Goal: Task Accomplishment & Management: Use online tool/utility

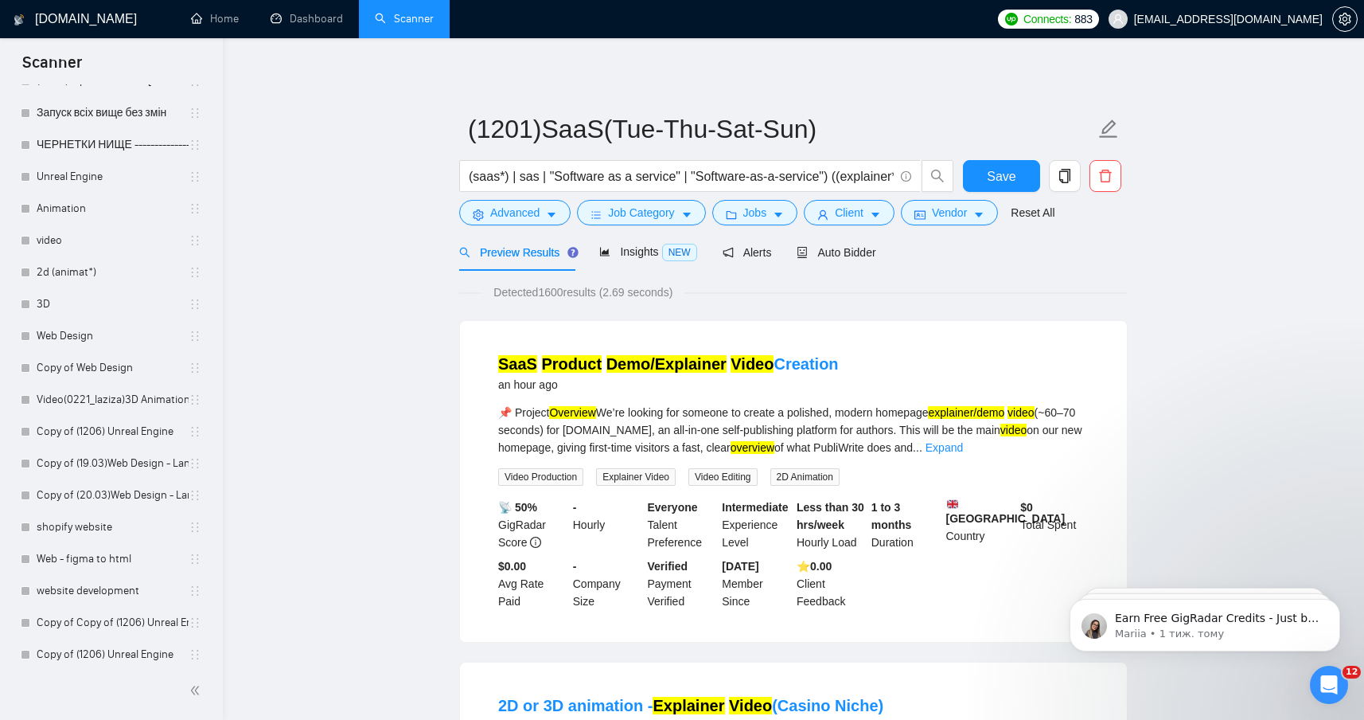
scroll to position [2142, 0]
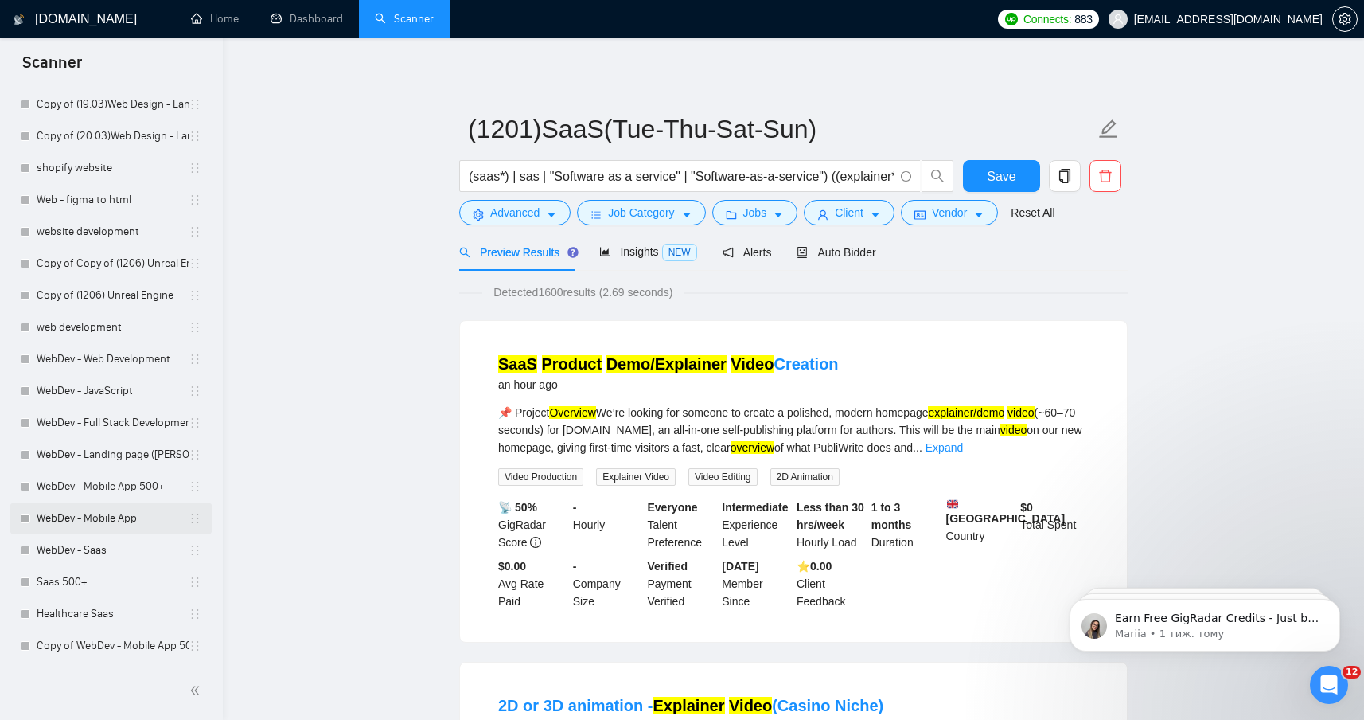
click at [93, 517] on link "WebDev - Mobile App" at bounding box center [113, 518] width 152 height 32
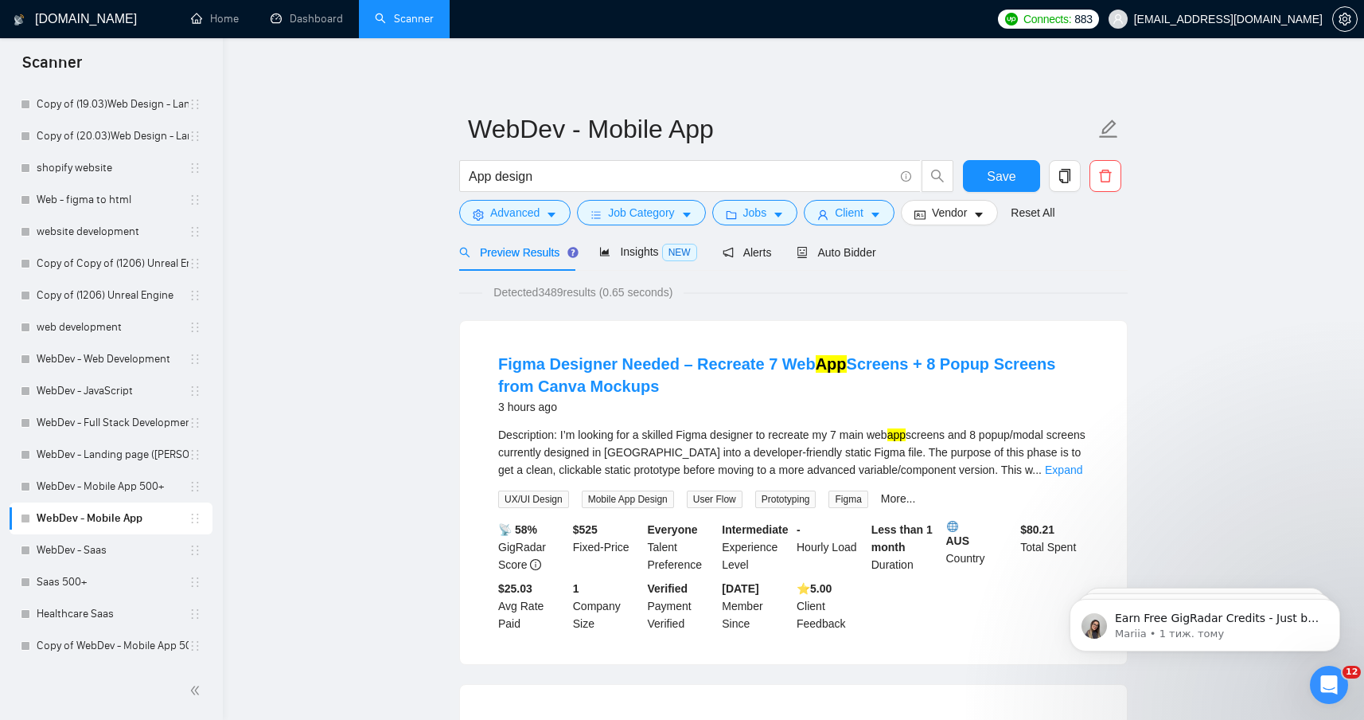
click at [669, 207] on span "Job Category" at bounding box center [641, 213] width 66 height 18
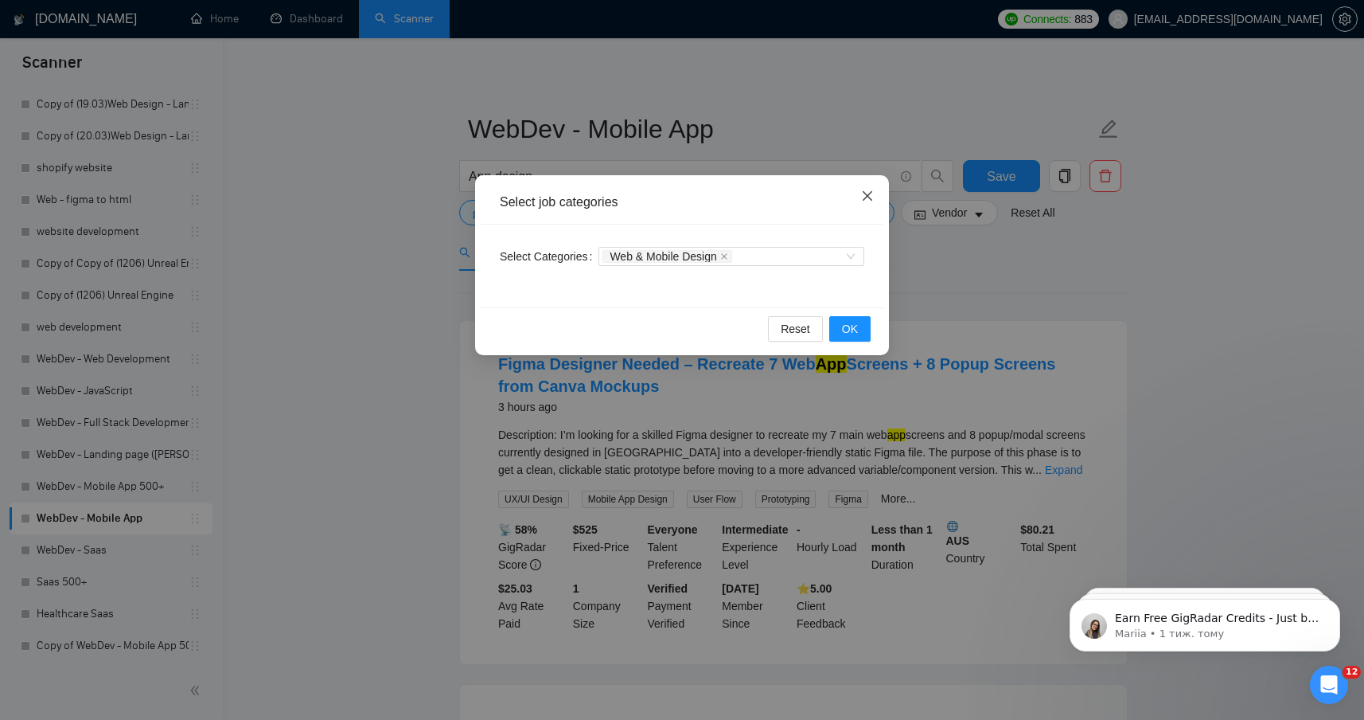
click at [869, 200] on icon "close" at bounding box center [867, 195] width 13 height 13
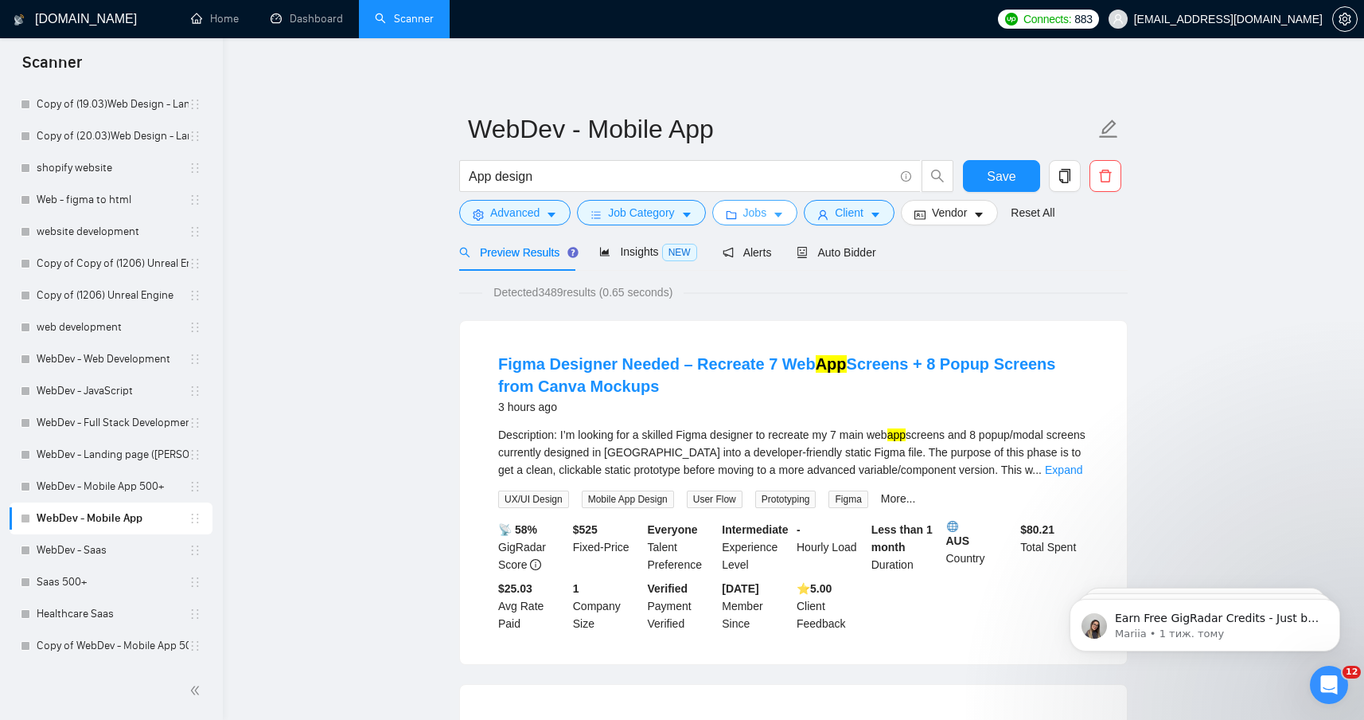
click at [775, 204] on button "Jobs" at bounding box center [755, 212] width 86 height 25
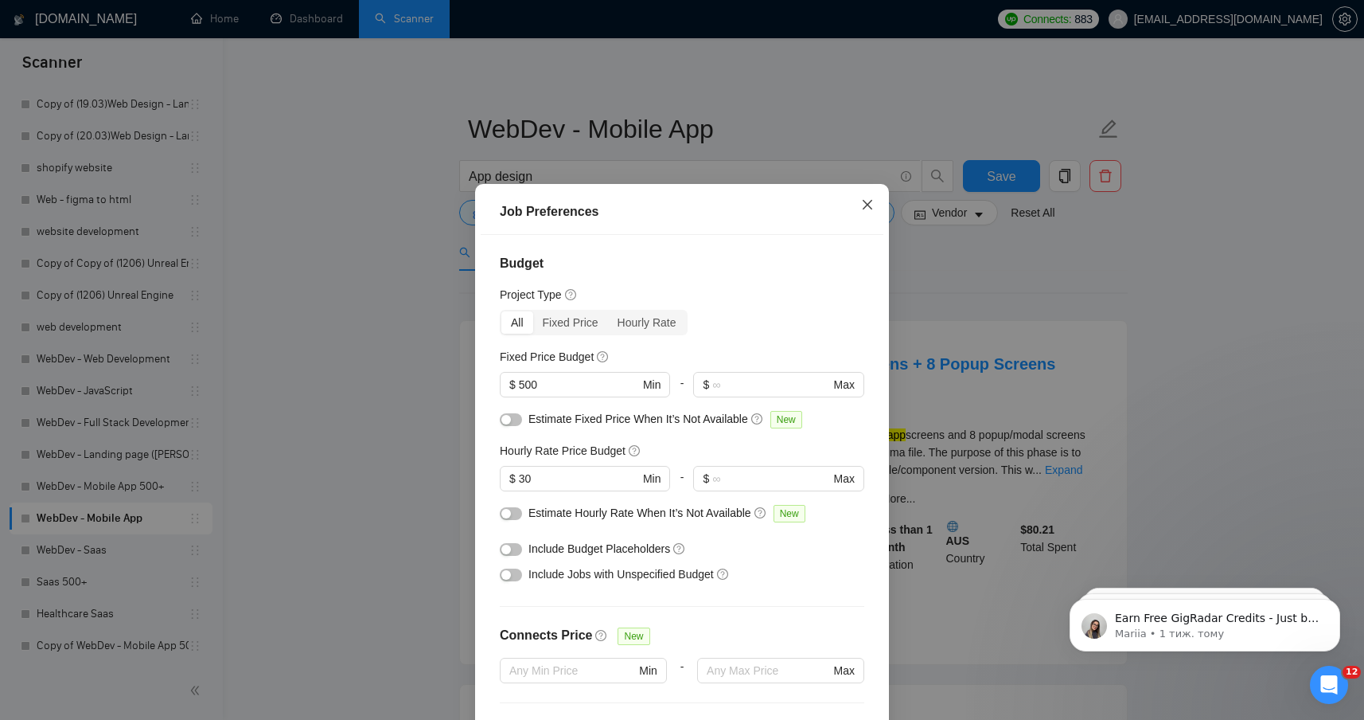
click at [857, 209] on span "Close" at bounding box center [867, 205] width 43 height 43
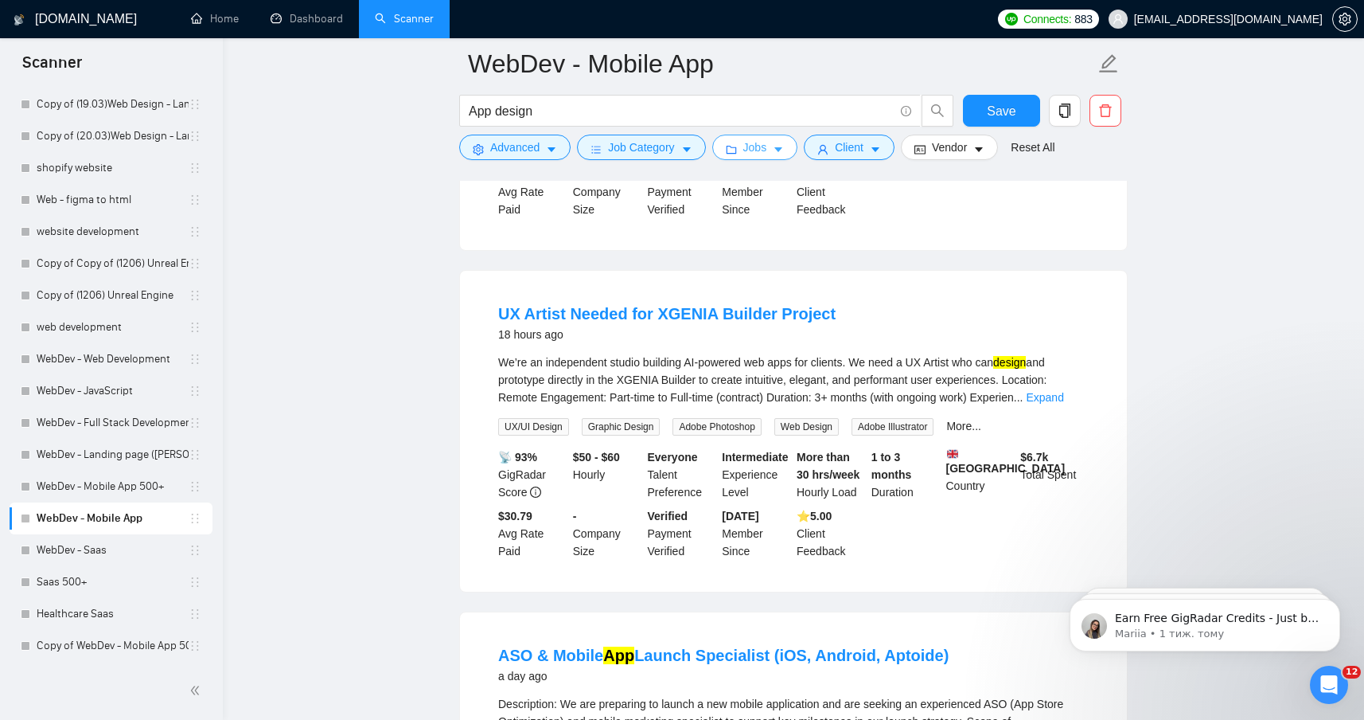
scroll to position [428, 0]
click at [1056, 398] on link "Expand" at bounding box center [1044, 395] width 37 height 13
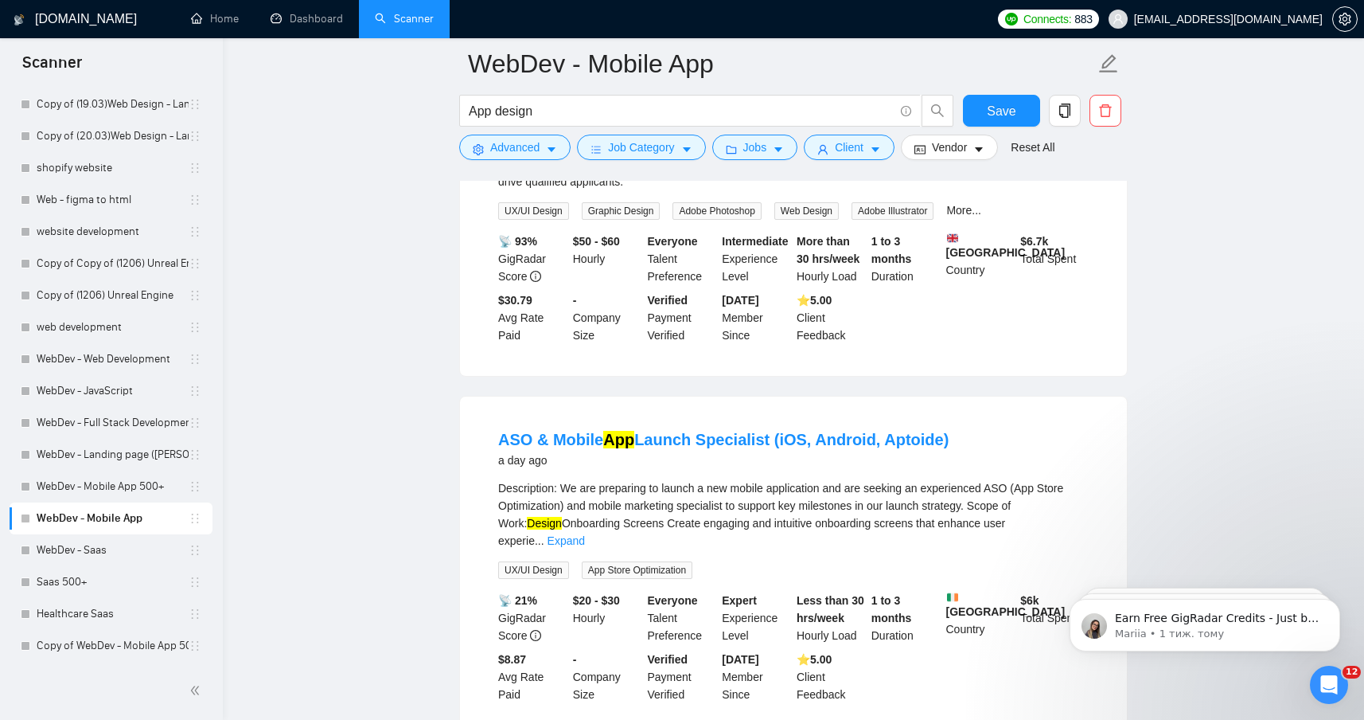
scroll to position [1164, 0]
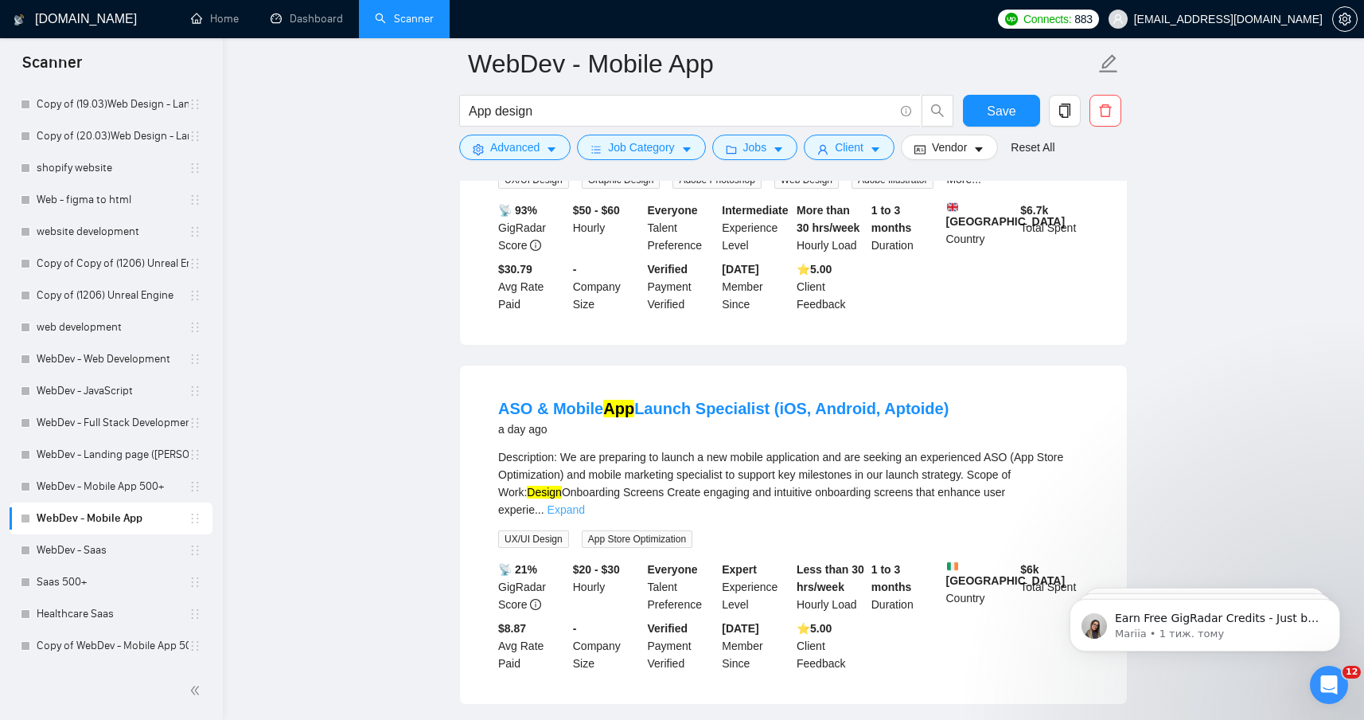
click at [585, 516] on link "Expand" at bounding box center [566, 509] width 37 height 13
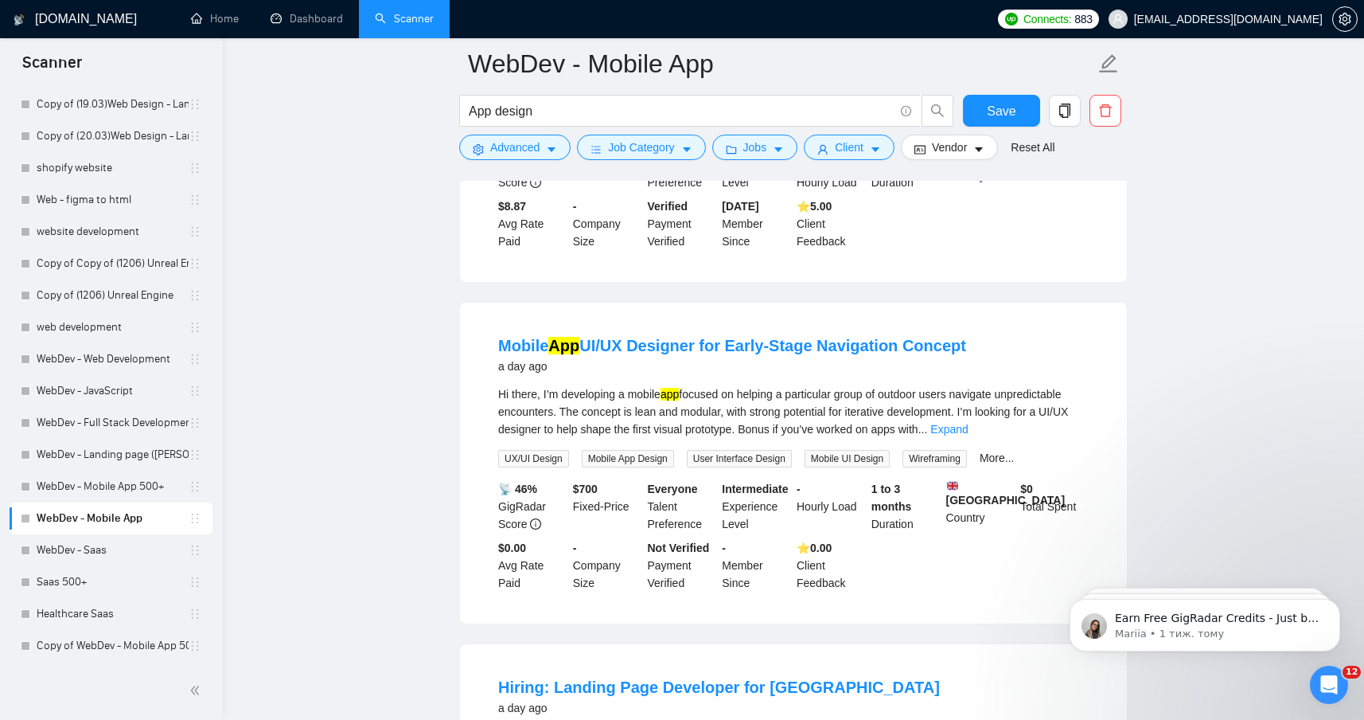
scroll to position [1710, 0]
click at [968, 434] on link "Expand" at bounding box center [948, 427] width 37 height 13
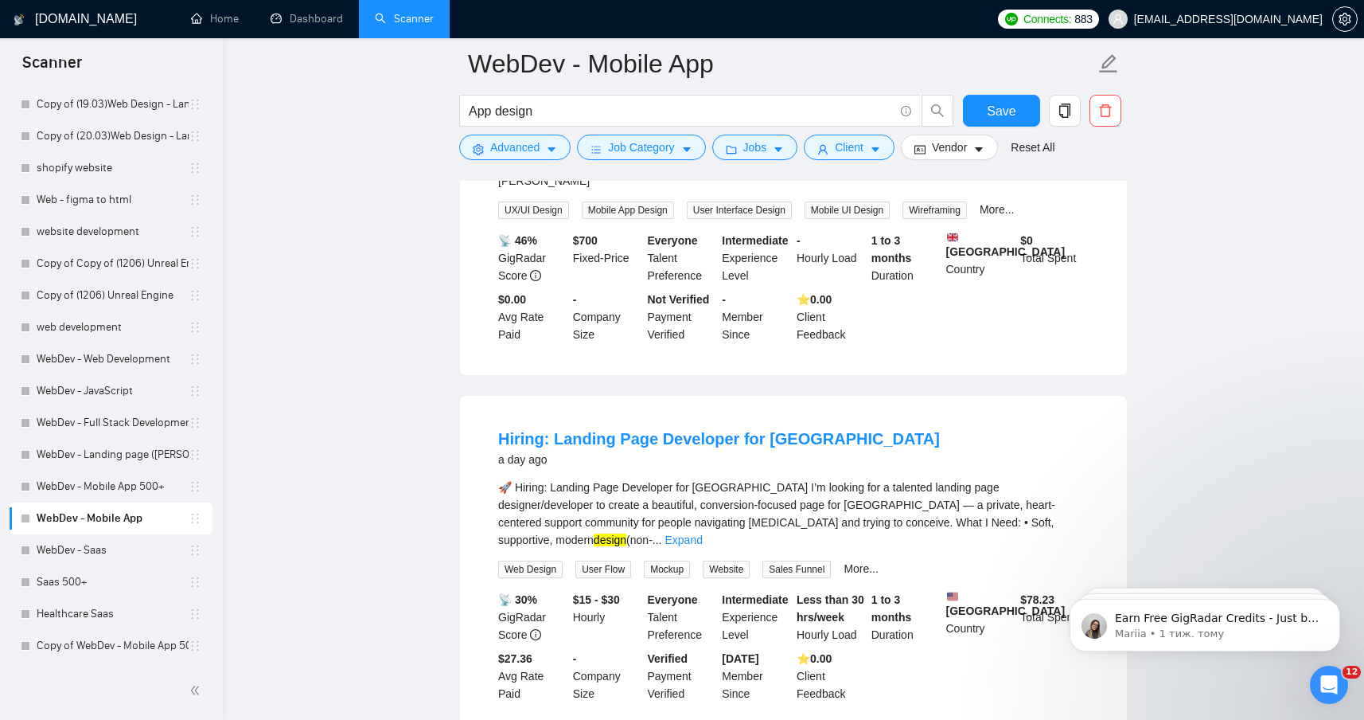
scroll to position [2217, 0]
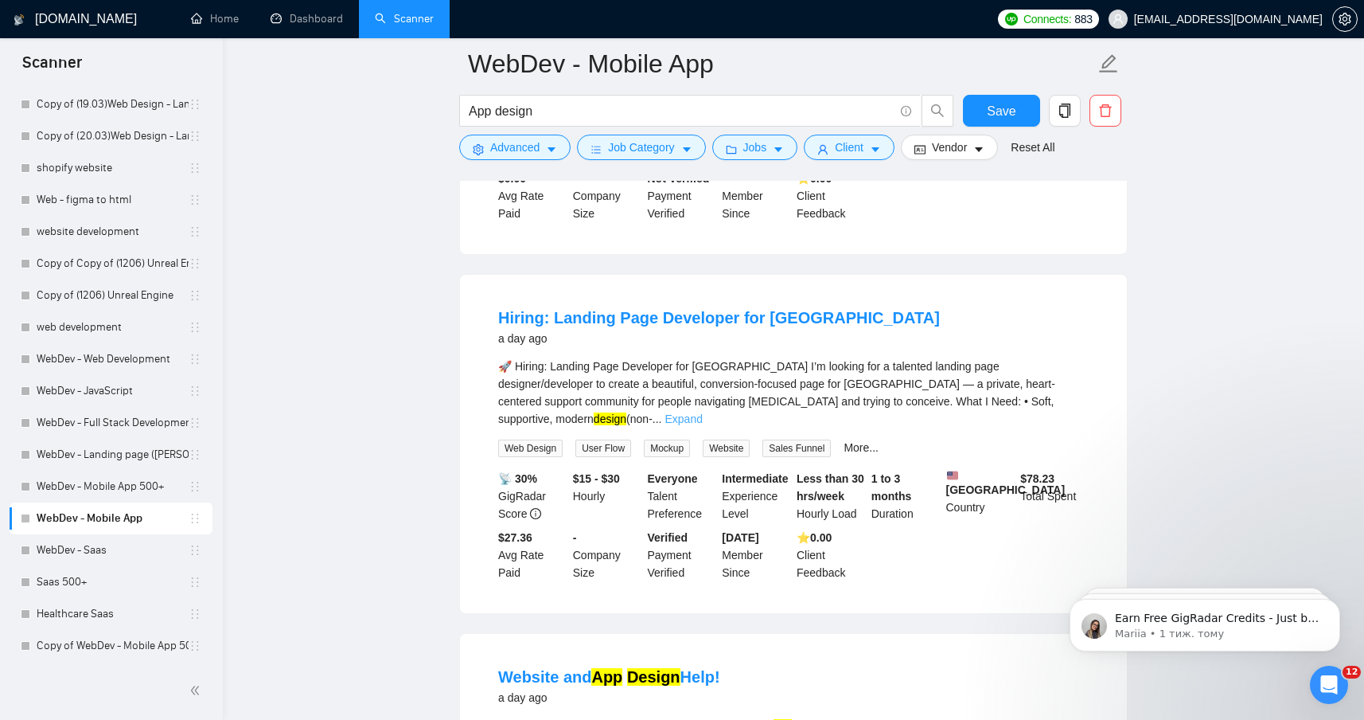
click at [702, 425] on link "Expand" at bounding box center [683, 418] width 37 height 13
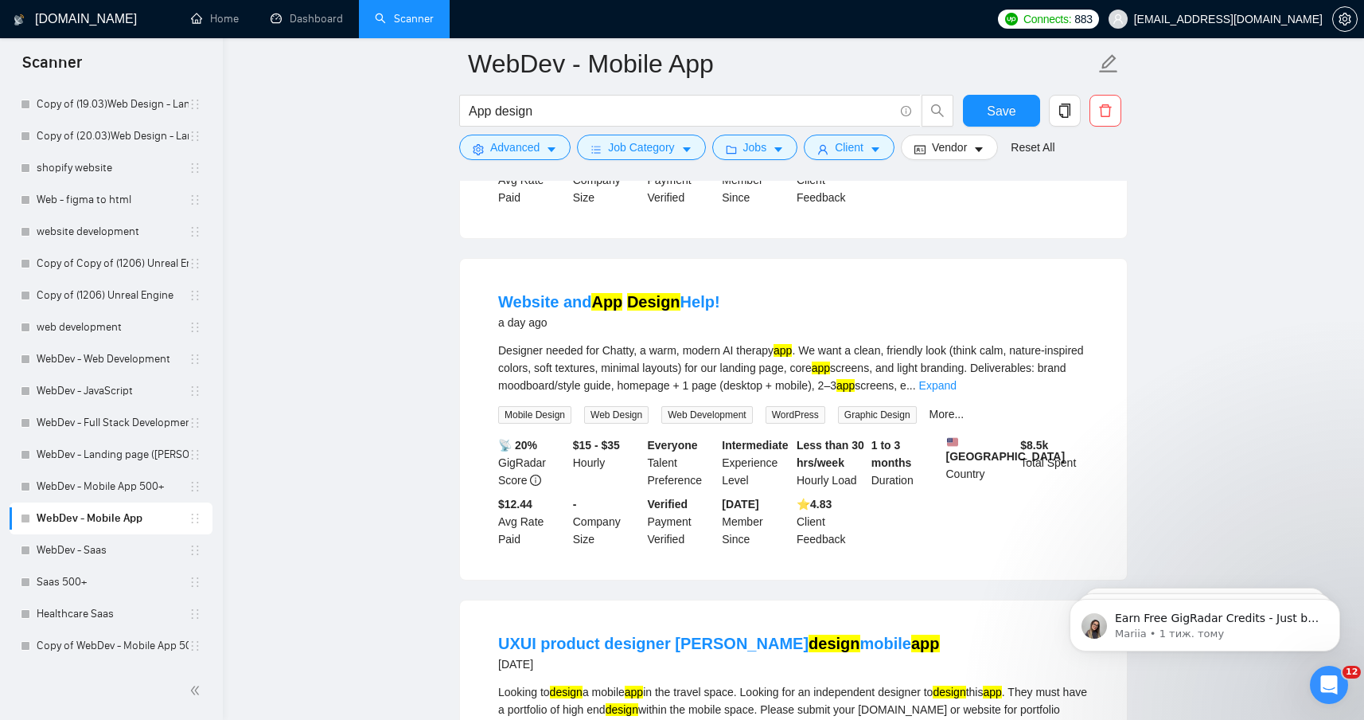
scroll to position [2665, 0]
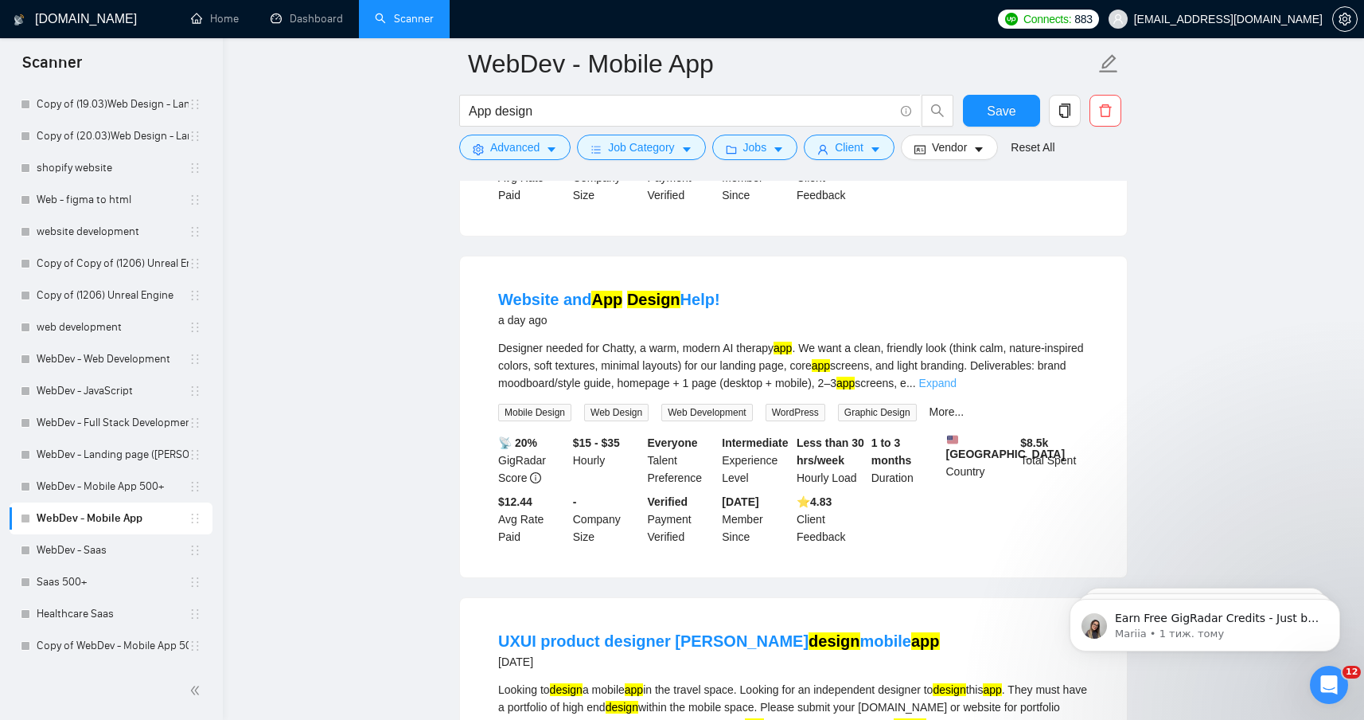
click at [957, 389] on link "Expand" at bounding box center [937, 382] width 37 height 13
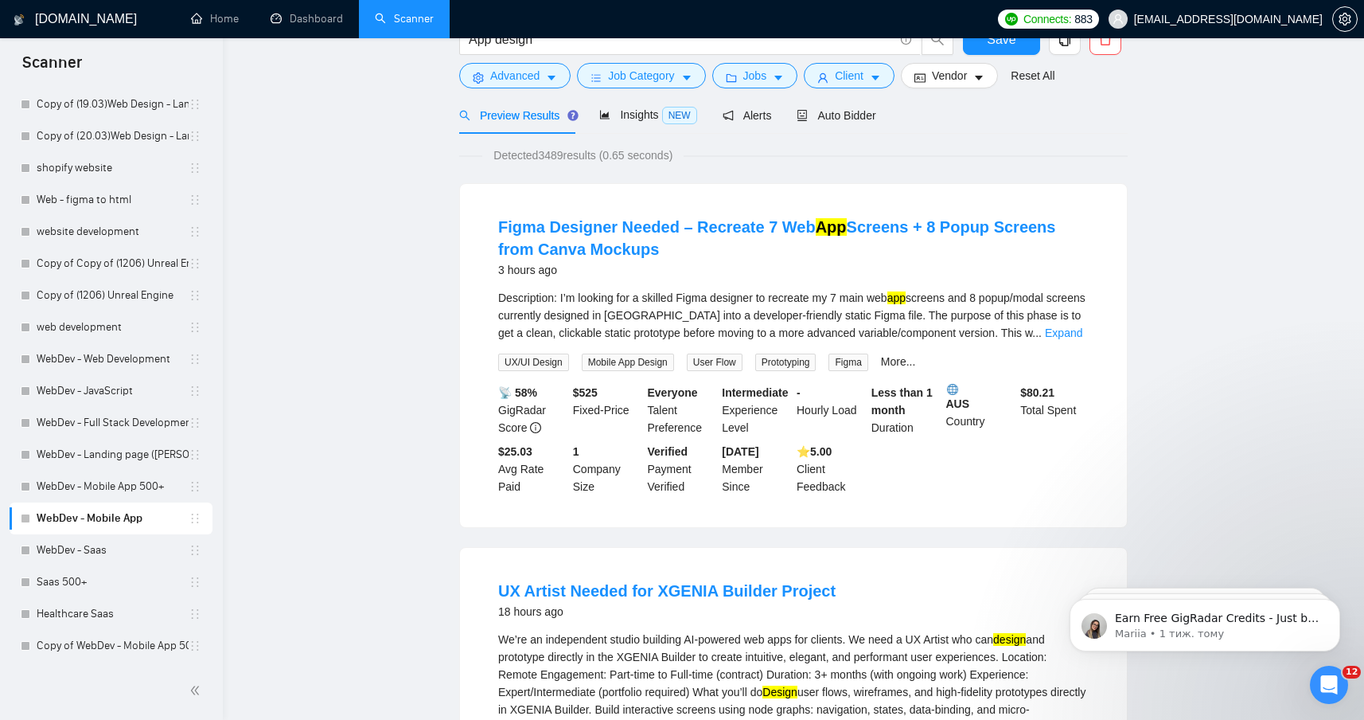
scroll to position [0, 0]
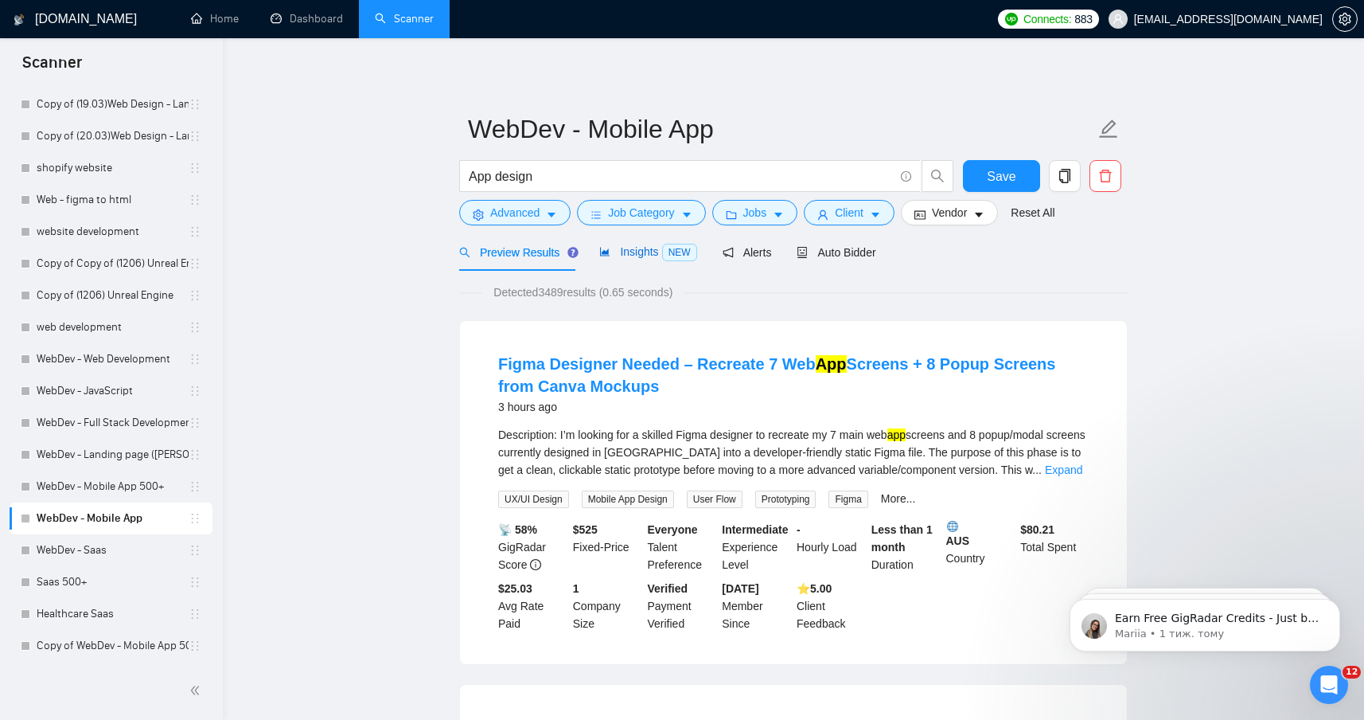
click at [605, 243] on div "Insights NEW" at bounding box center [647, 252] width 97 height 18
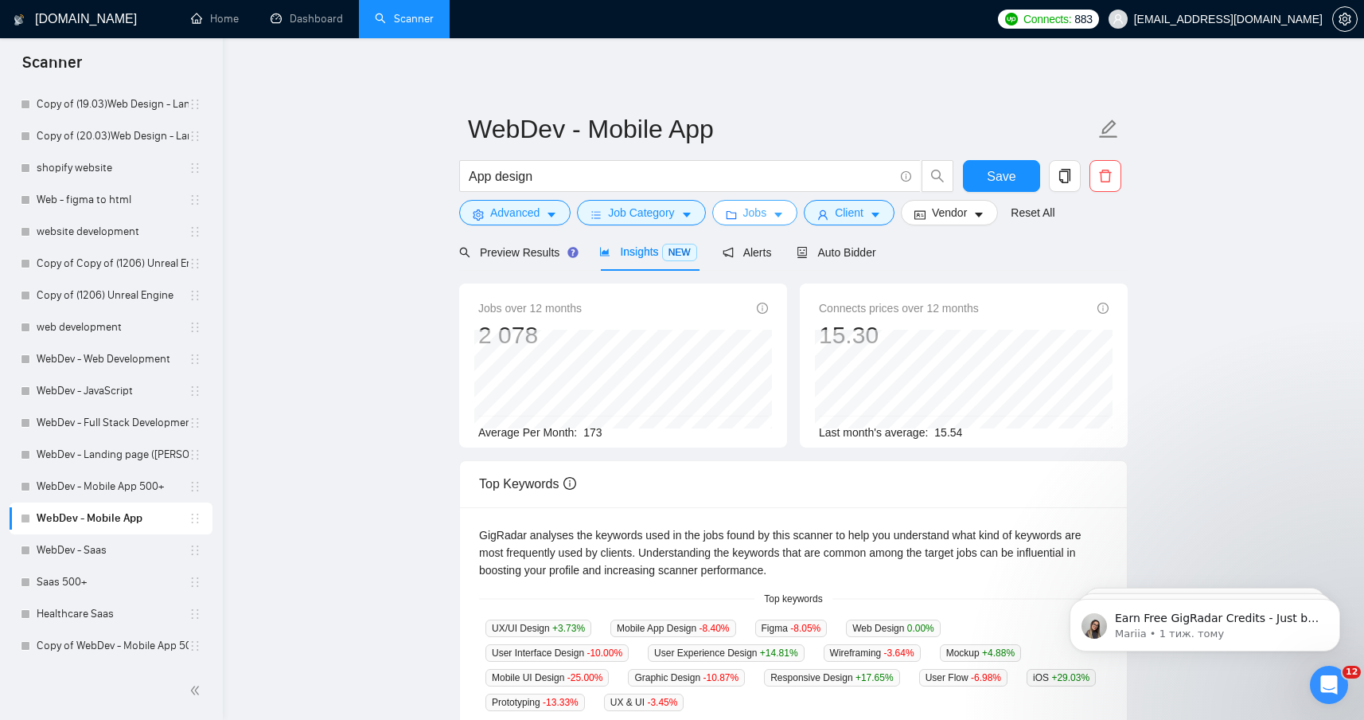
click at [783, 217] on icon "caret-down" at bounding box center [778, 214] width 11 height 11
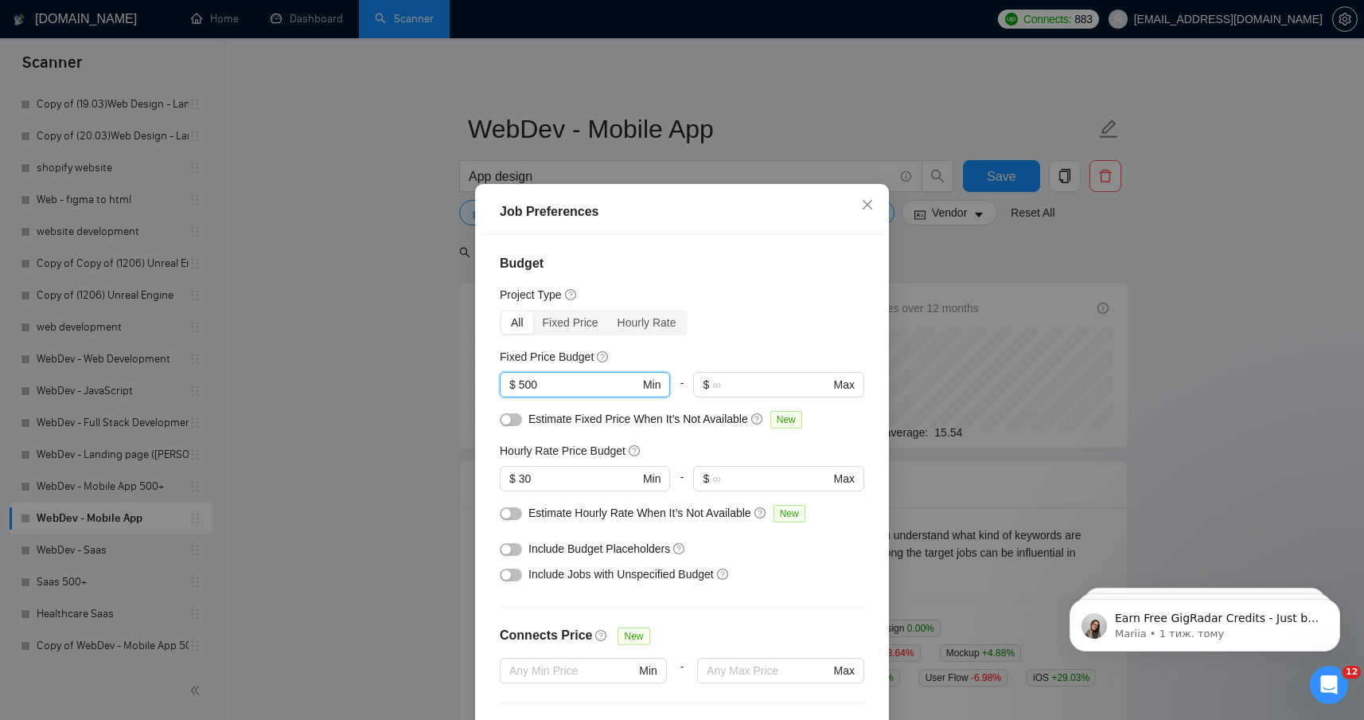
drag, startPoint x: 577, startPoint y: 389, endPoint x: 400, endPoint y: 366, distance: 179.0
click at [402, 366] on div "Job Preferences Budget Project Type All Fixed Price Hourly Rate Fixed Price Bud…" at bounding box center [682, 360] width 1364 height 720
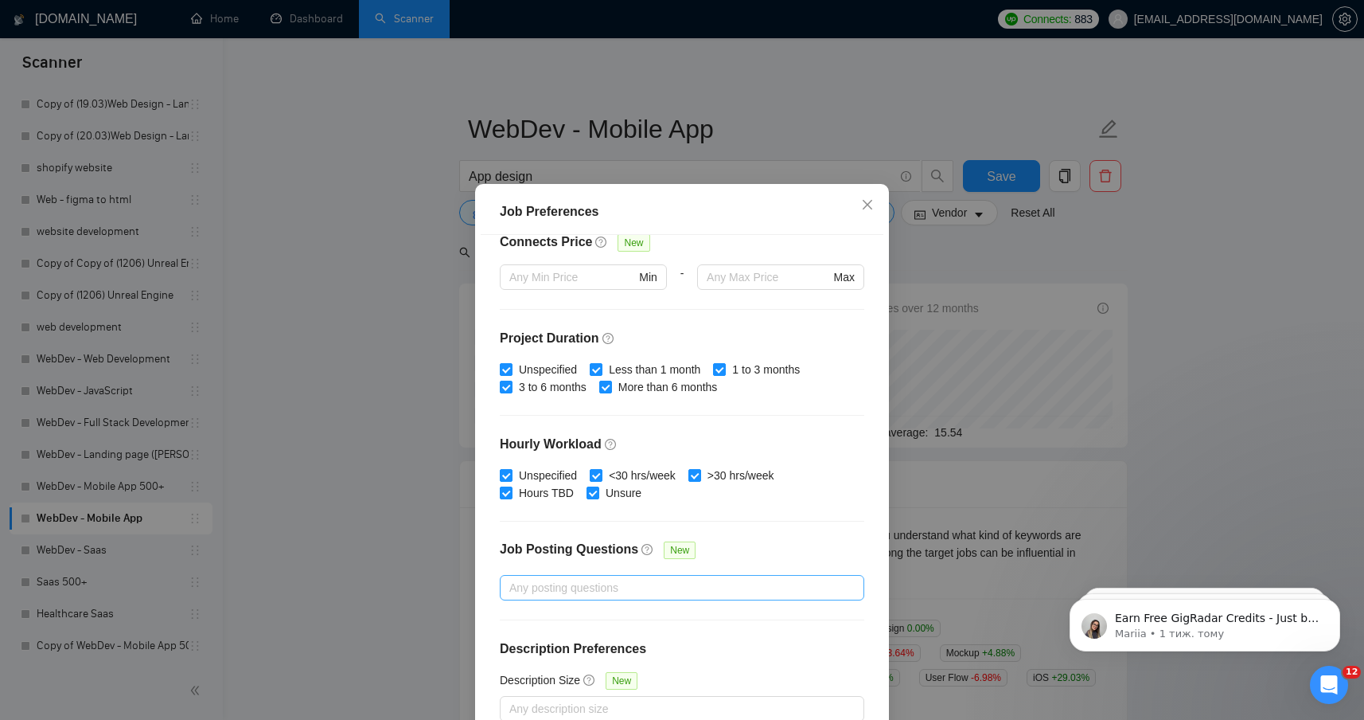
scroll to position [89, 0]
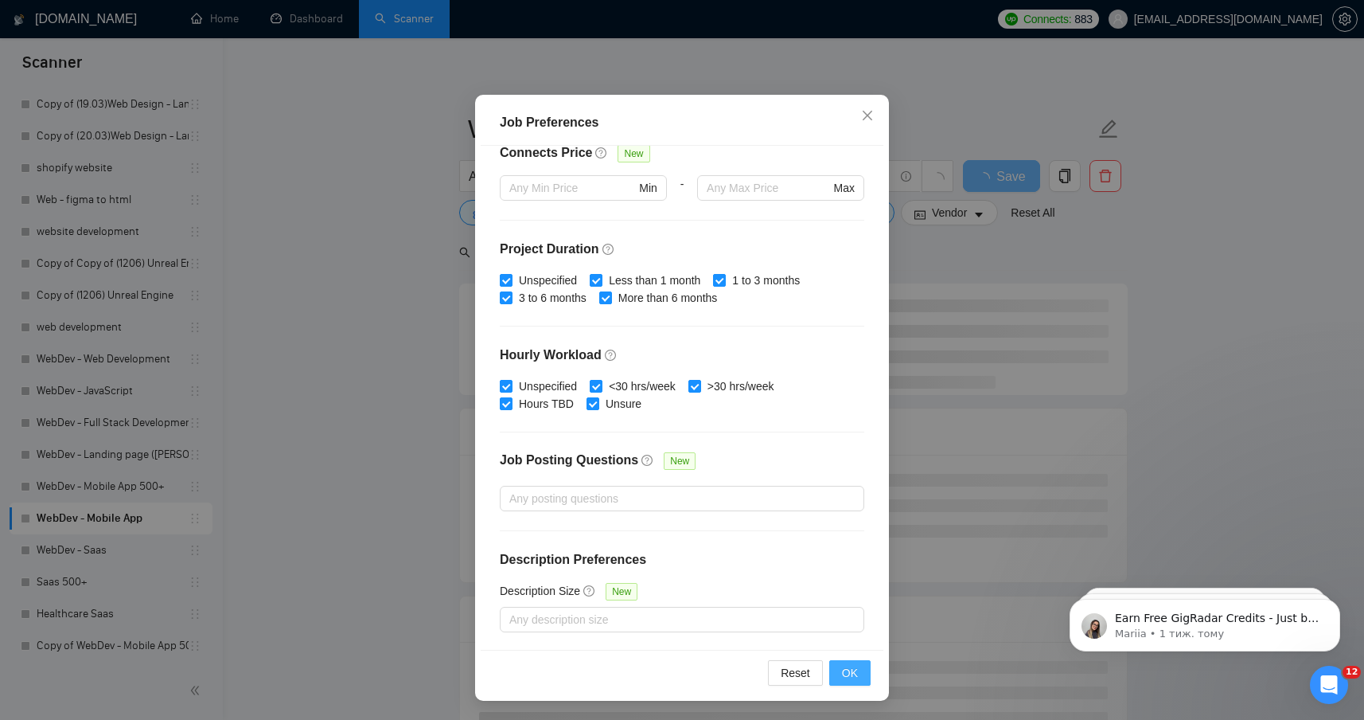
type input "900"
click at [856, 673] on span "OK" at bounding box center [850, 673] width 16 height 18
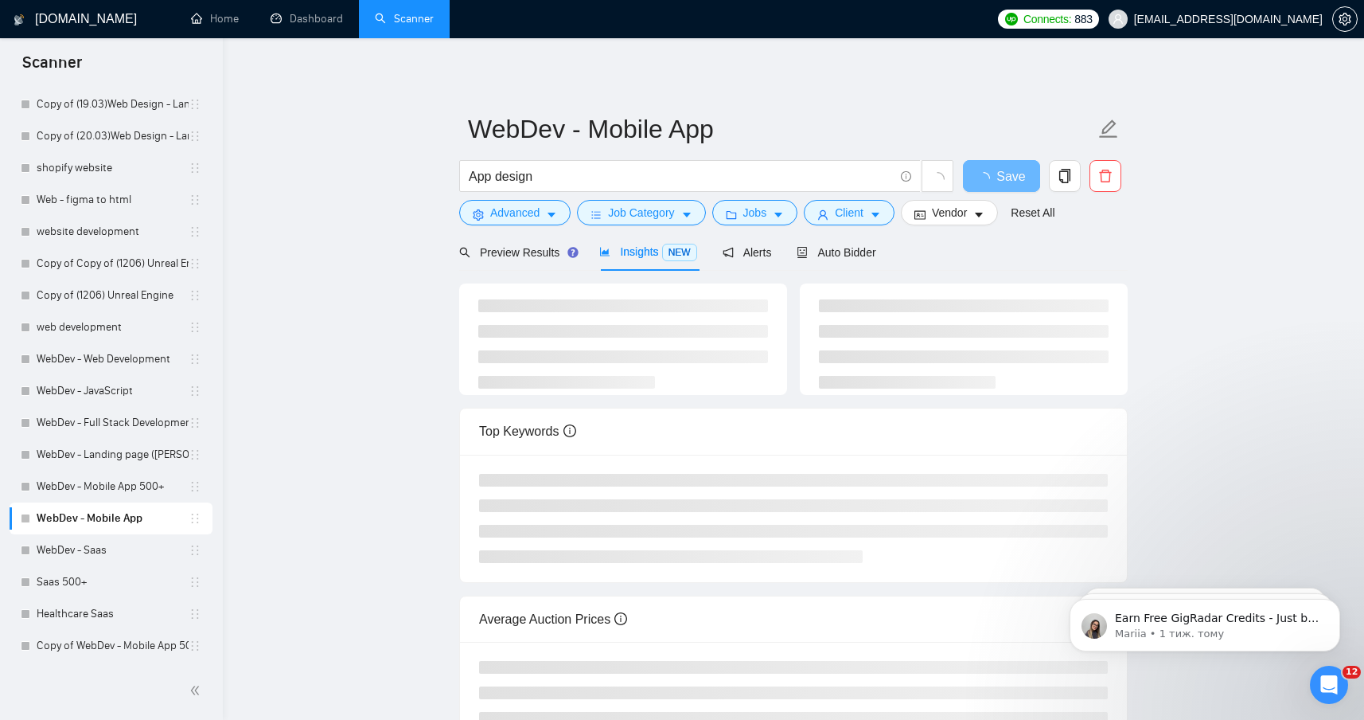
scroll to position [1, 0]
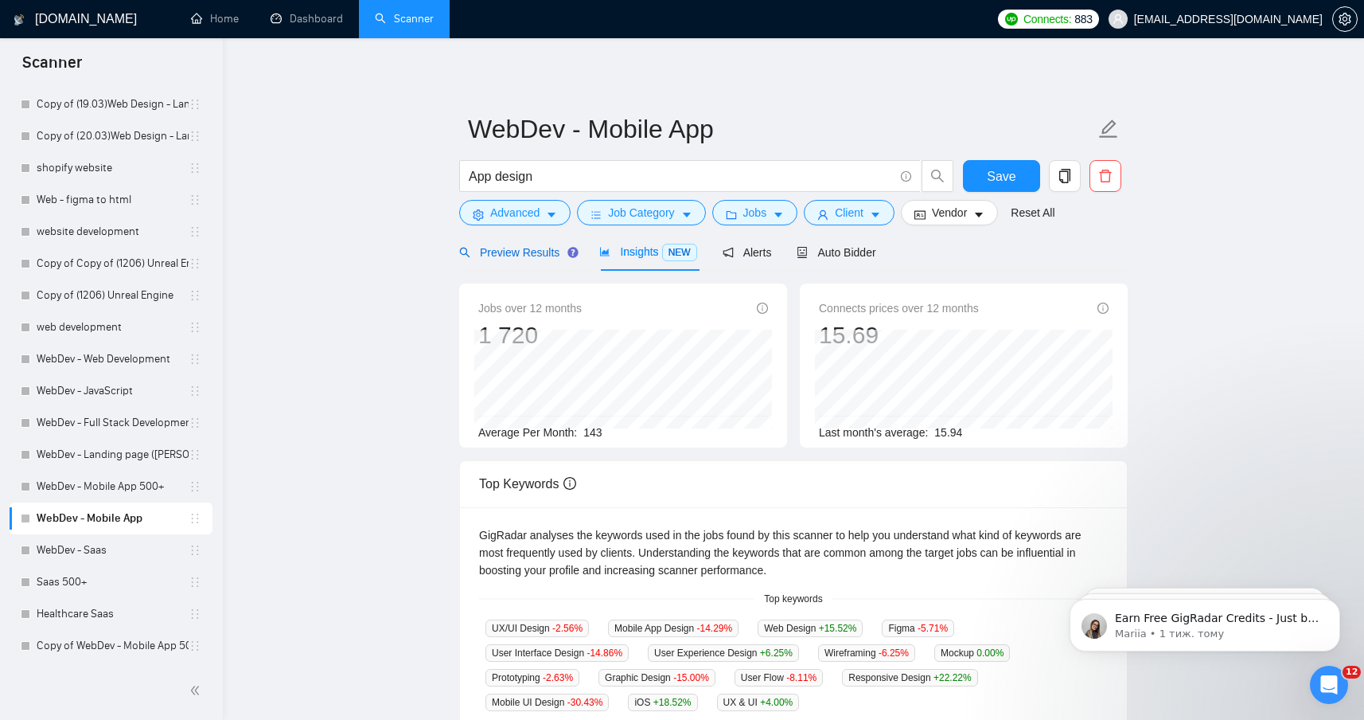
click at [513, 251] on span "Preview Results" at bounding box center [516, 252] width 115 height 13
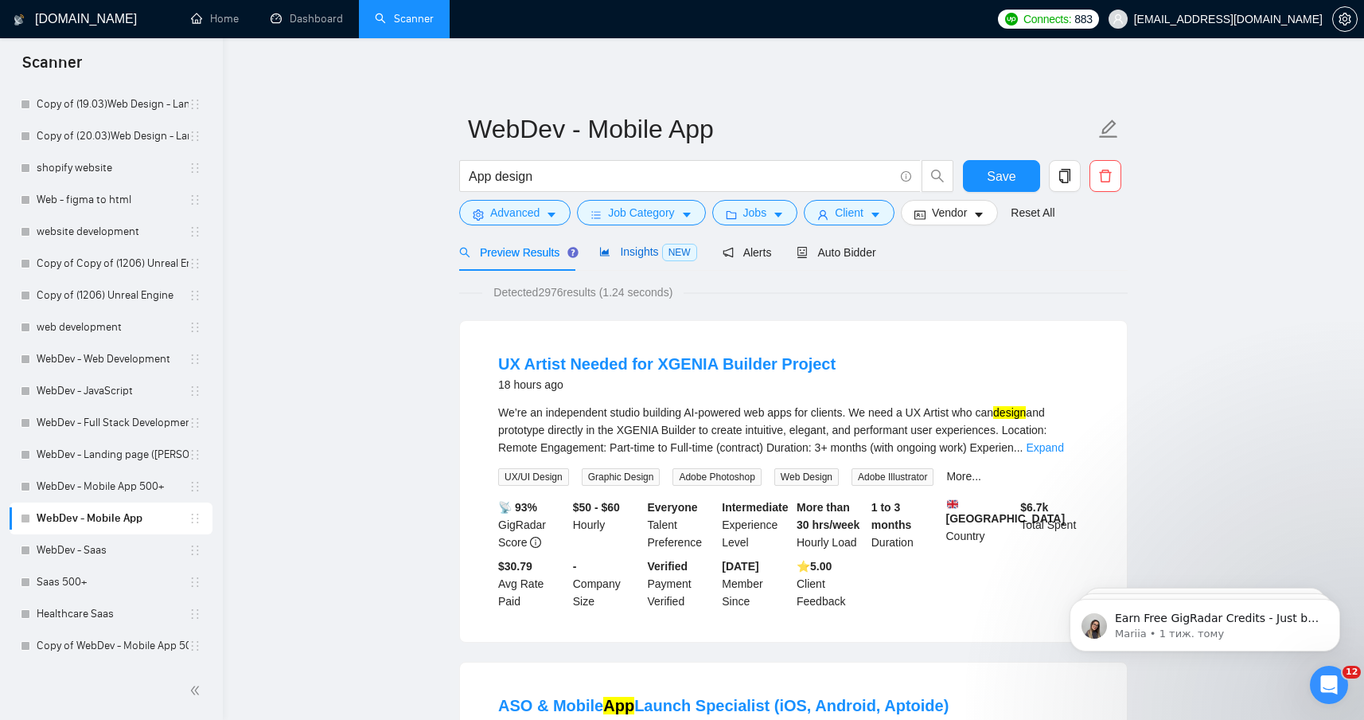
click at [606, 250] on icon "area-chart" at bounding box center [605, 252] width 10 height 9
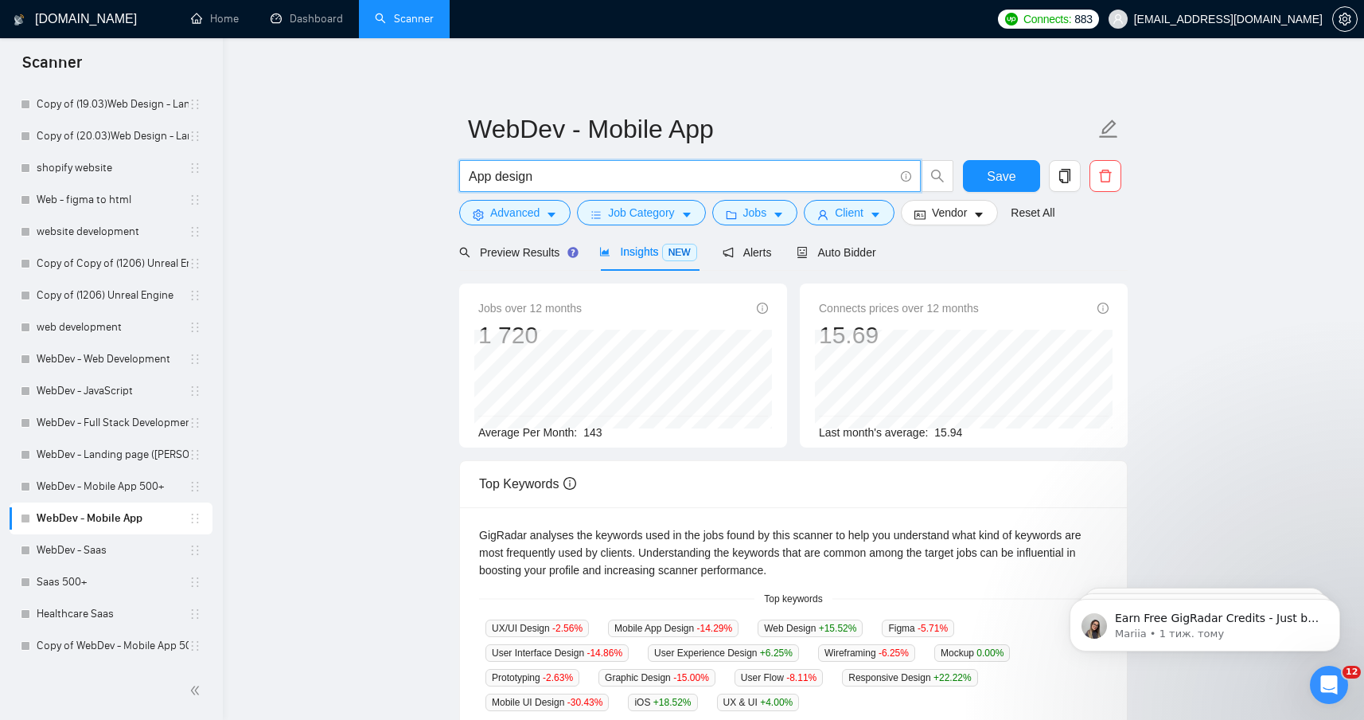
click at [471, 177] on input "App design" at bounding box center [681, 176] width 425 height 20
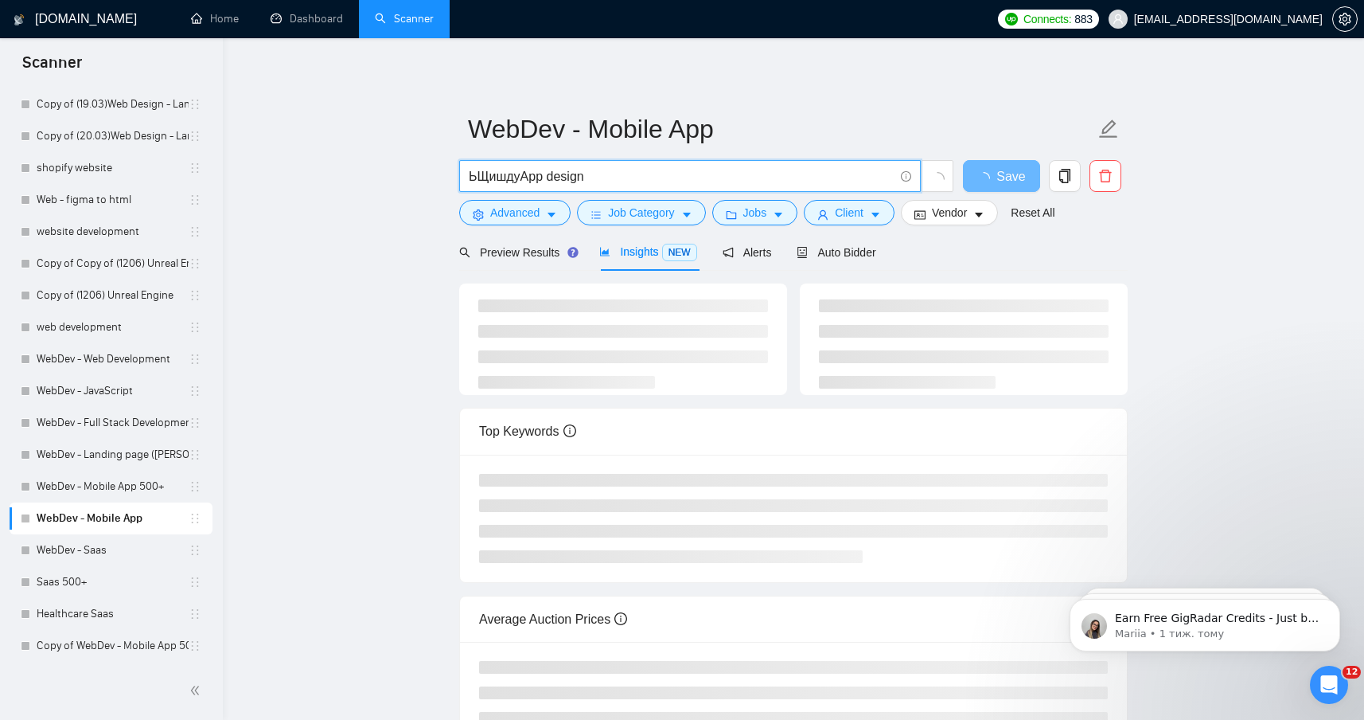
drag, startPoint x: 521, startPoint y: 179, endPoint x: 339, endPoint y: 170, distance: 181.7
click at [339, 170] on main "WebDev - Mobile App ЬЩишдуApp design Save Advanced Job Category Jobs Client Ven…" at bounding box center [793, 417] width 1090 height 706
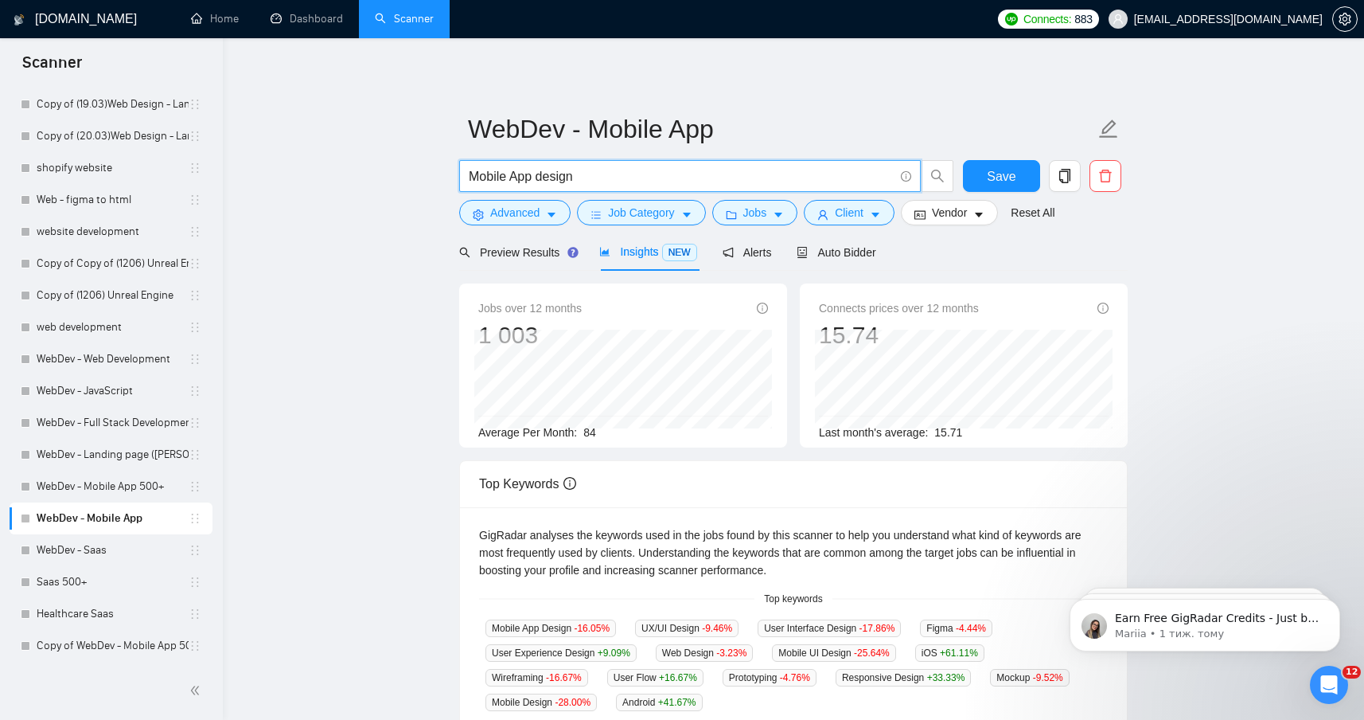
click at [783, 100] on div "WebDev - Mobile App Mobile App design Save Advanced Job Category Jobs Client Ve…" at bounding box center [793, 610] width 669 height 1092
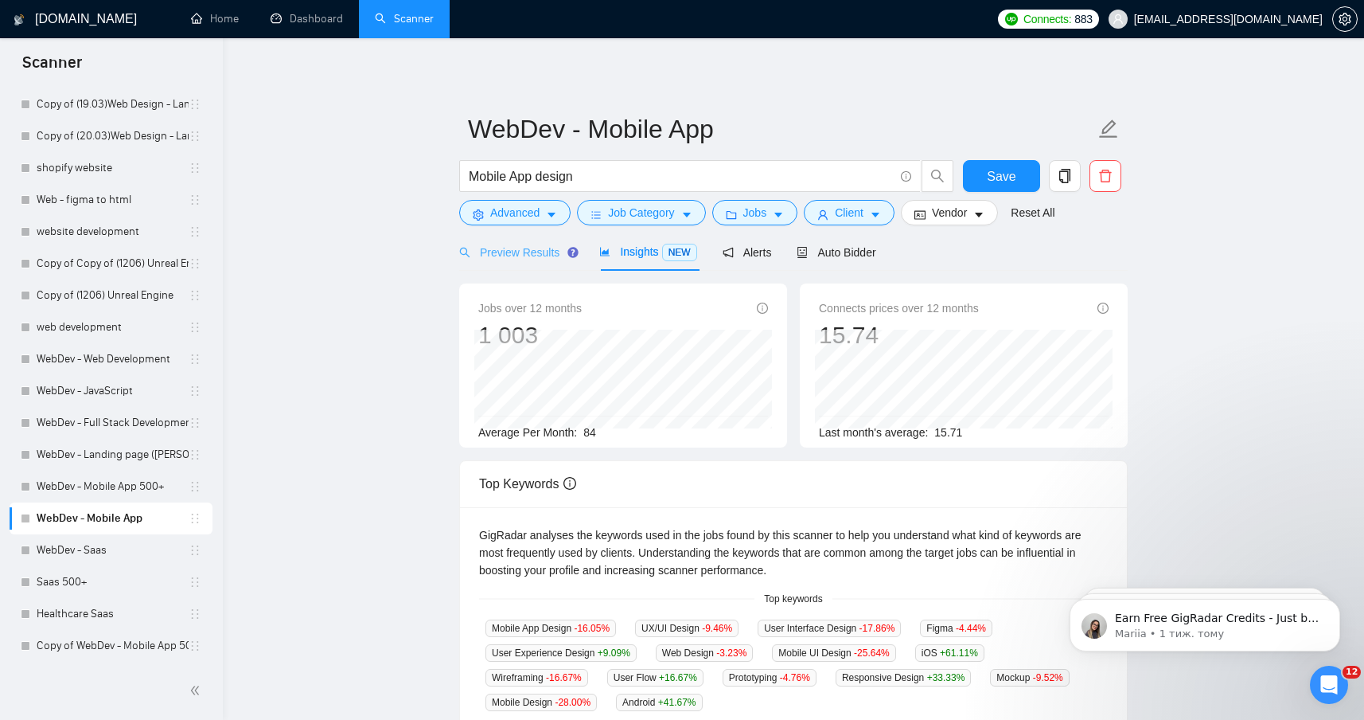
click at [532, 265] on div "Preview Results" at bounding box center [516, 251] width 115 height 37
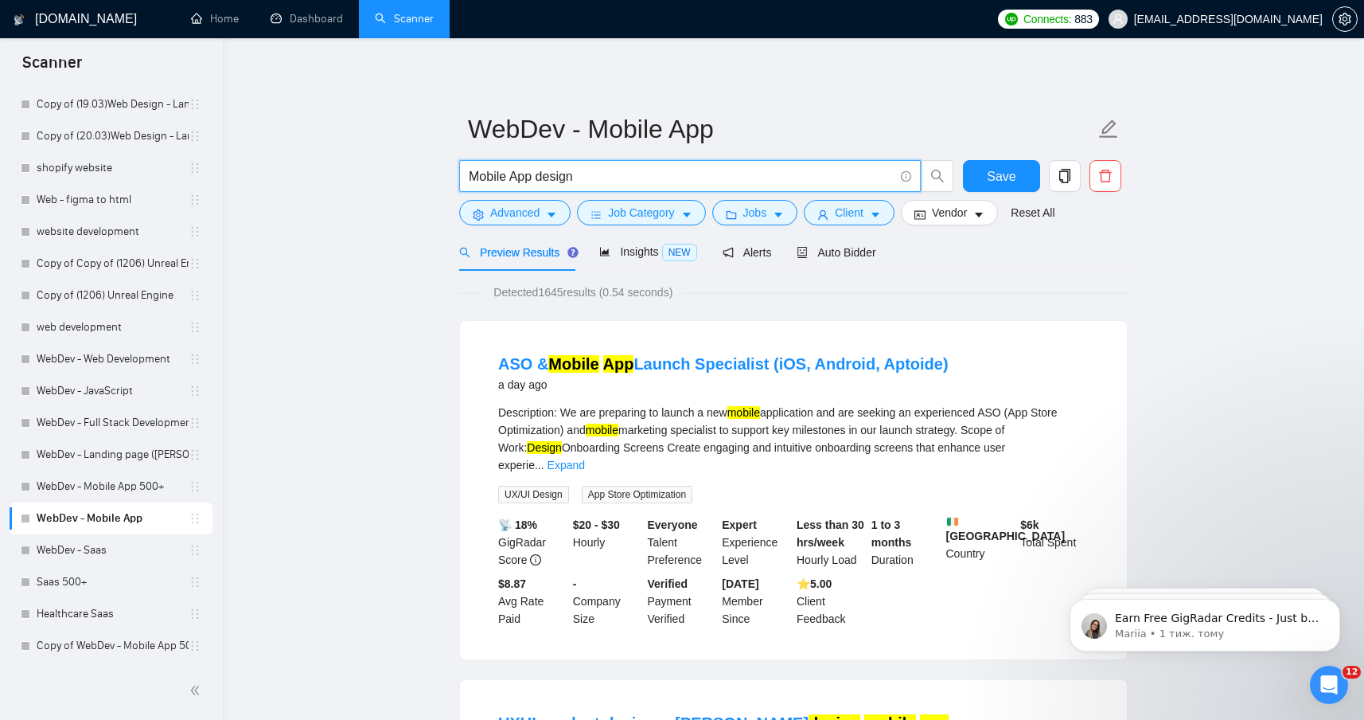
drag, startPoint x: 513, startPoint y: 181, endPoint x: 396, endPoint y: 181, distance: 117.8
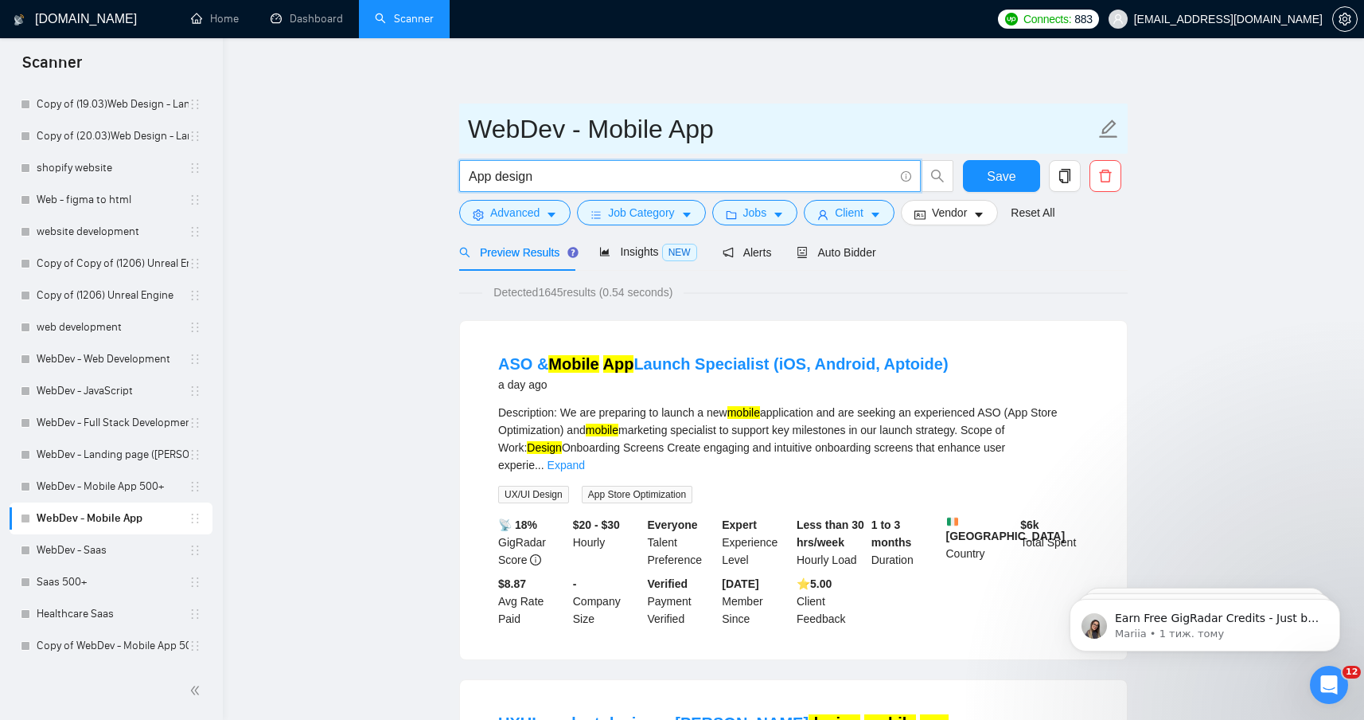
click at [878, 103] on span "WebDev - Mobile App" at bounding box center [793, 128] width 669 height 50
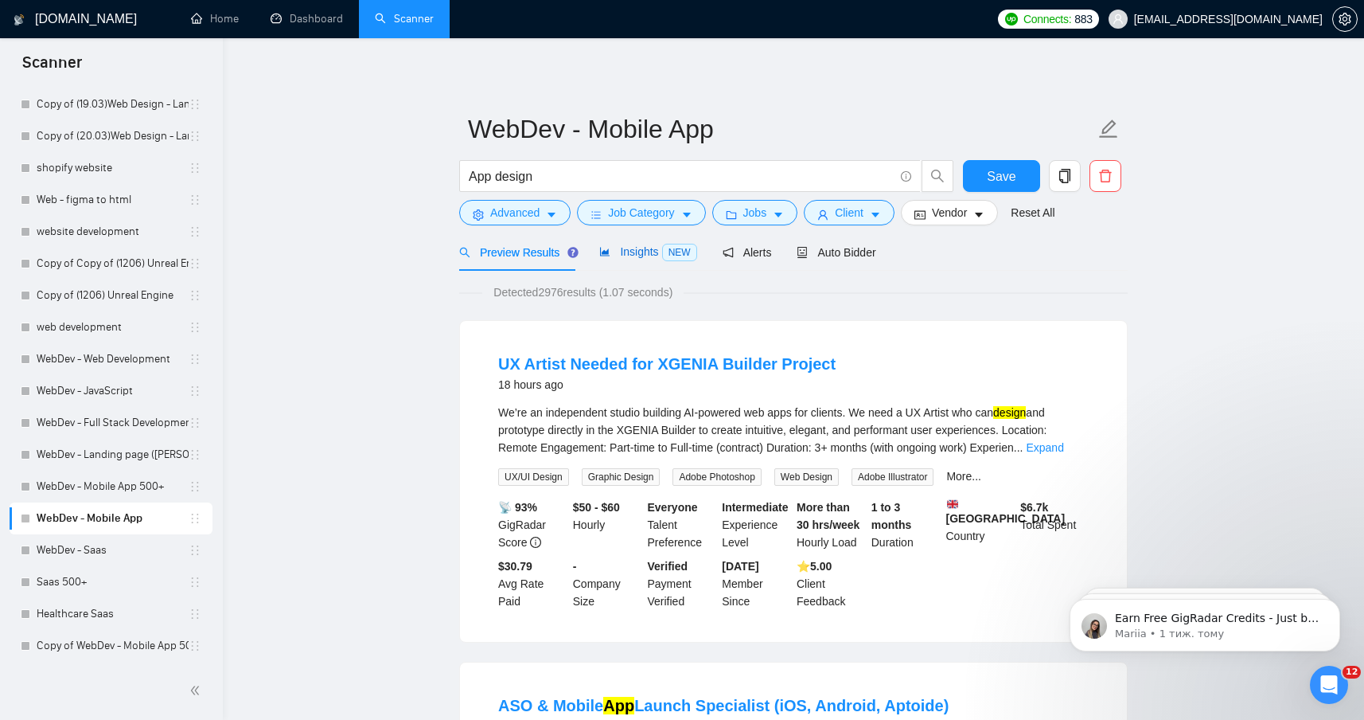
click at [624, 253] on span "Insights NEW" at bounding box center [647, 251] width 97 height 13
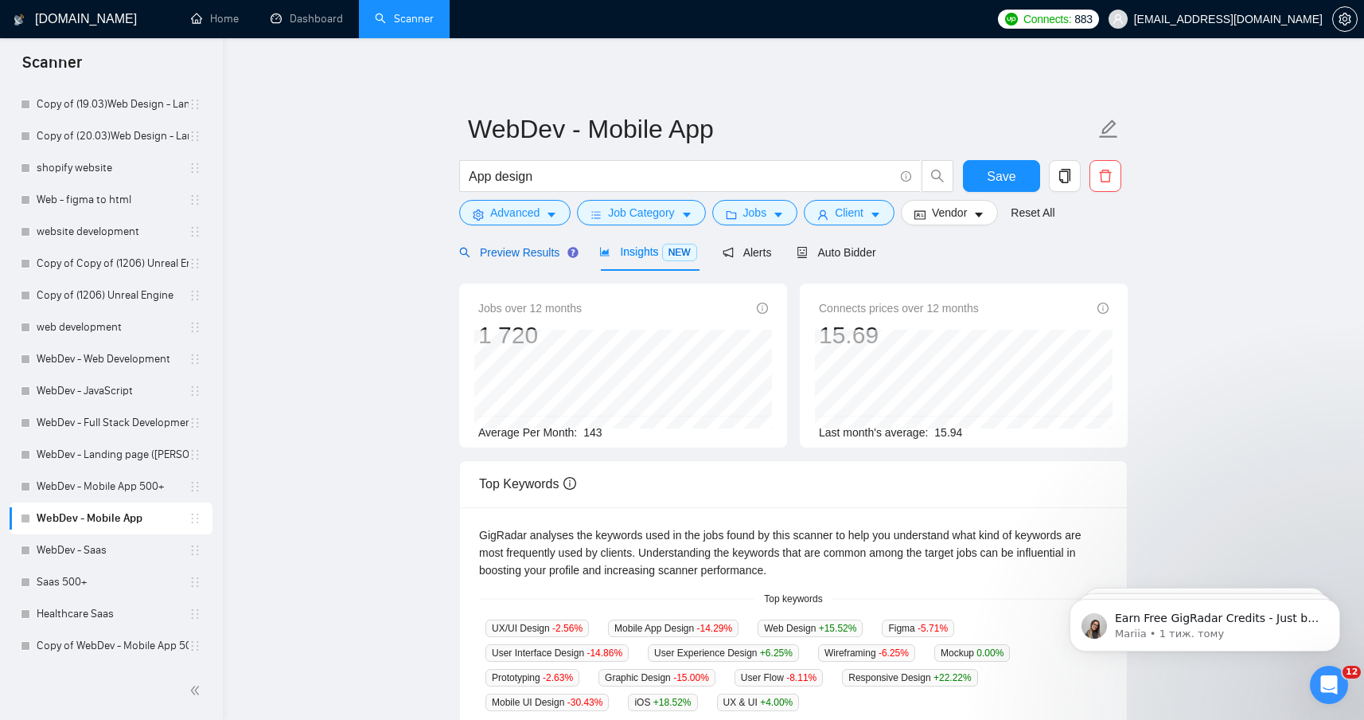
click at [525, 252] on span "Preview Results" at bounding box center [516, 252] width 115 height 13
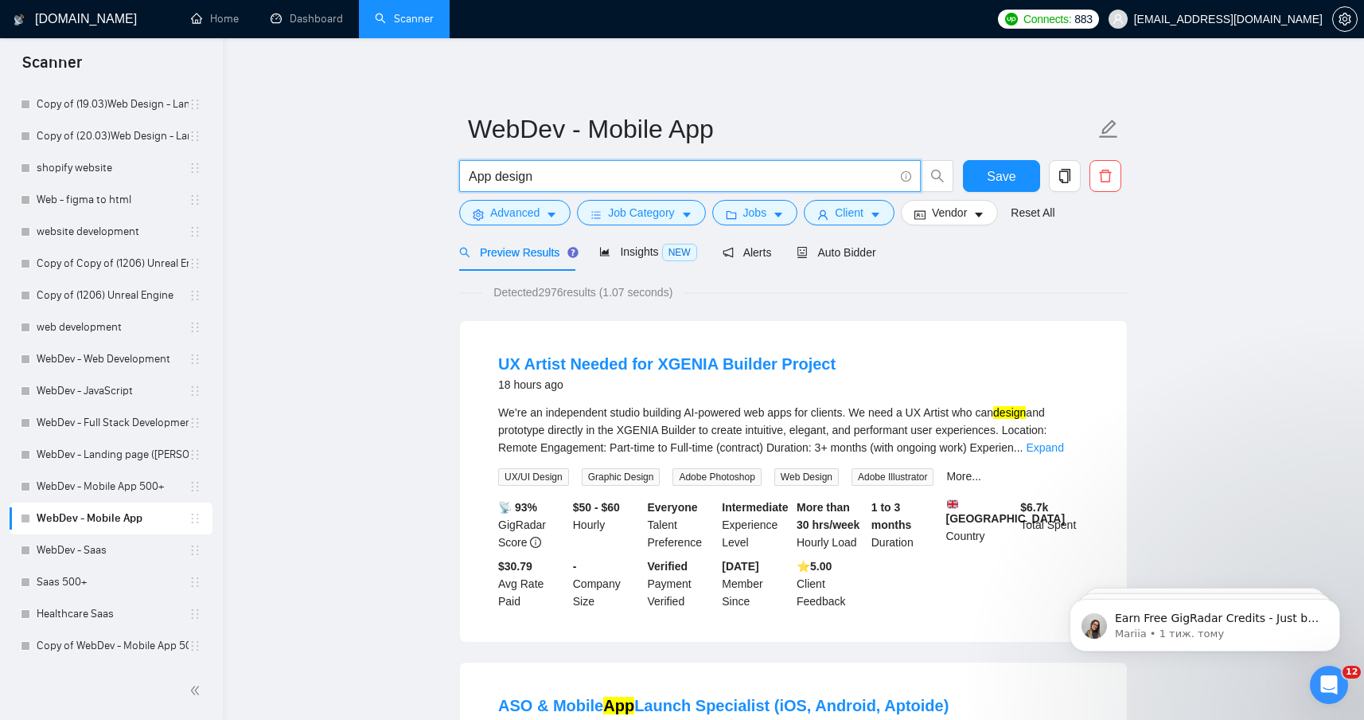
click at [489, 177] on input "App design" at bounding box center [681, 176] width 425 height 20
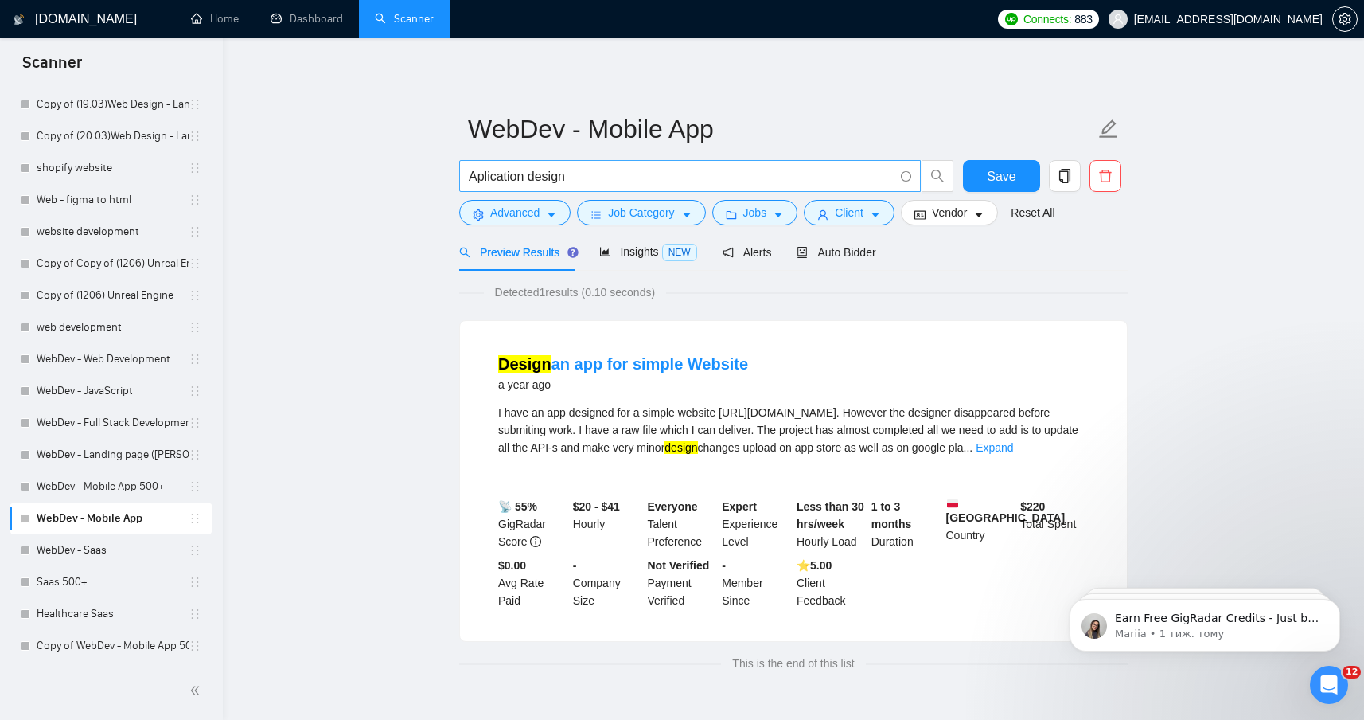
click at [476, 176] on input "Aplication design" at bounding box center [681, 176] width 425 height 20
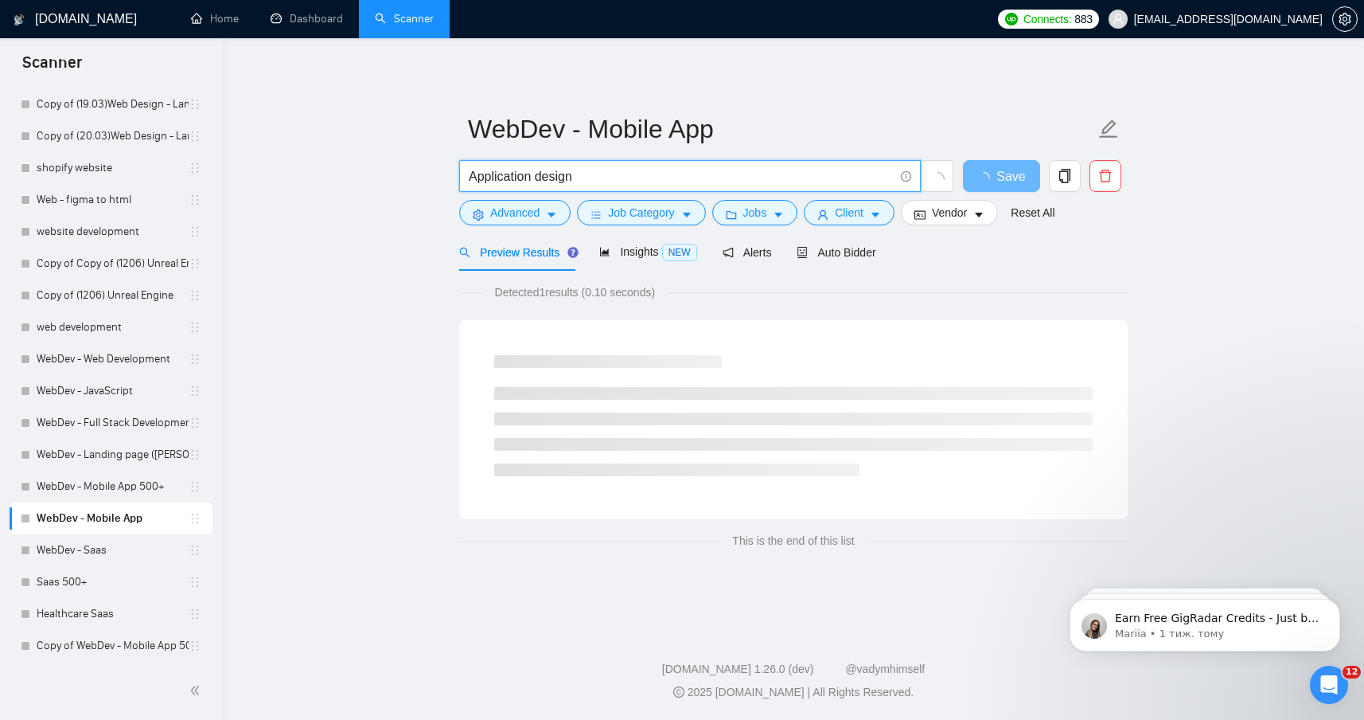
click at [876, 43] on div "[DOMAIN_NAME] Home Dashboard Scanner Connects: 883 [EMAIL_ADDRESS][DOMAIN_NAME]…" at bounding box center [793, 360] width 1141 height 720
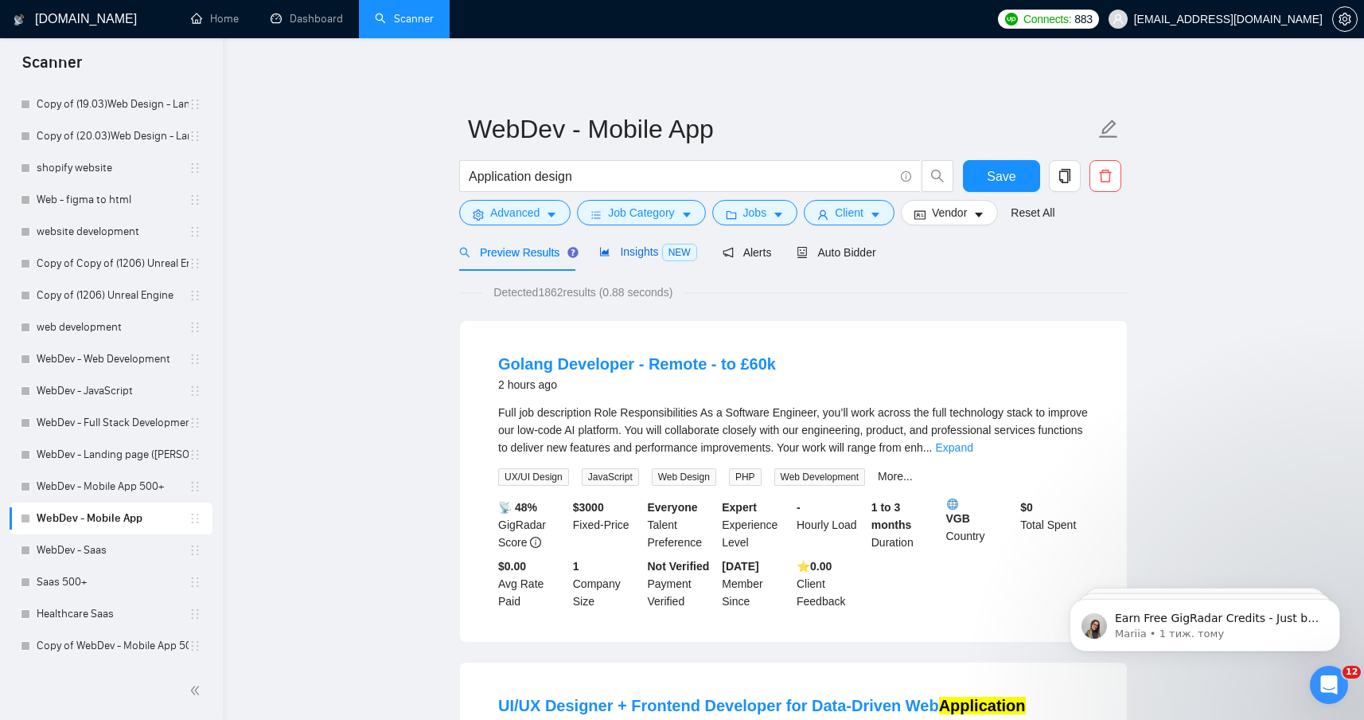
click at [633, 251] on span "Insights NEW" at bounding box center [647, 251] width 97 height 13
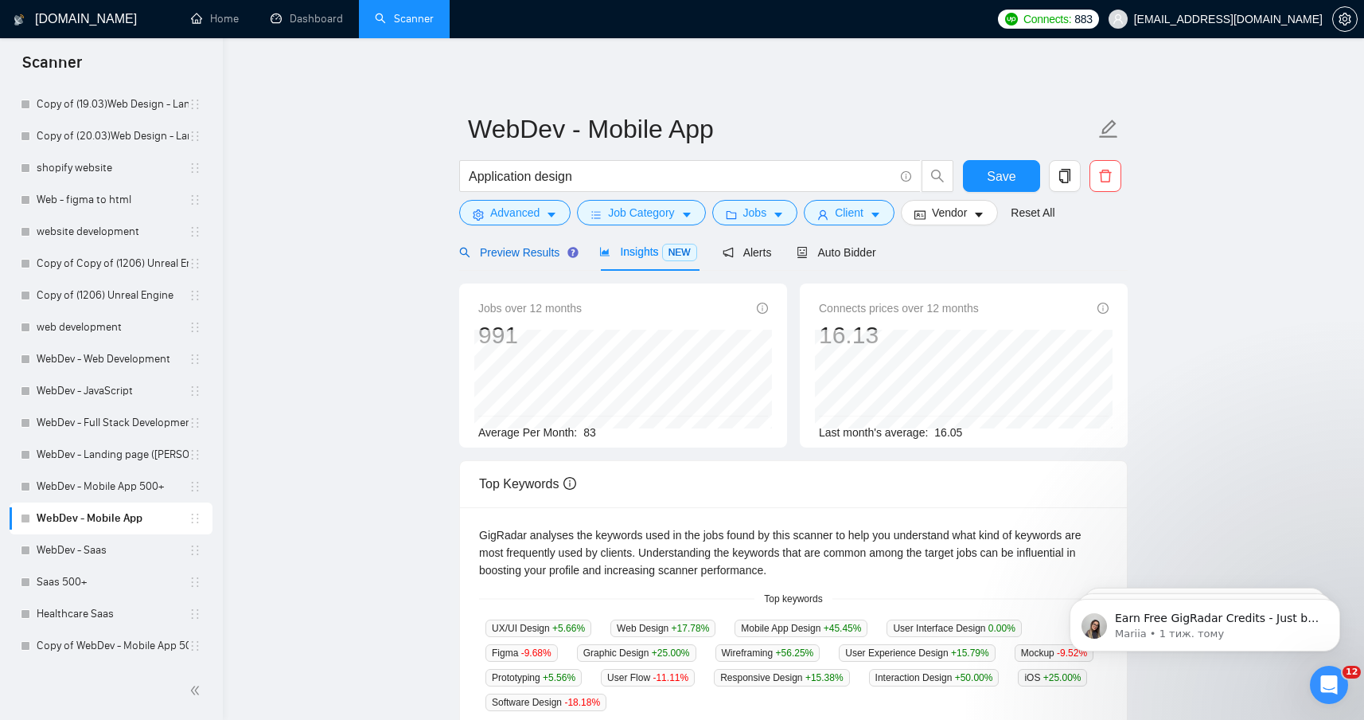
click at [536, 253] on span "Preview Results" at bounding box center [516, 252] width 115 height 13
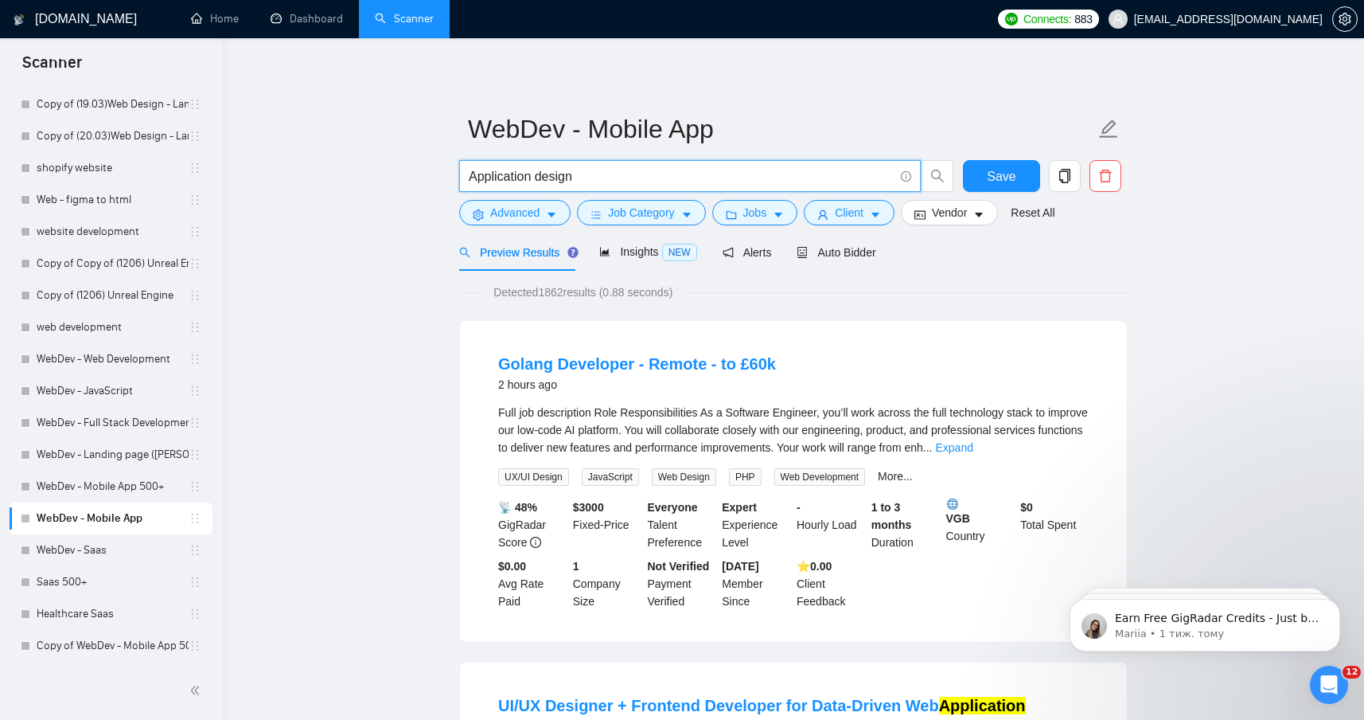
drag, startPoint x: 533, startPoint y: 178, endPoint x: 492, endPoint y: 178, distance: 41.4
click at [492, 178] on input "Application design" at bounding box center [681, 176] width 425 height 20
type input "App design"
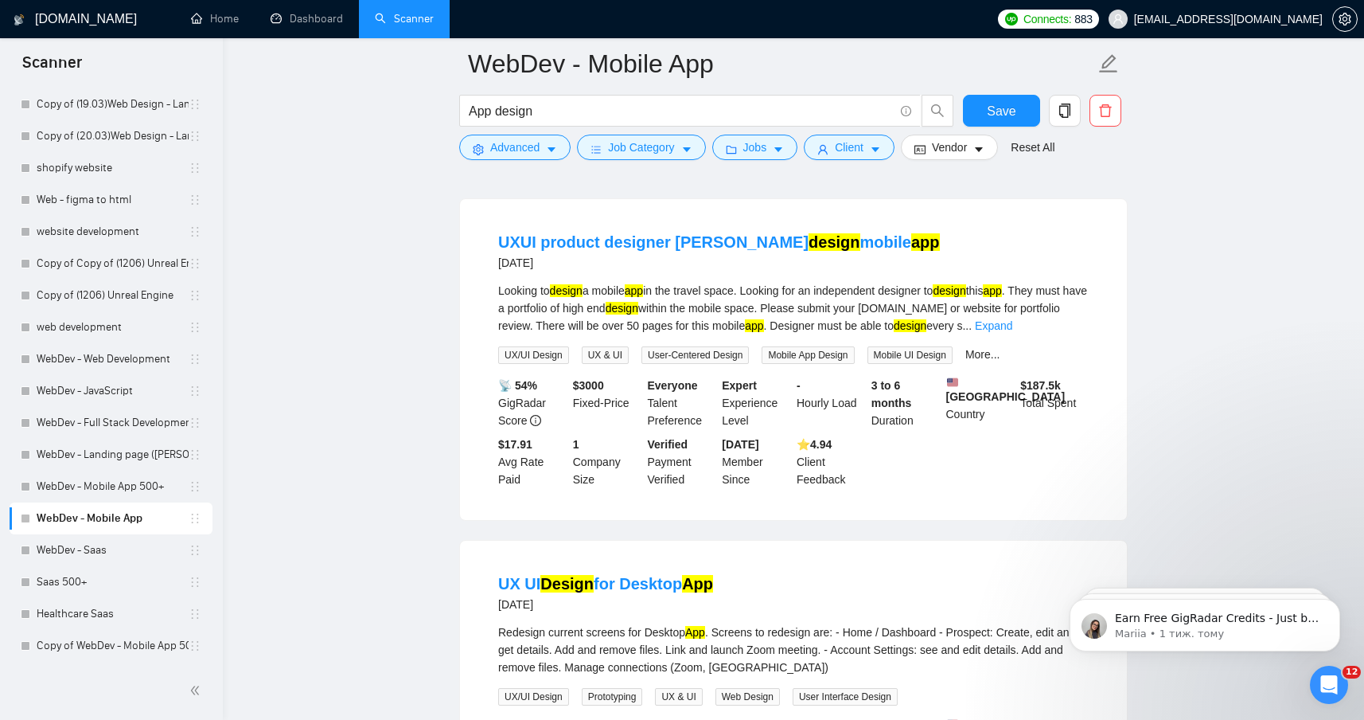
scroll to position [1537, 0]
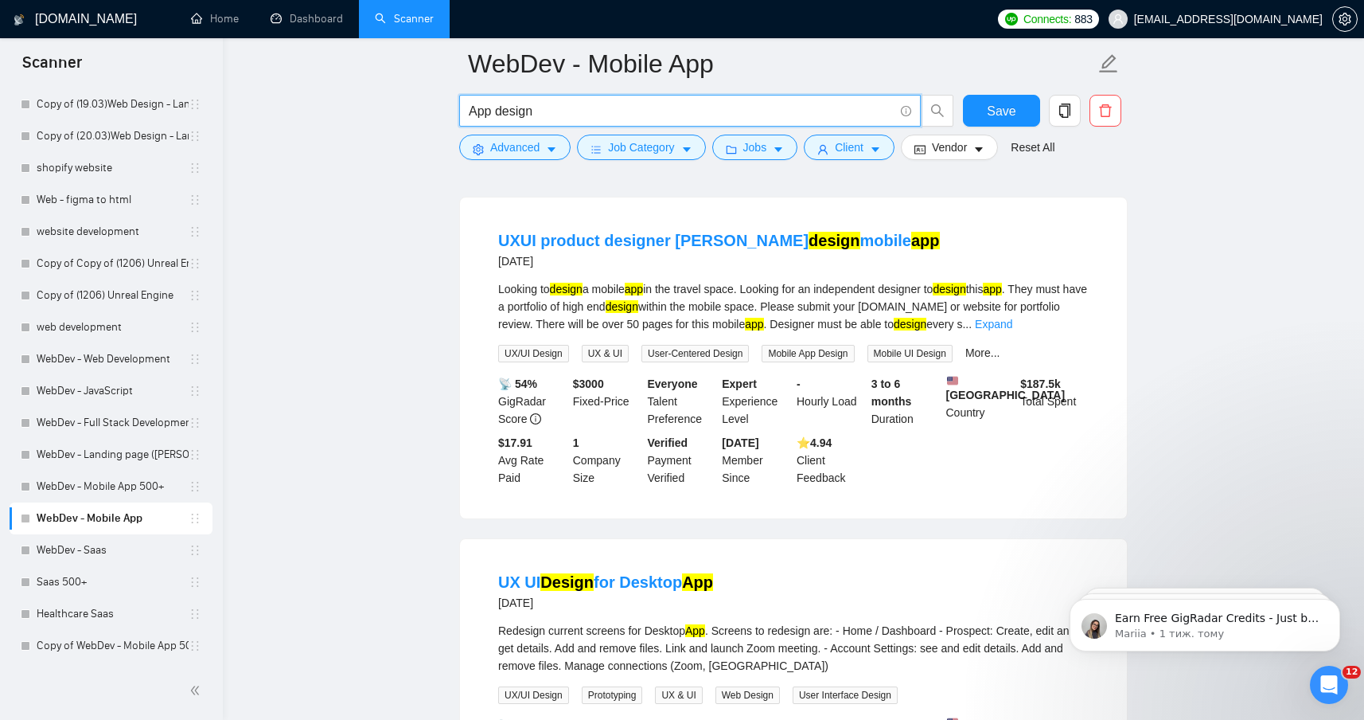
drag, startPoint x: 564, startPoint y: 101, endPoint x: 340, endPoint y: 96, distance: 224.5
click at [353, 96] on main "WebDev - Mobile App App design Save Advanced Job Category Jobs Client Vendor Re…" at bounding box center [793, 418] width 1090 height 3782
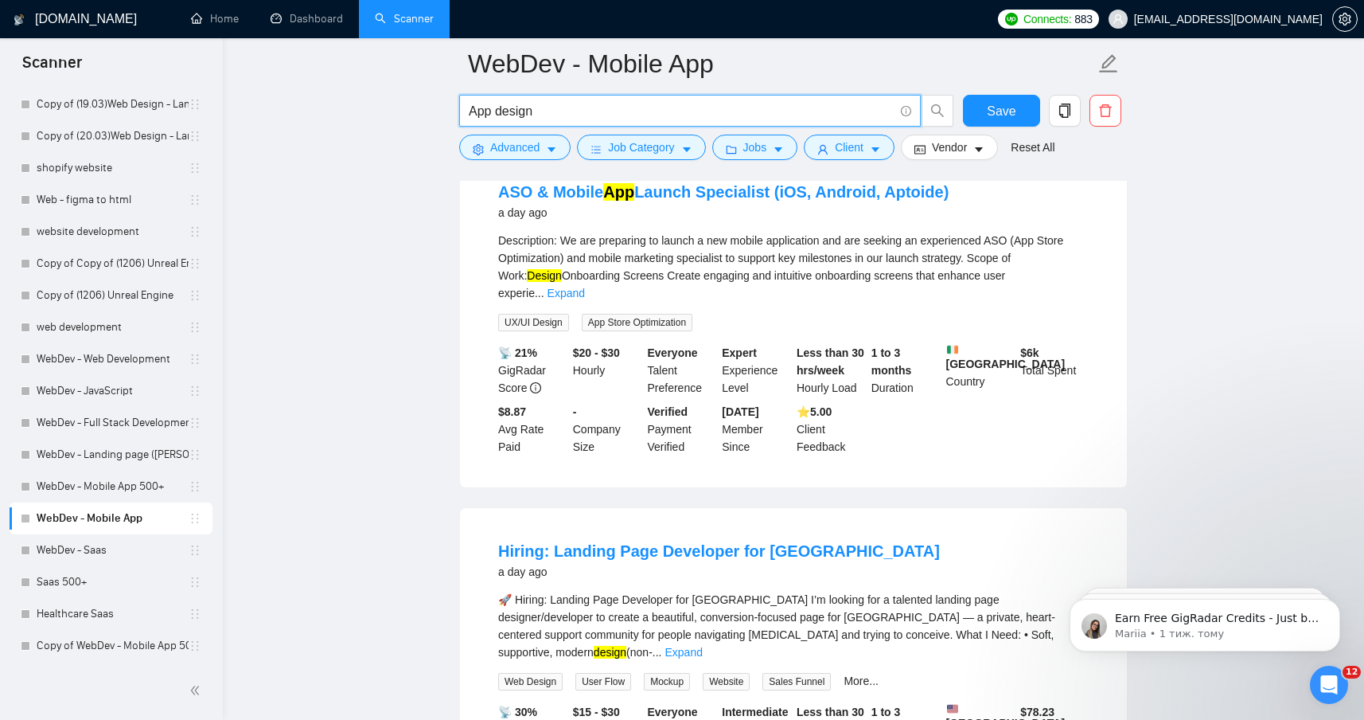
scroll to position [525, 0]
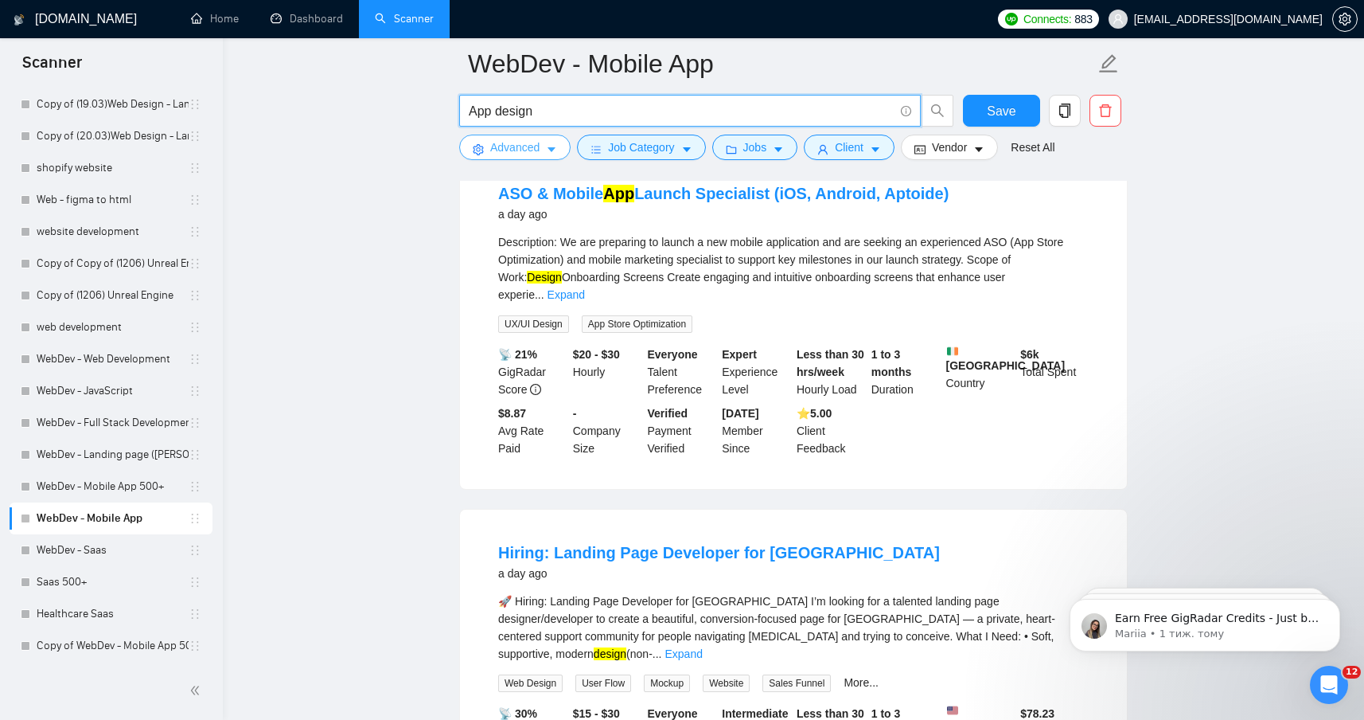
click at [544, 144] on button "Advanced" at bounding box center [514, 147] width 111 height 25
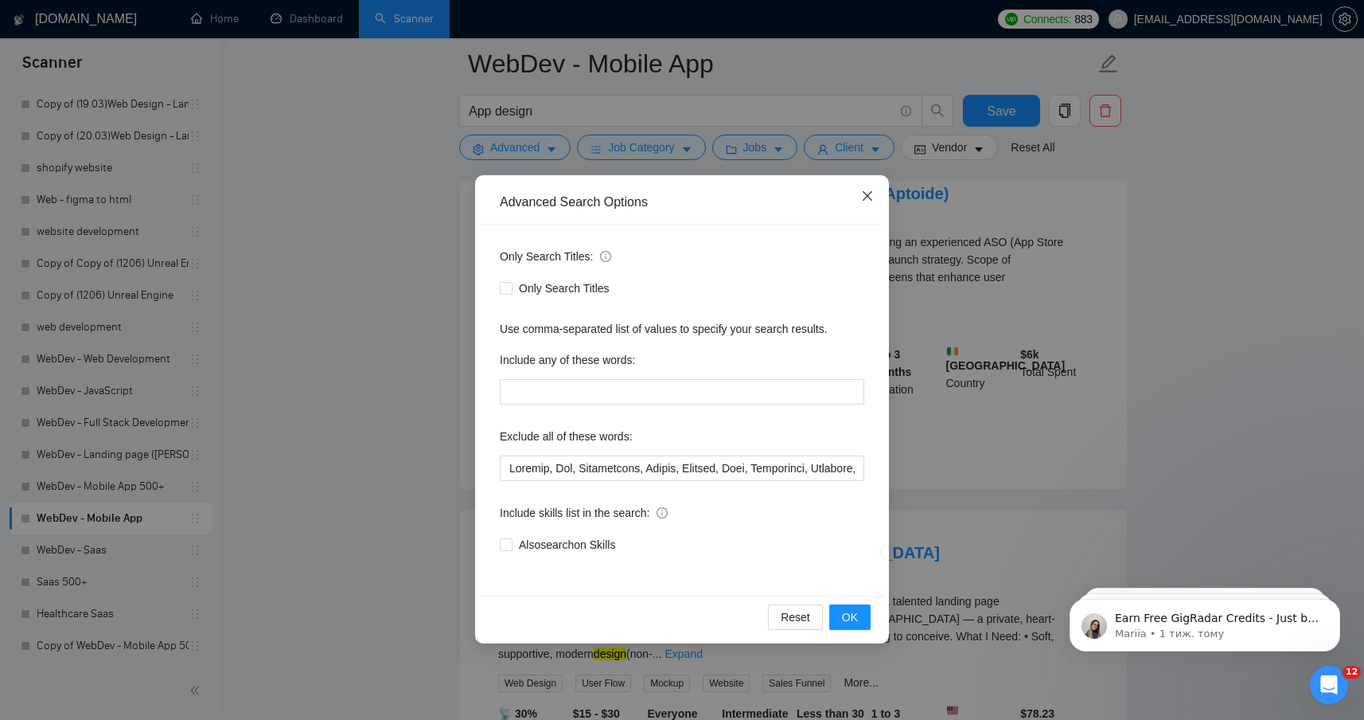
click at [870, 201] on icon "close" at bounding box center [867, 195] width 13 height 13
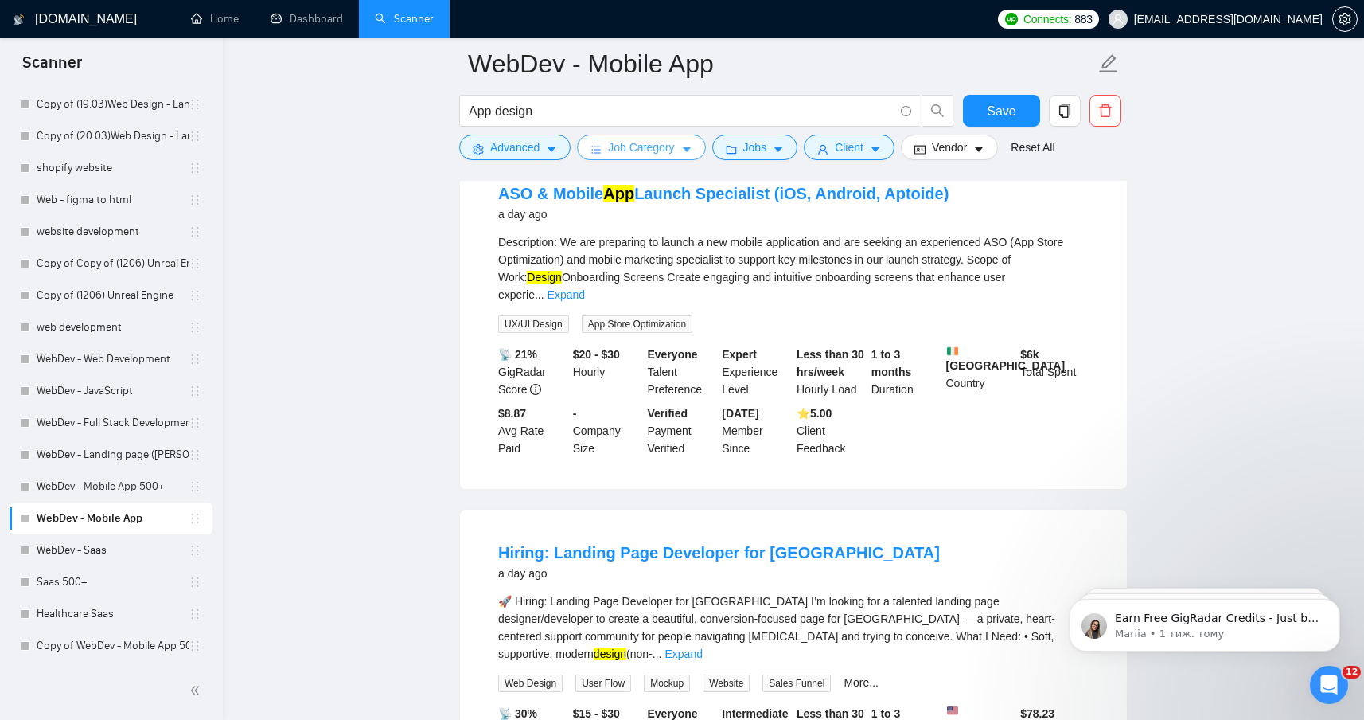
click at [676, 137] on button "Job Category" at bounding box center [641, 147] width 128 height 25
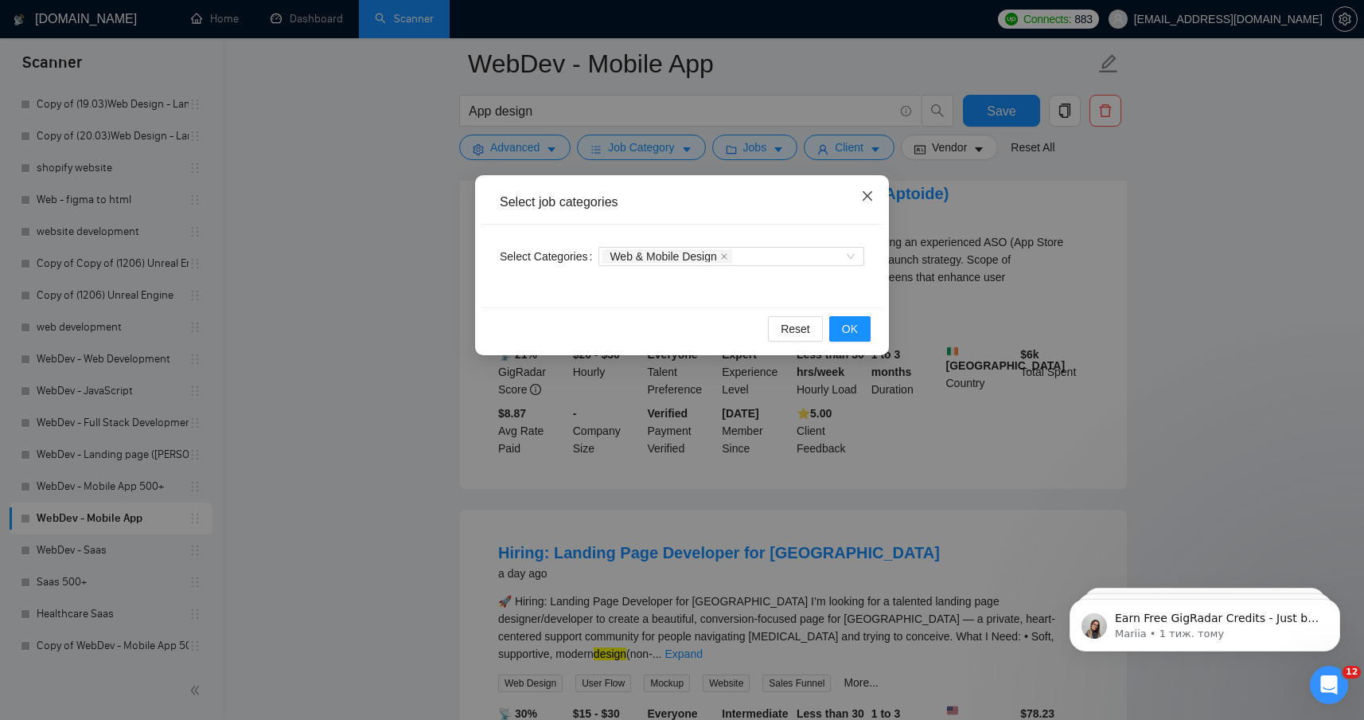
click at [883, 192] on span "Close" at bounding box center [867, 196] width 43 height 43
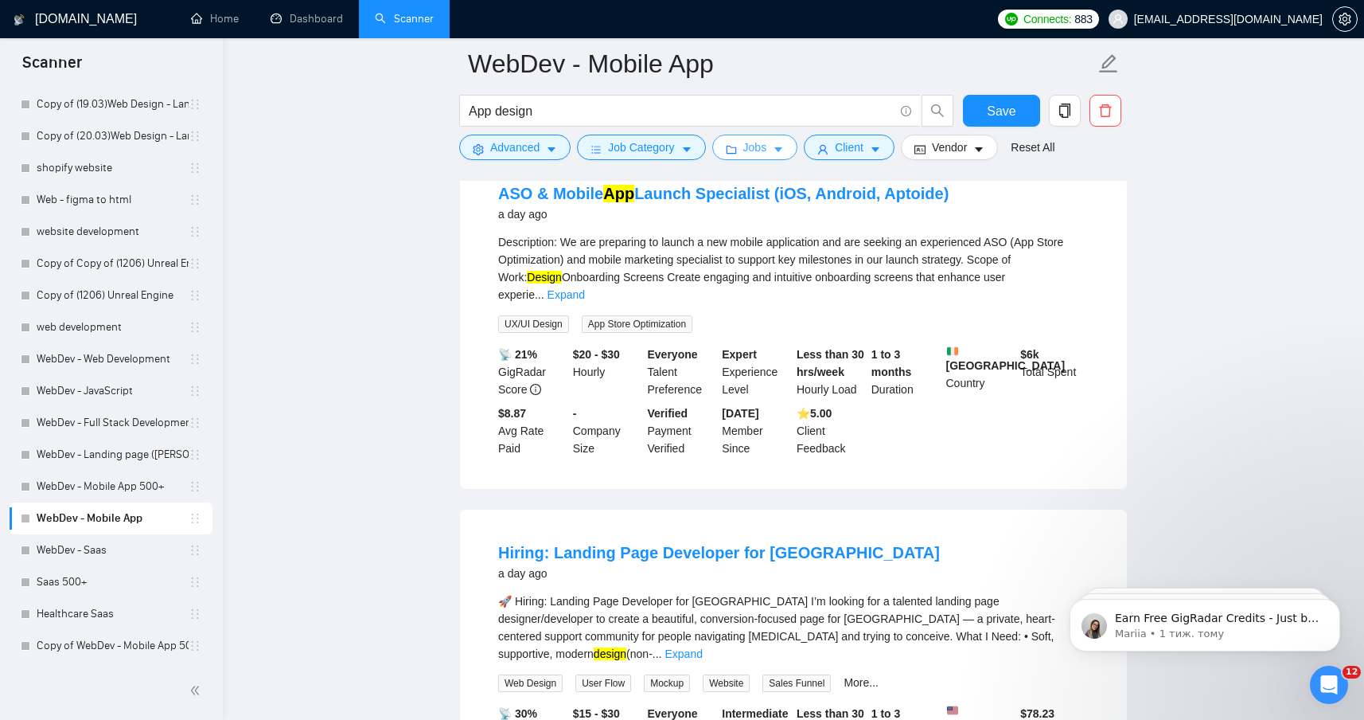
click at [790, 150] on button "Jobs" at bounding box center [755, 147] width 86 height 25
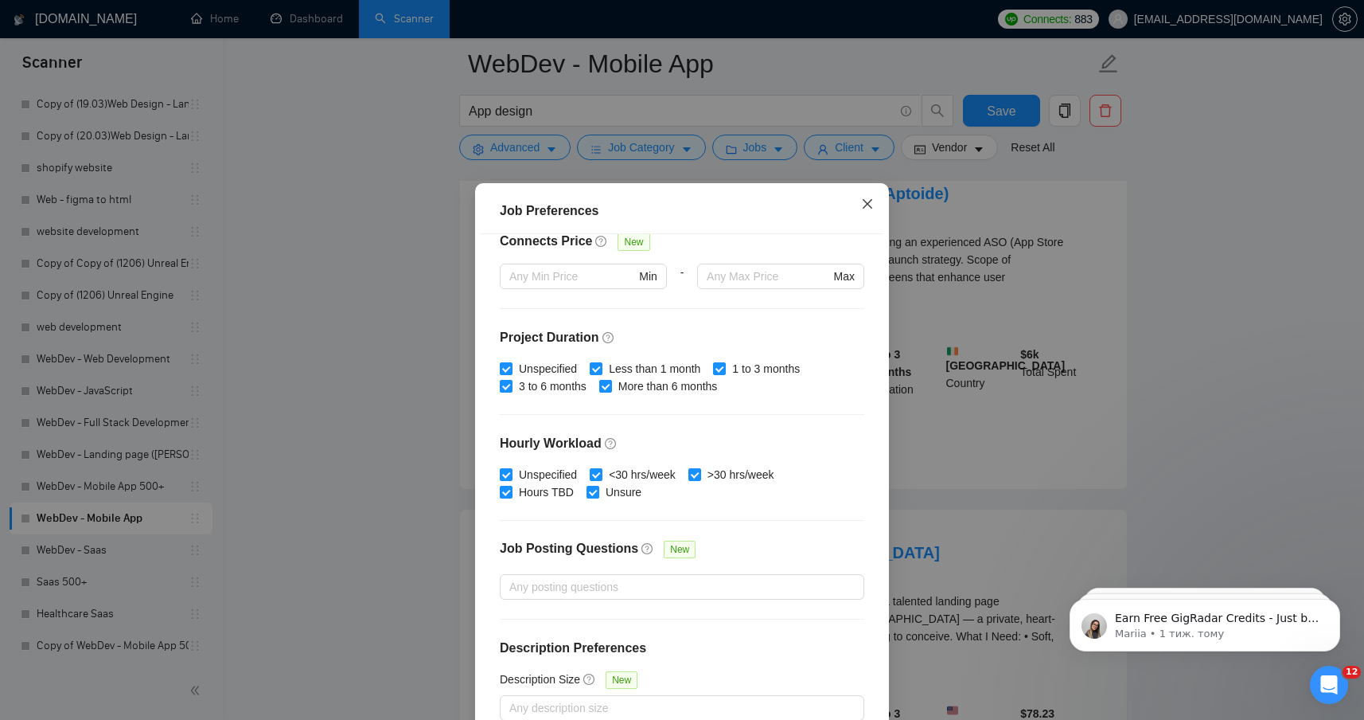
click at [869, 196] on span "Close" at bounding box center [867, 204] width 43 height 43
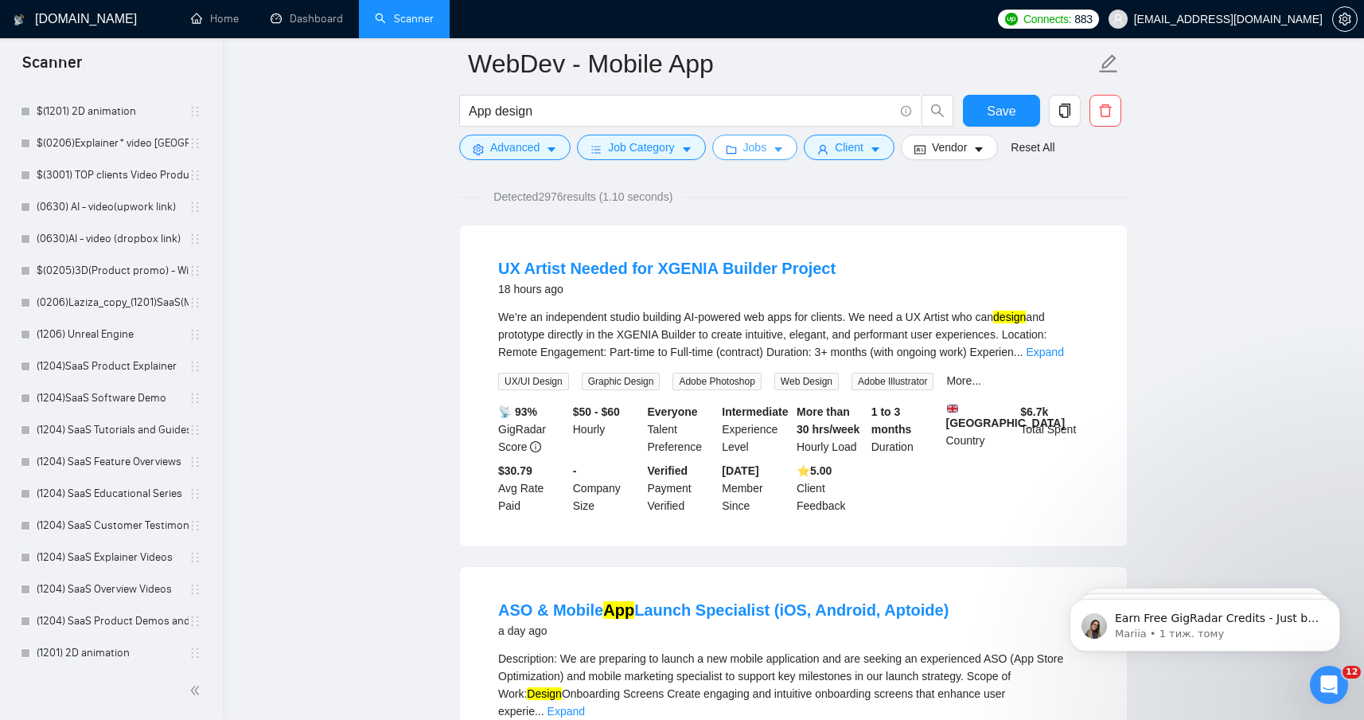
scroll to position [0, 0]
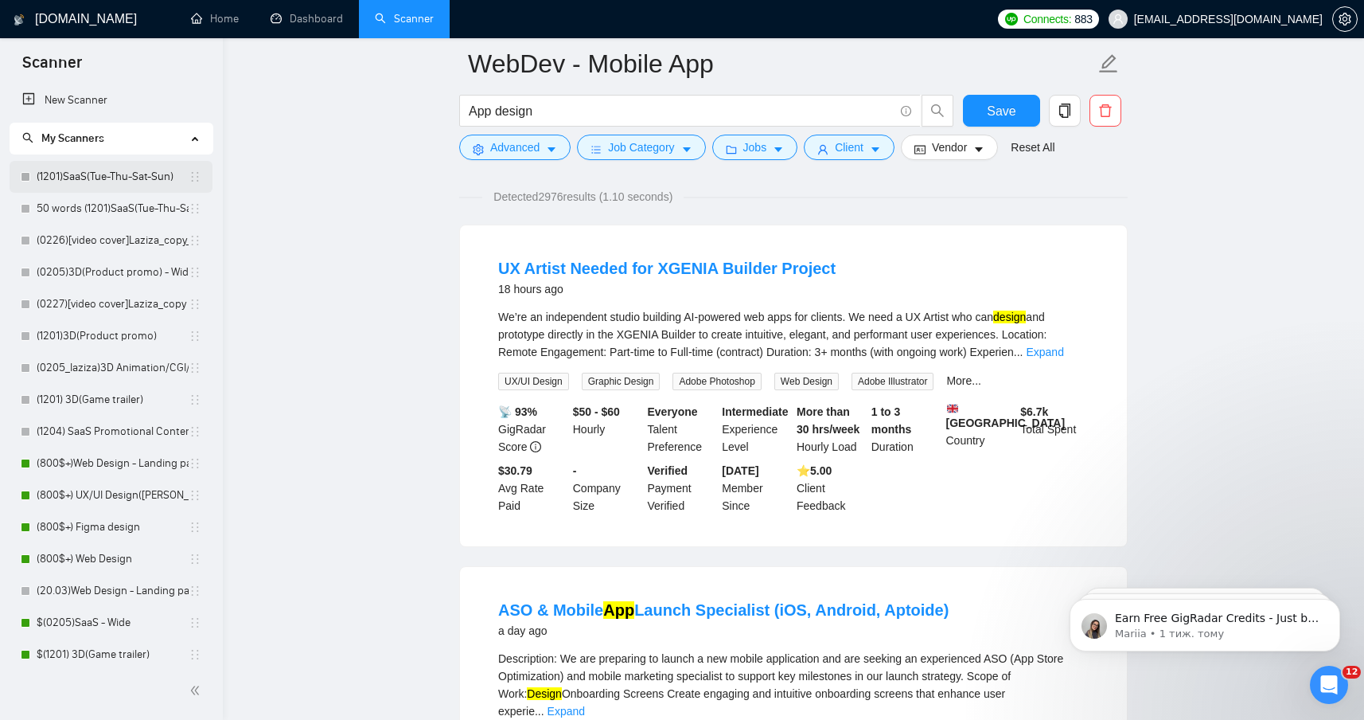
click at [126, 179] on link "(1201)SaaS(Tue-Thu-Sat-Sun)" at bounding box center [113, 177] width 152 height 32
click at [986, 101] on button "Save" at bounding box center [1001, 111] width 77 height 32
click at [116, 179] on link "(1201)SaaS(Tue-Thu-Sat-Sun)" at bounding box center [113, 177] width 152 height 32
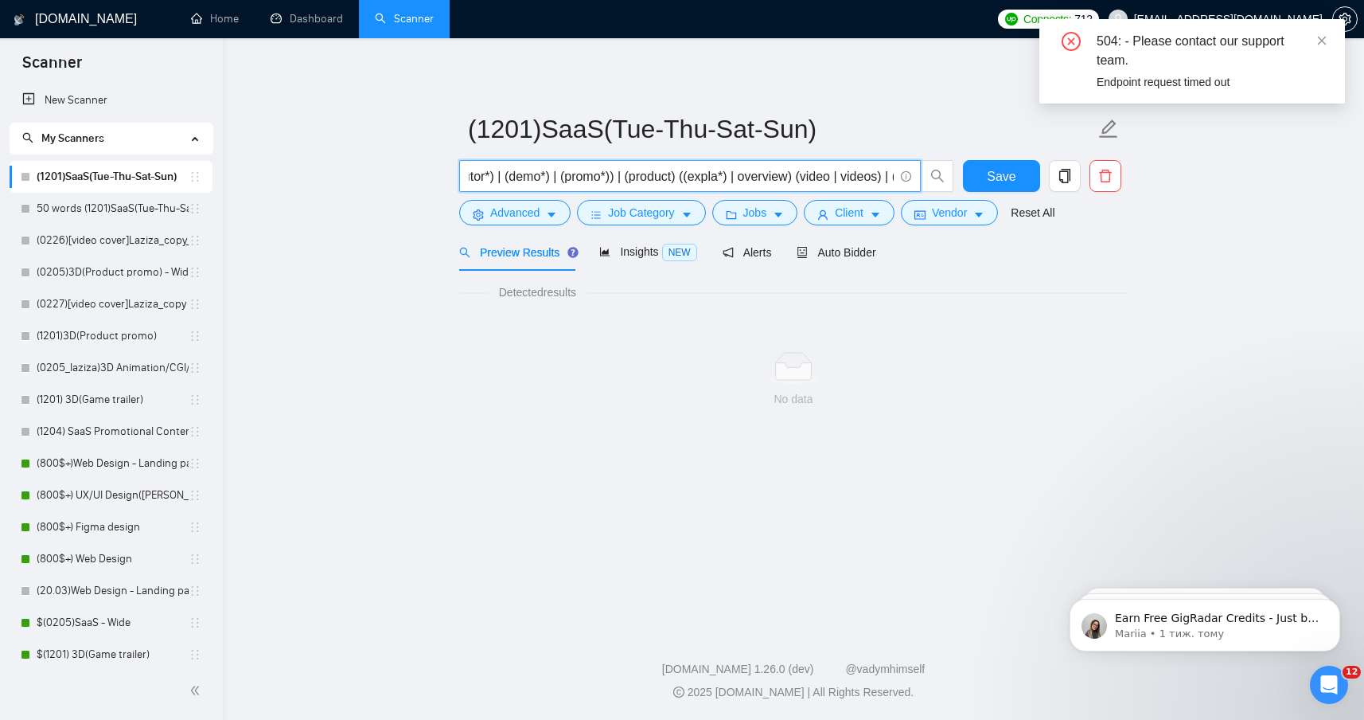
scroll to position [0, 673]
drag, startPoint x: 470, startPoint y: 177, endPoint x: 926, endPoint y: 174, distance: 456.1
click at [926, 174] on span "(saas*) | sas | "Software as a service" | "Software-as-a-service") ((explainer*…" at bounding box center [706, 176] width 495 height 32
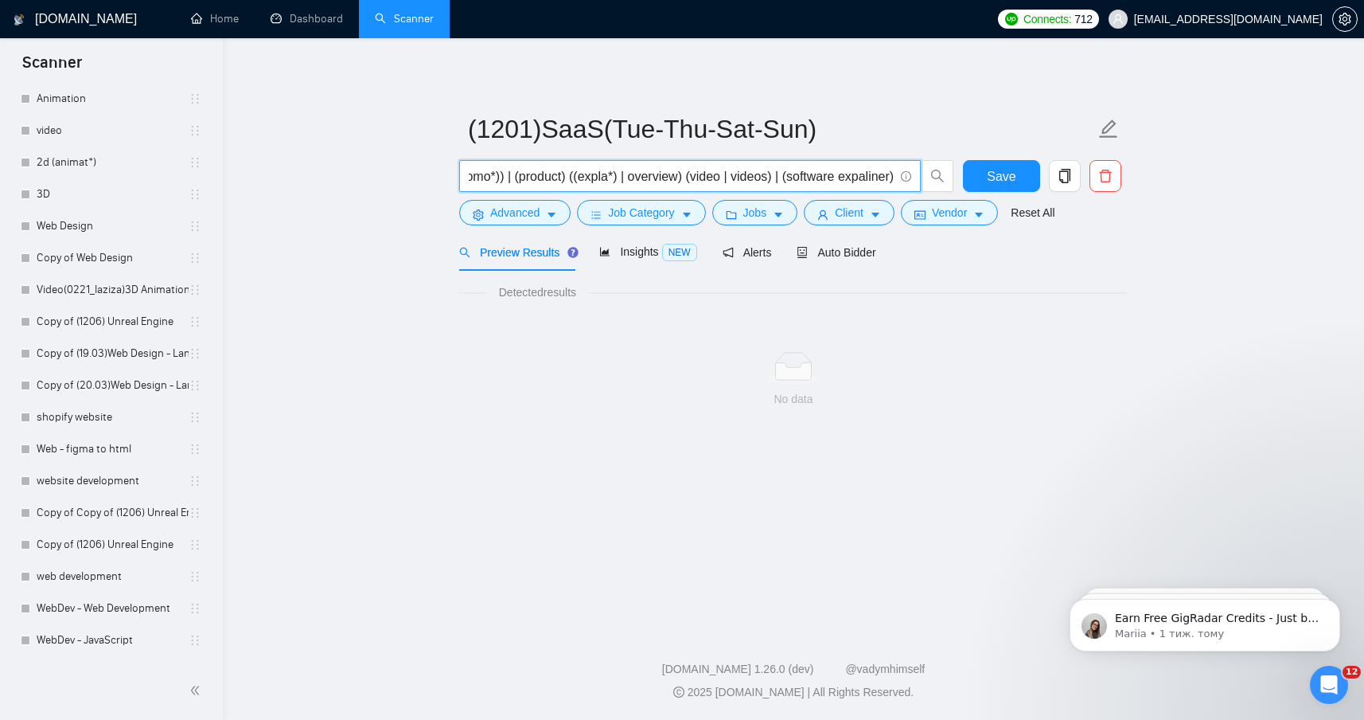
scroll to position [2142, 0]
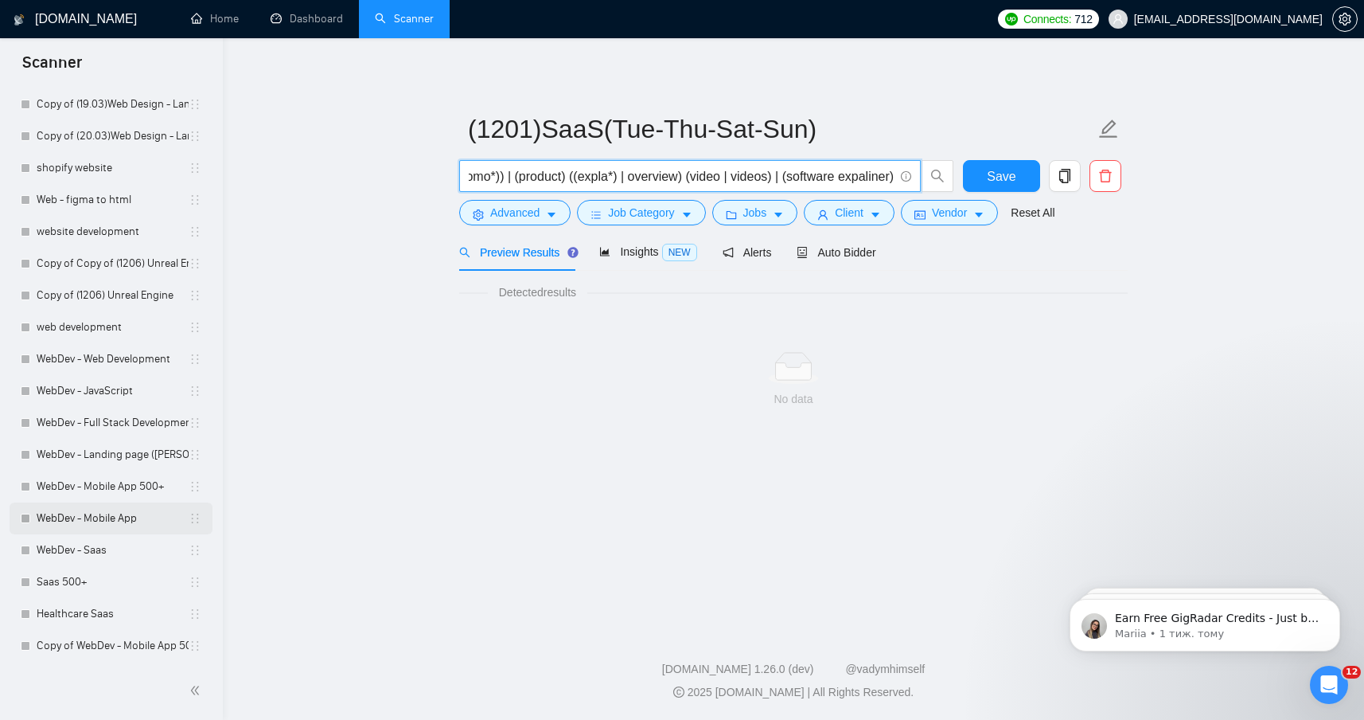
click at [94, 513] on link "WebDev - Mobile App" at bounding box center [113, 518] width 152 height 32
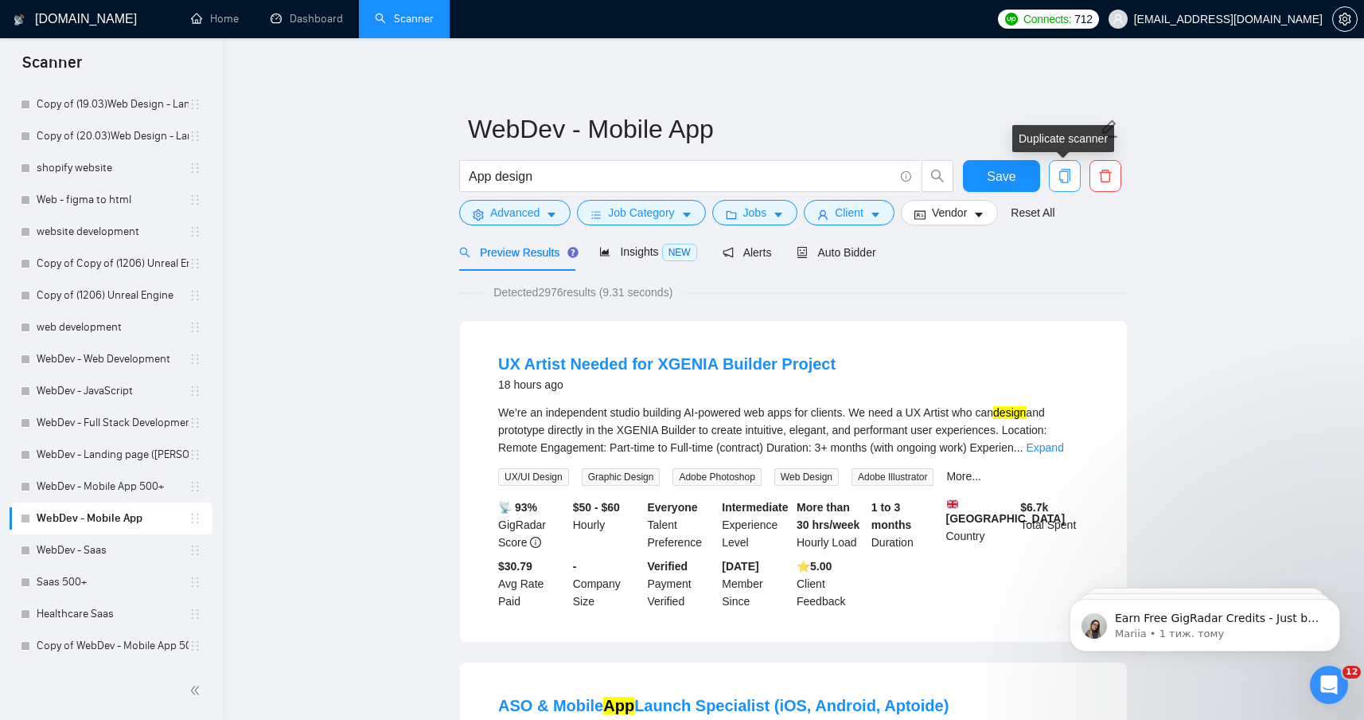
click at [1064, 180] on icon "copy" at bounding box center [1065, 176] width 14 height 14
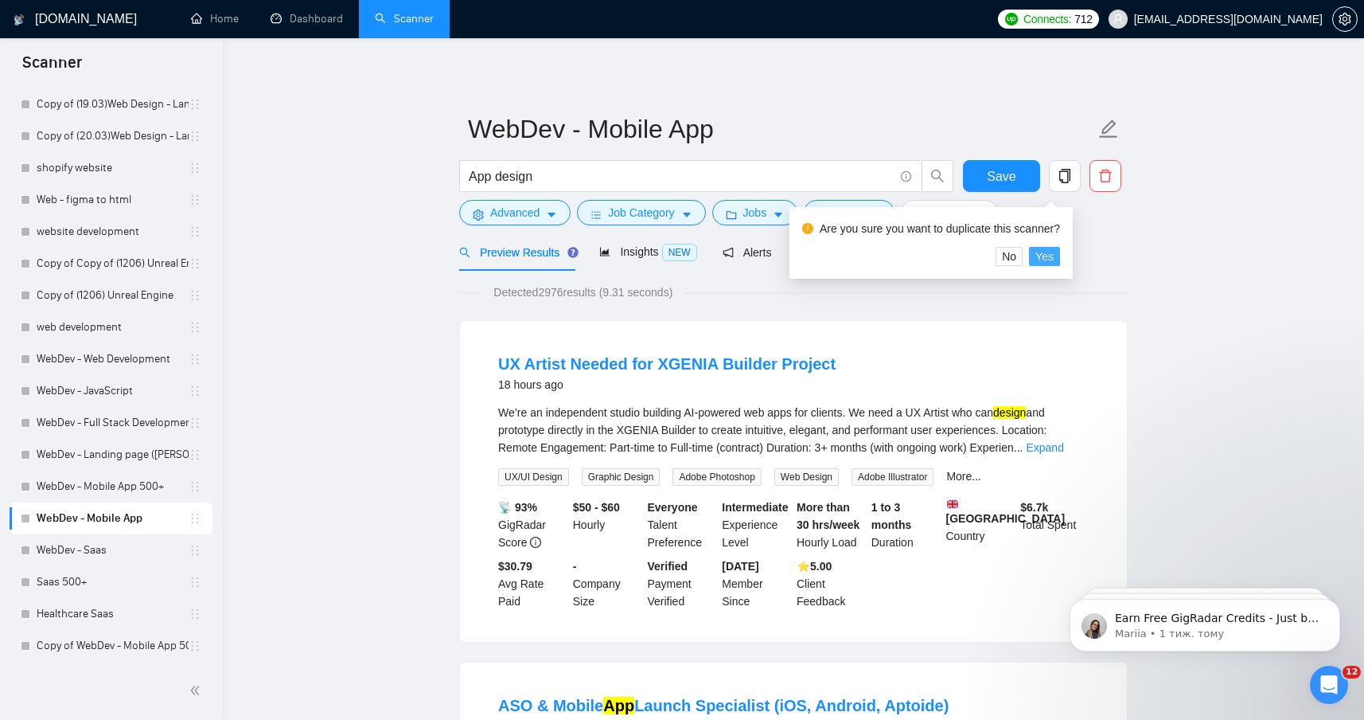
click at [1054, 255] on span "Yes" at bounding box center [1044, 257] width 18 height 18
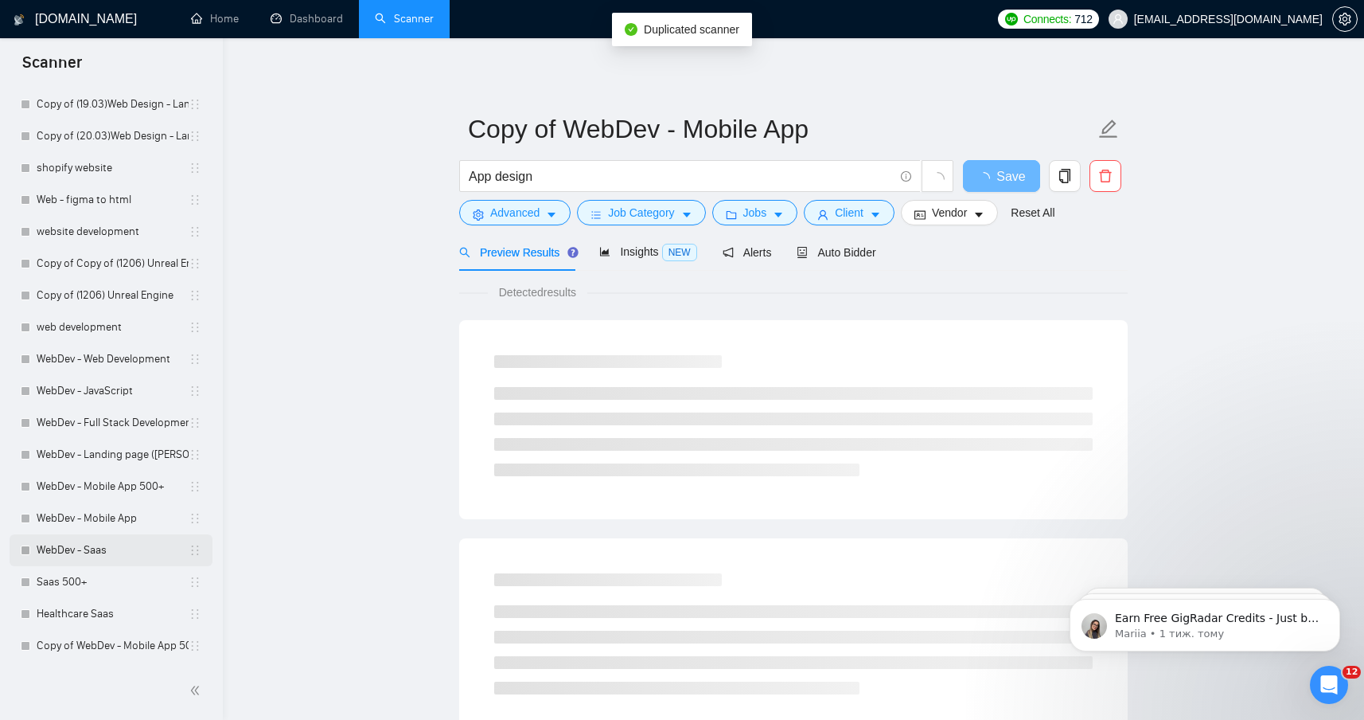
scroll to position [2174, 0]
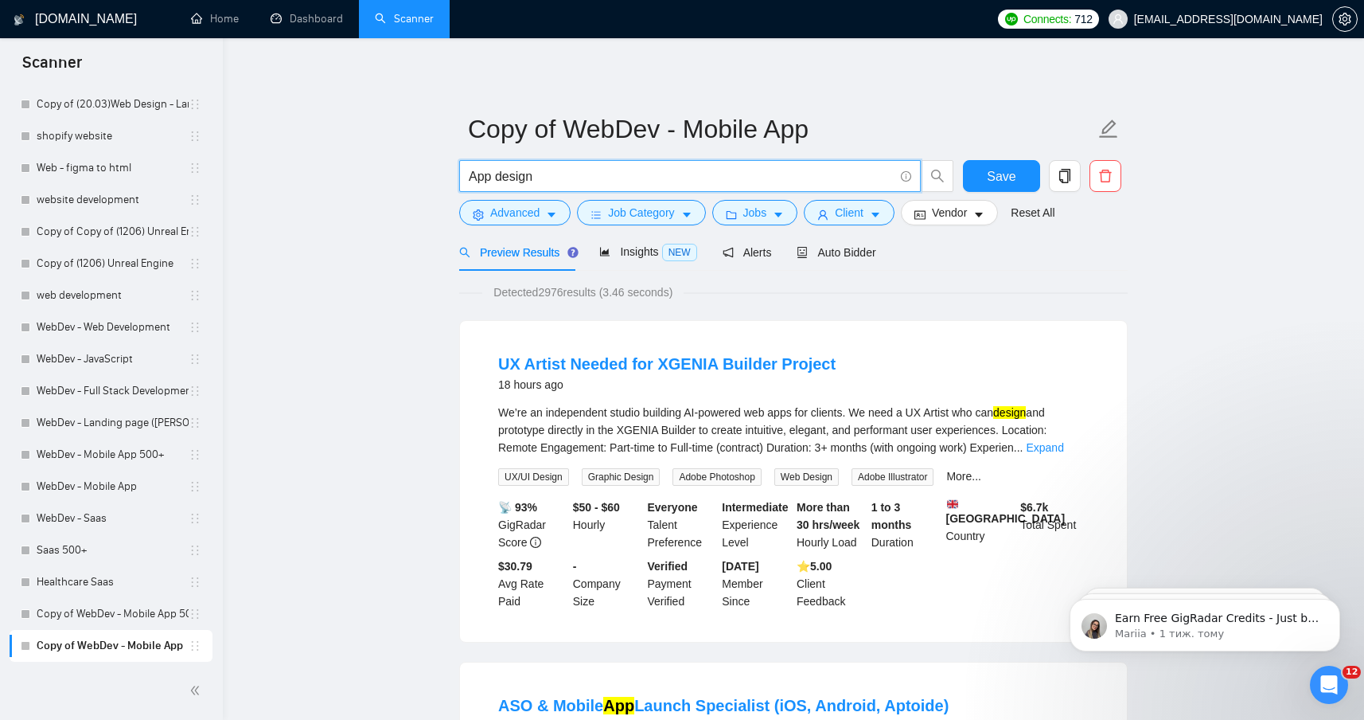
drag, startPoint x: 558, startPoint y: 181, endPoint x: 310, endPoint y: 158, distance: 248.6
paste input "(saas*) | sas | "Software as a service" | "Software-as-a-service") ((explainer*…"
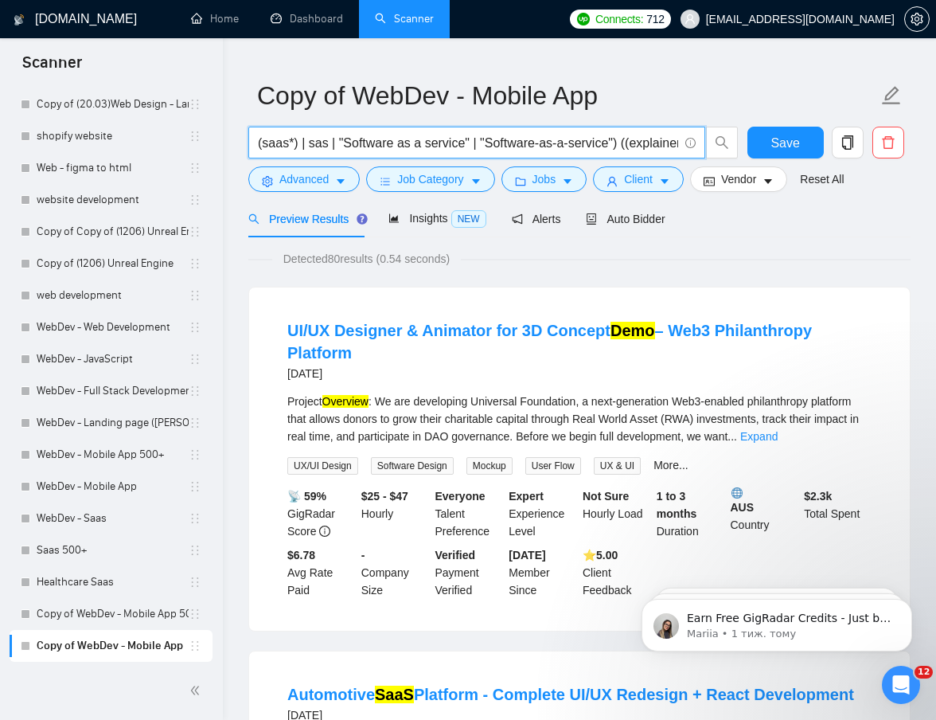
scroll to position [30, 0]
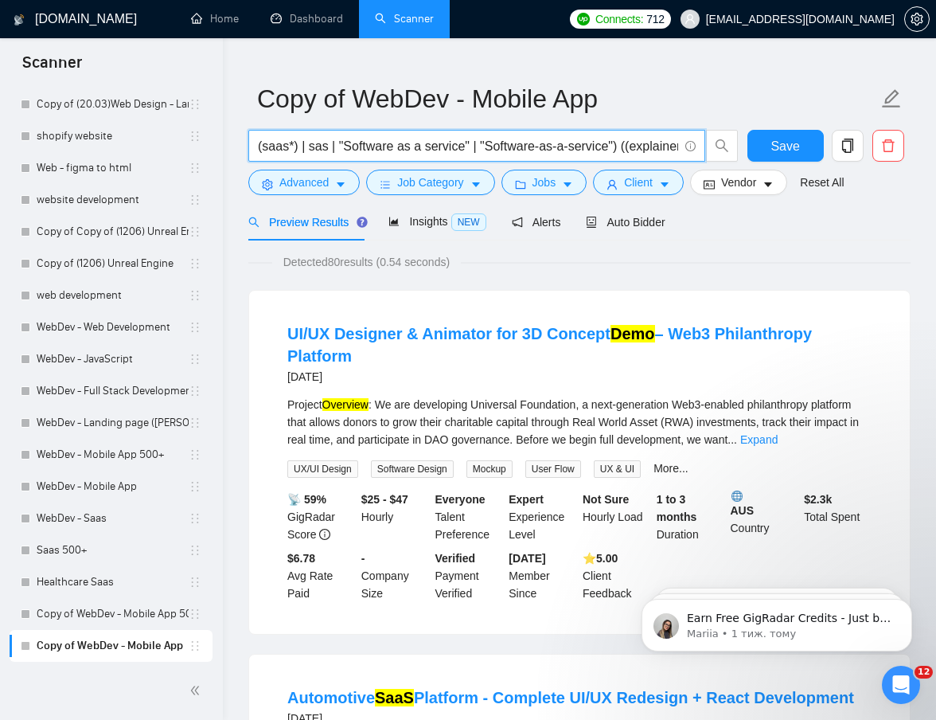
drag, startPoint x: 299, startPoint y: 146, endPoint x: 262, endPoint y: 146, distance: 37.4
click at [262, 146] on input "(saas*) | sas | "Software as a service" | "Software-as-a-service") ((explainer*…" at bounding box center [468, 146] width 420 height 20
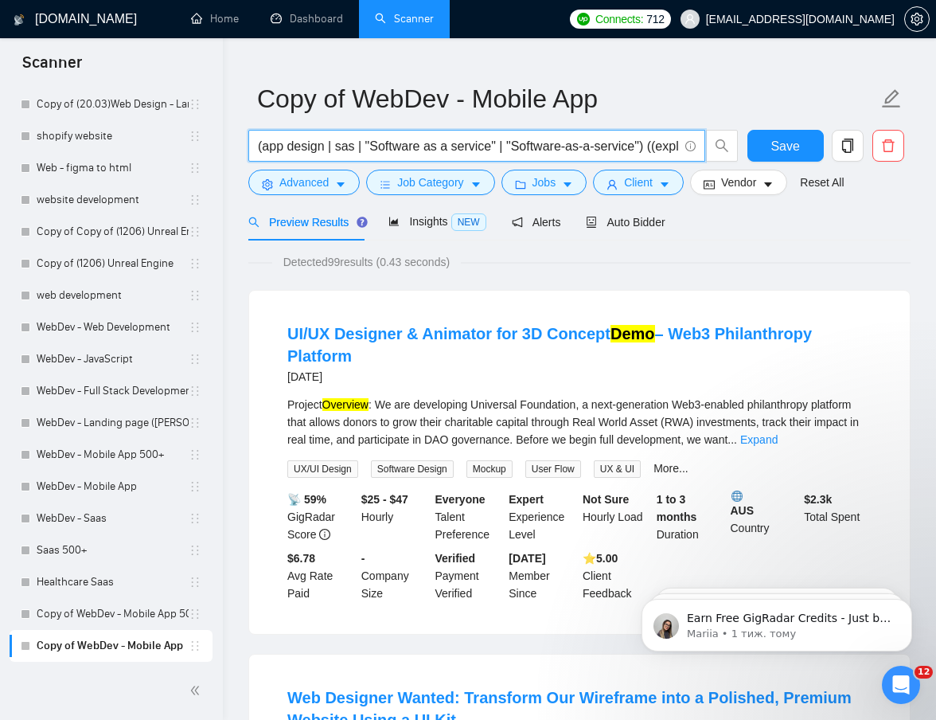
drag, startPoint x: 651, startPoint y: 146, endPoint x: 337, endPoint y: 154, distance: 313.7
click at [337, 154] on input "(app design | sas | "Software as a service" | "Software-as-a-service") ((explai…" at bounding box center [468, 146] width 420 height 20
paste input ""mobile app design", "app ui ux", "ui/ux app", "ios app design", "android app d…"
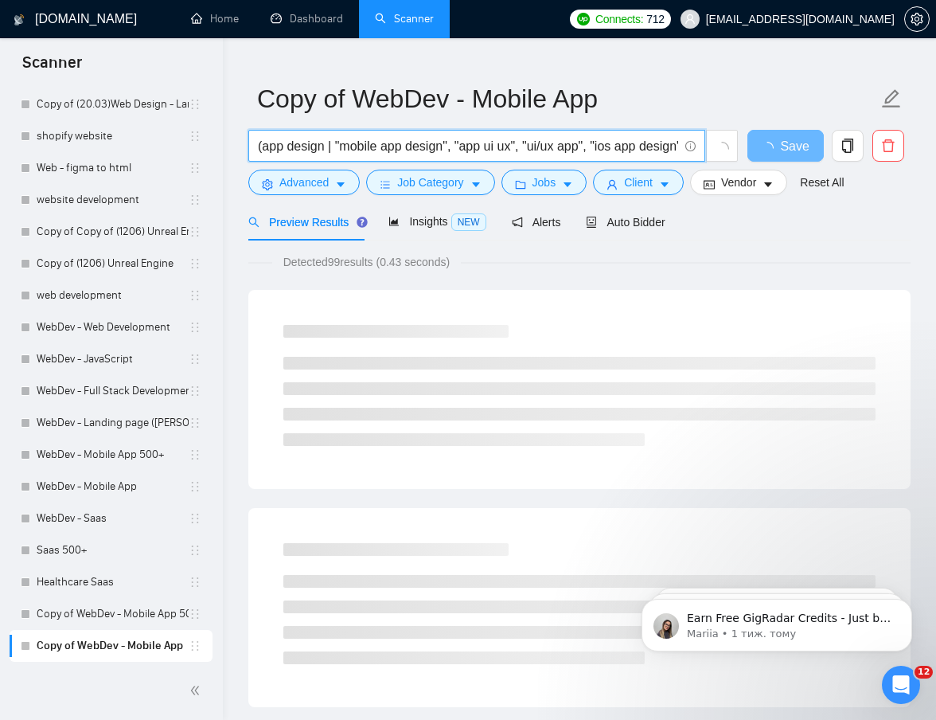
click at [333, 147] on input "(app design | "mobile app design", "app ui ux", "ui/ux app", "ios app design", …" at bounding box center [468, 146] width 420 height 20
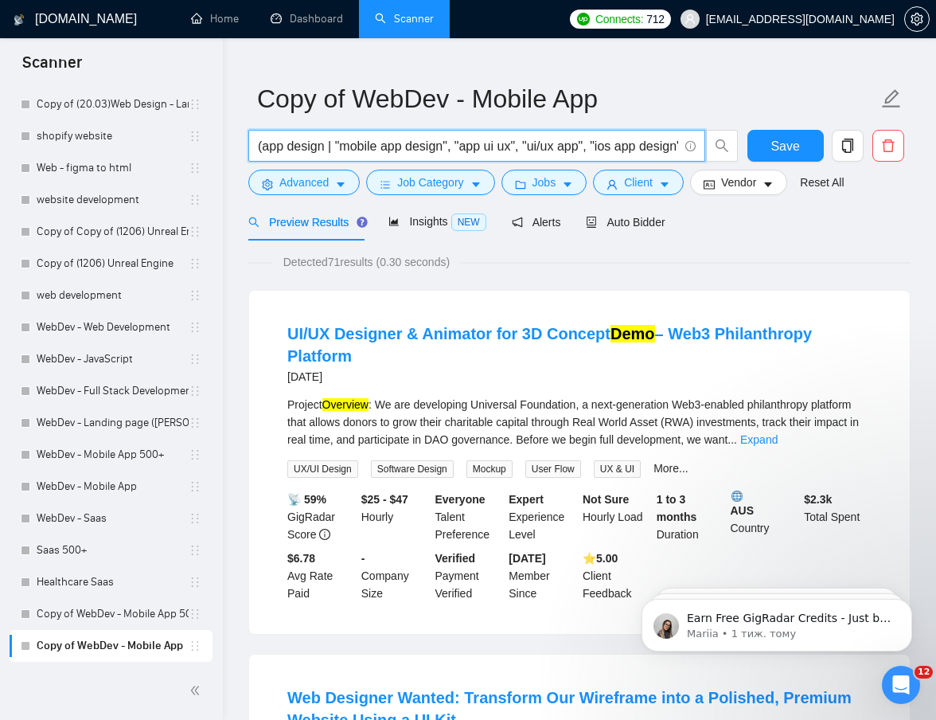
click at [455, 148] on input "(app design | "mobile app design", "app ui ux", "ui/ux app", "ios app design", …" at bounding box center [468, 146] width 420 height 20
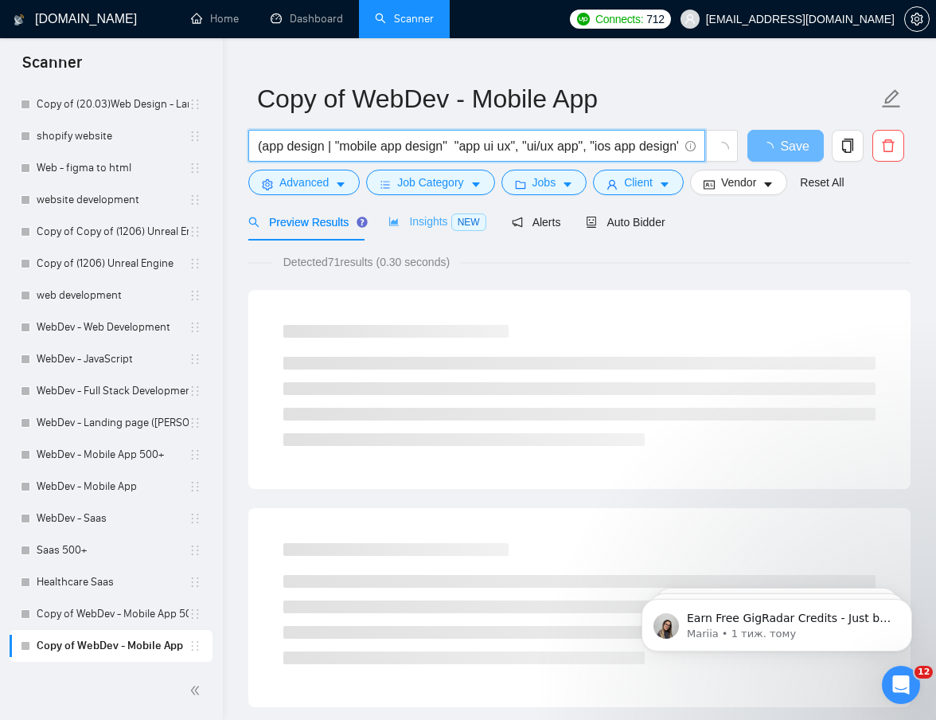
paste input "|"
click at [530, 143] on input "(app design | "mobile app design" | "app ui ux", "ui/ux app", "ios app design",…" at bounding box center [468, 146] width 420 height 20
paste input "|"
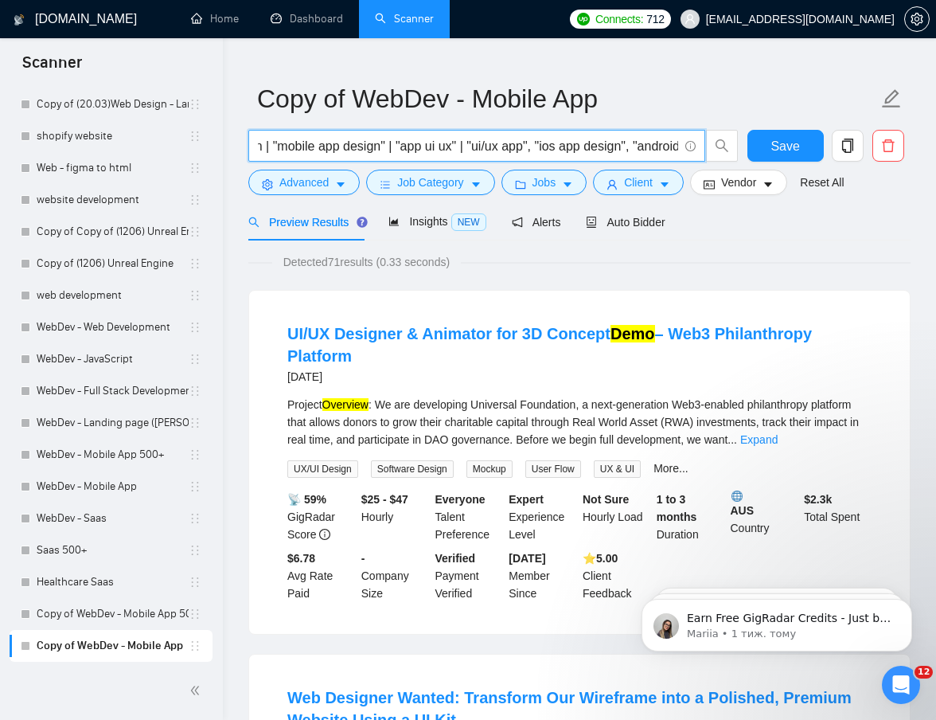
scroll to position [0, 64]
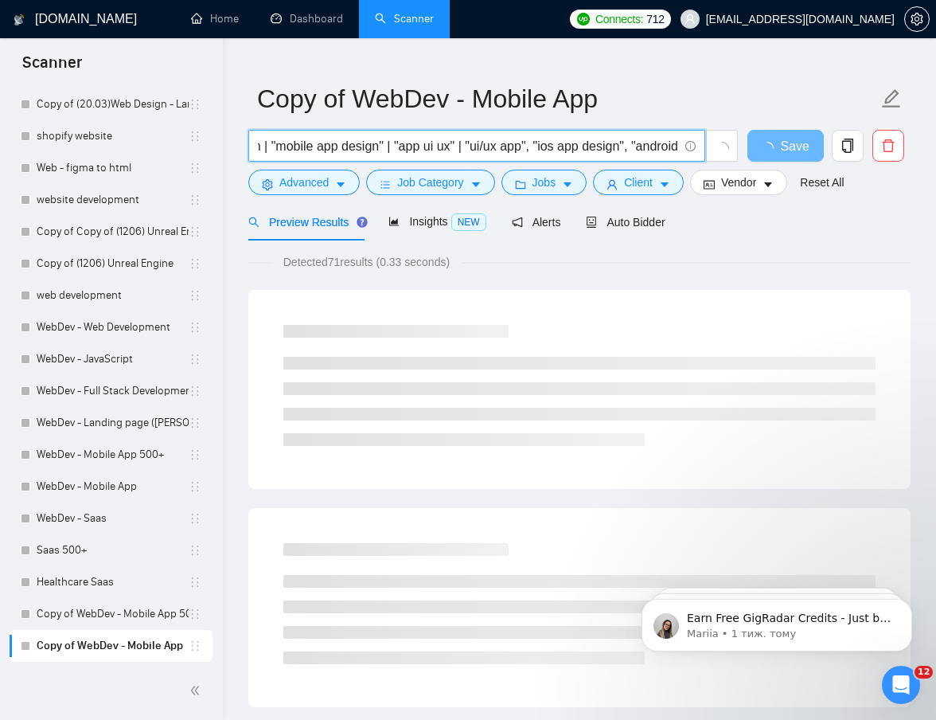
click at [540, 147] on input "(app design | "mobile app design" | "app ui ux" | "ui/ux app", "ios app design"…" at bounding box center [468, 146] width 420 height 20
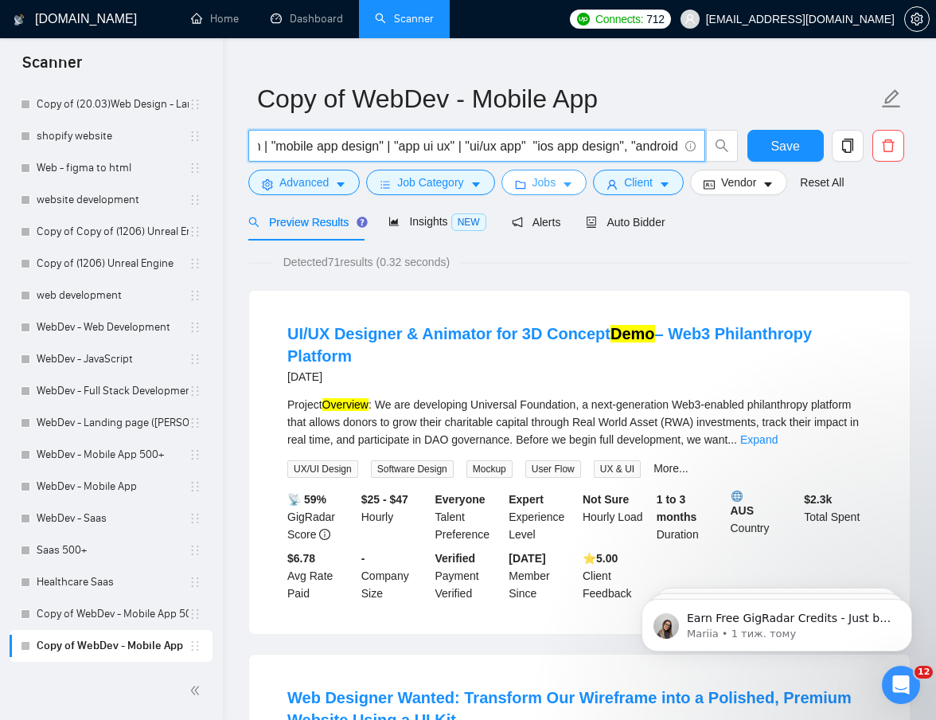
paste input "|"
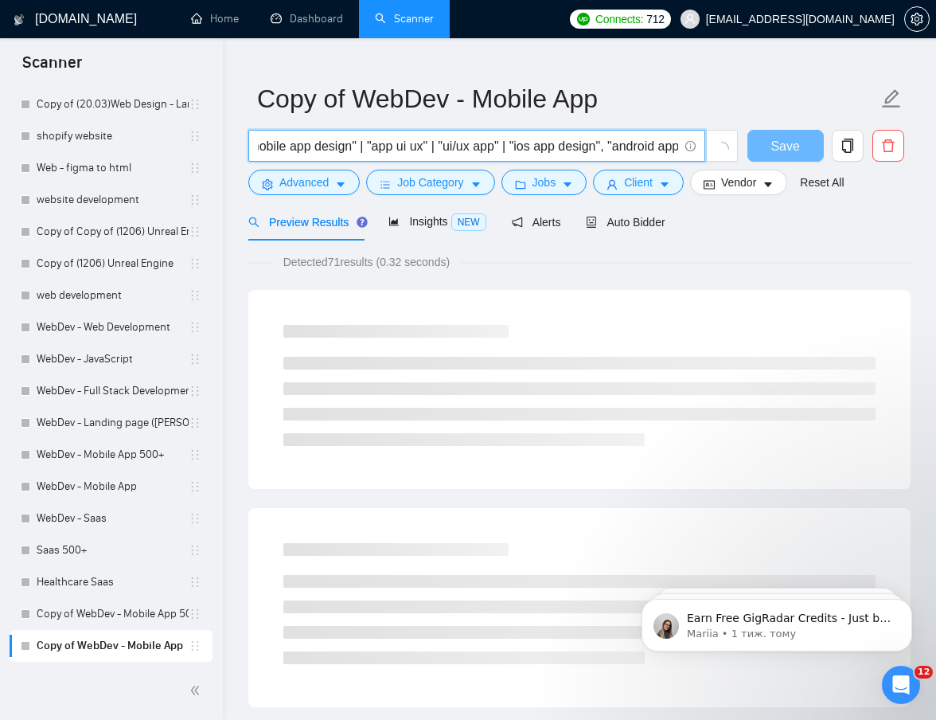
scroll to position [0, 118]
click at [591, 146] on input "(app design | "mobile app design" | "app ui ux" | "ui/ux app" | "ios app design…" at bounding box center [468, 146] width 420 height 20
paste input "|"
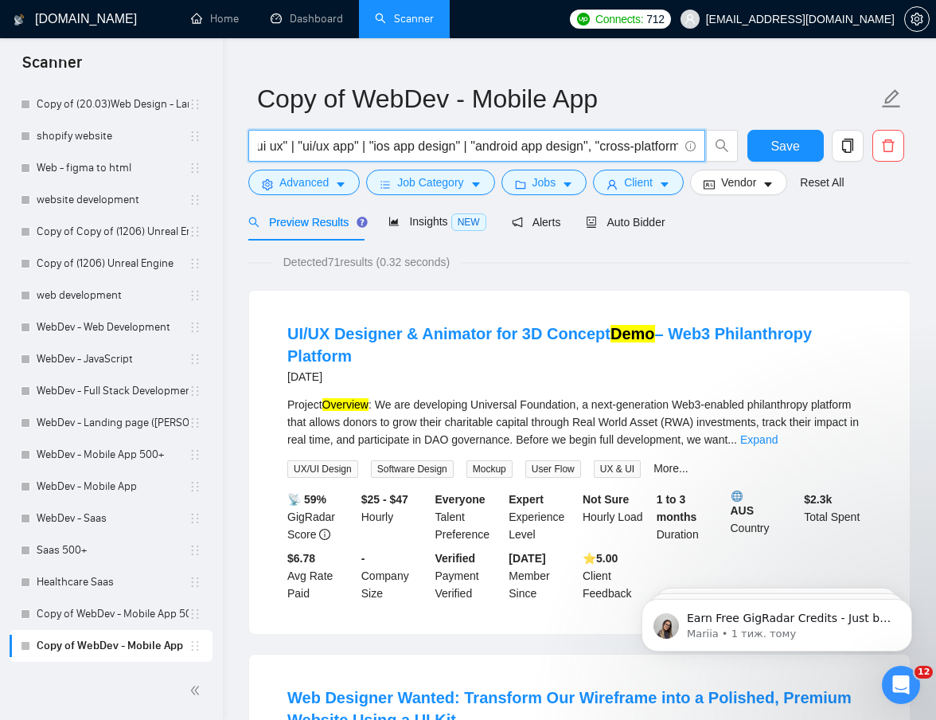
scroll to position [0, 232]
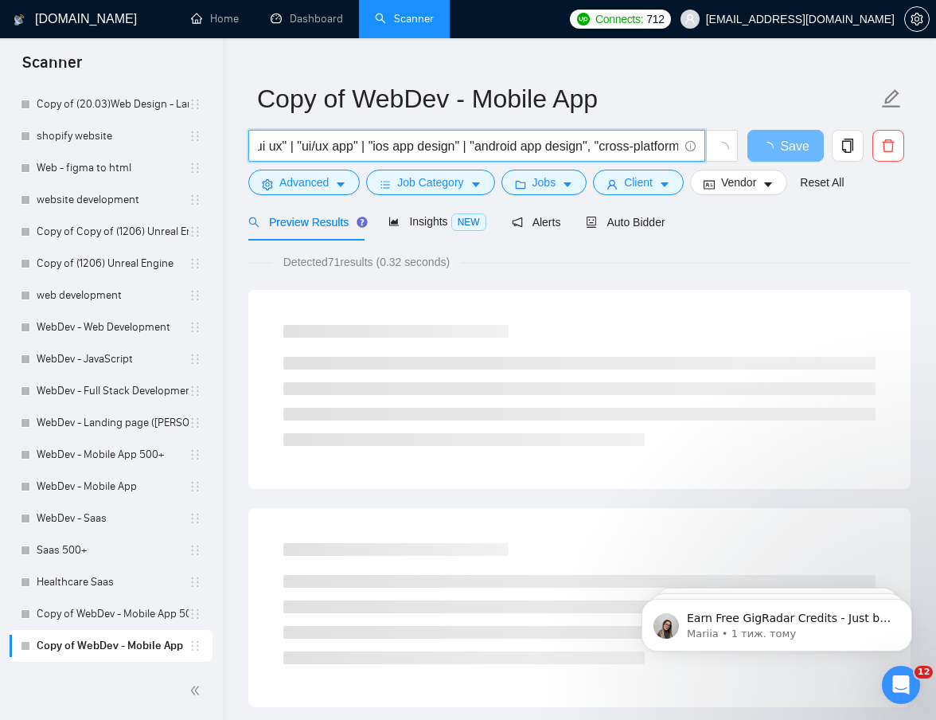
click at [610, 146] on input "(app design | "mobile app design" | "app ui ux" | "ui/ux app" | "ios app design…" at bounding box center [468, 146] width 420 height 20
paste input "|"
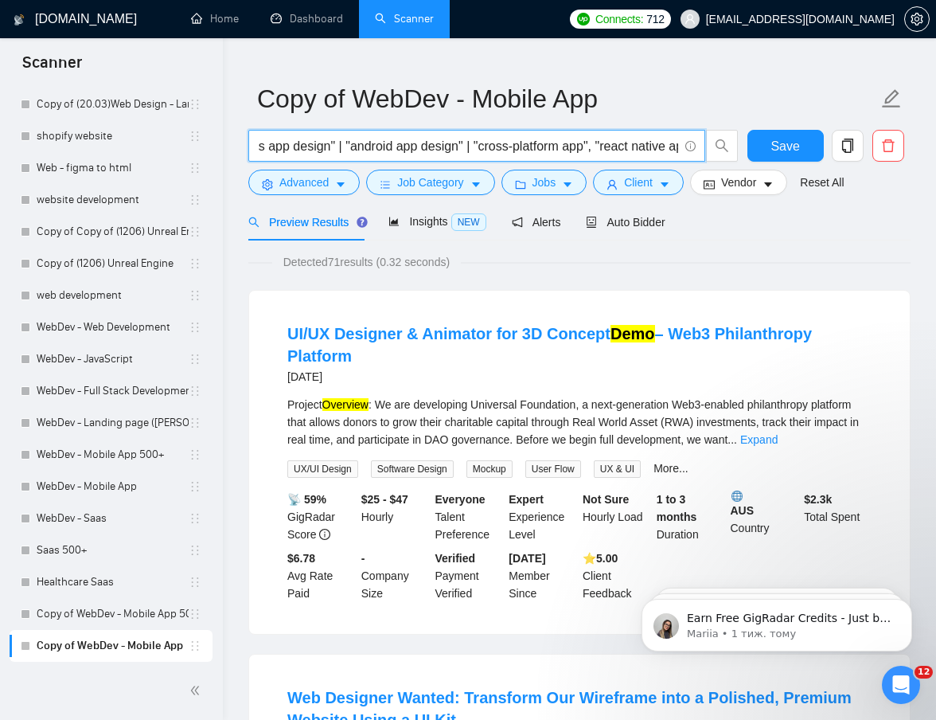
scroll to position [0, 360]
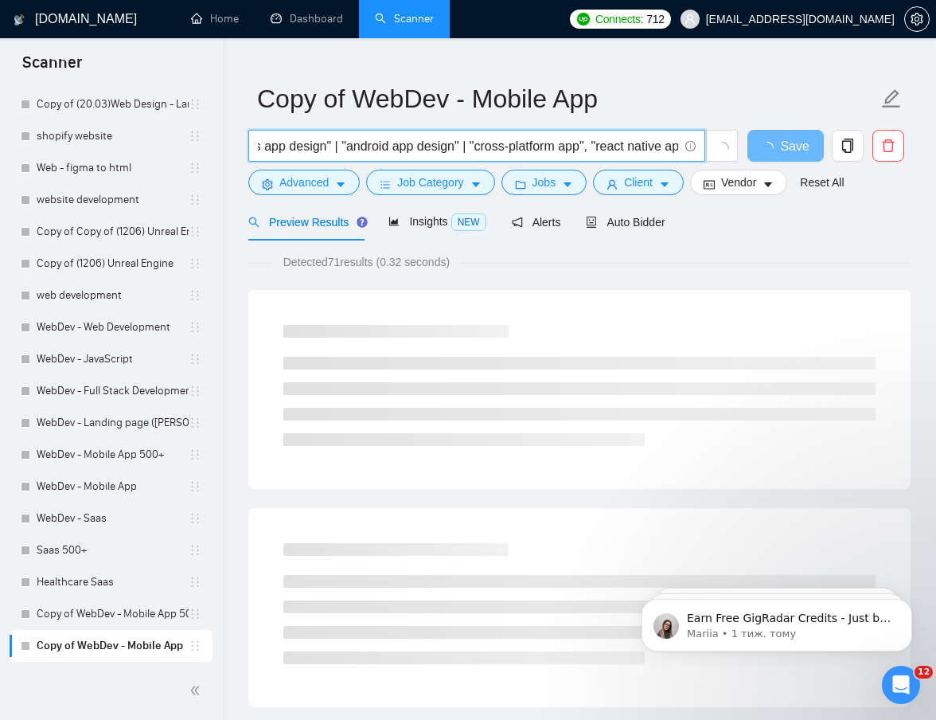
click at [614, 147] on input "(app design | "mobile app design" | "app ui ux" | "ui/ux app" | "ios app design…" at bounding box center [468, 146] width 420 height 20
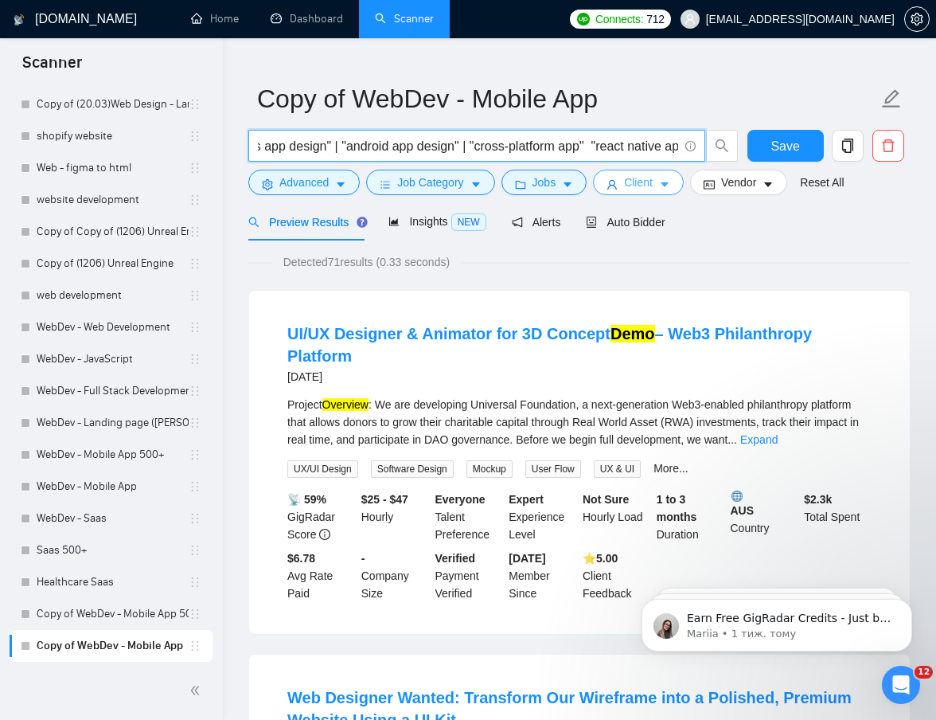
paste input "|"
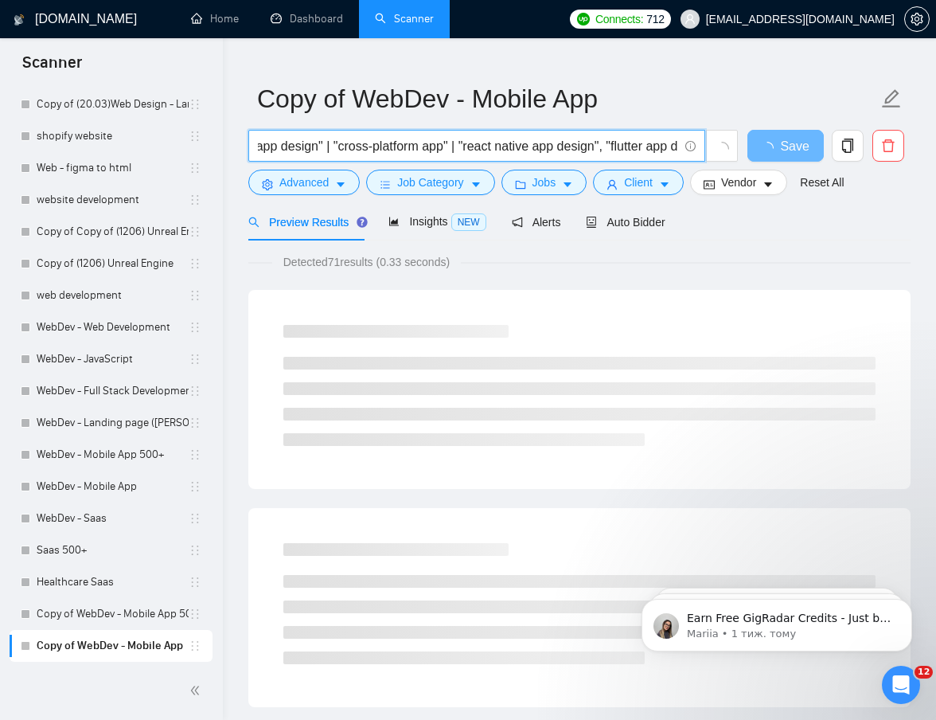
click at [634, 148] on input "(app design | "mobile app design" | "app ui ux" | "ui/ux app" | "ios app design…" at bounding box center [468, 146] width 420 height 20
paste input "|"
click at [585, 148] on input "(app design | "mobile app design" | "app ui ux" | "ui/ux app" | "ios app design…" at bounding box center [468, 146] width 420 height 20
paste input "|"
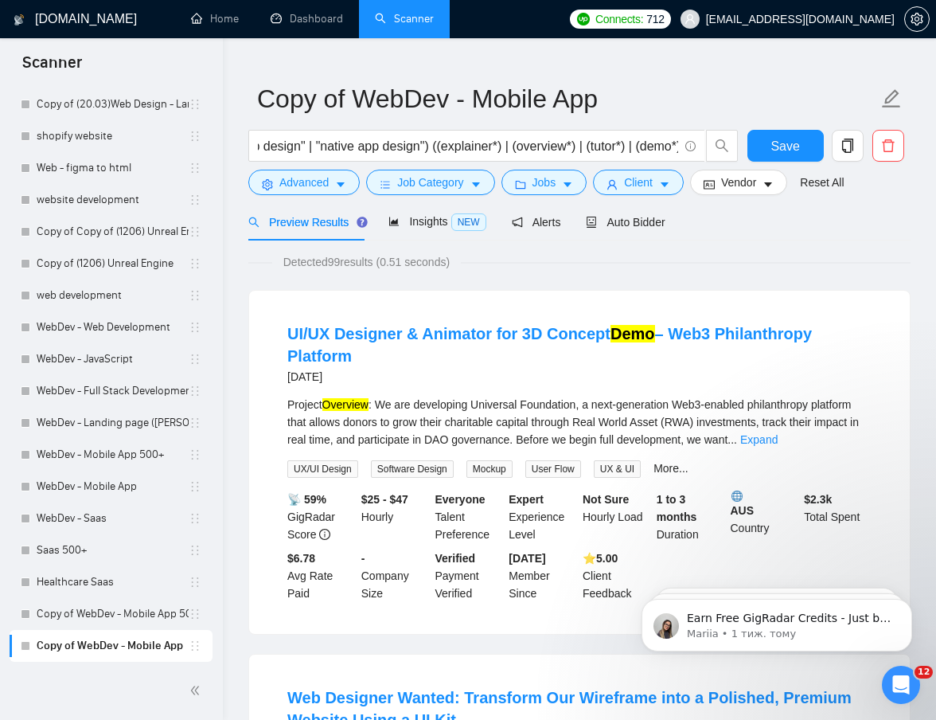
scroll to position [0, 0]
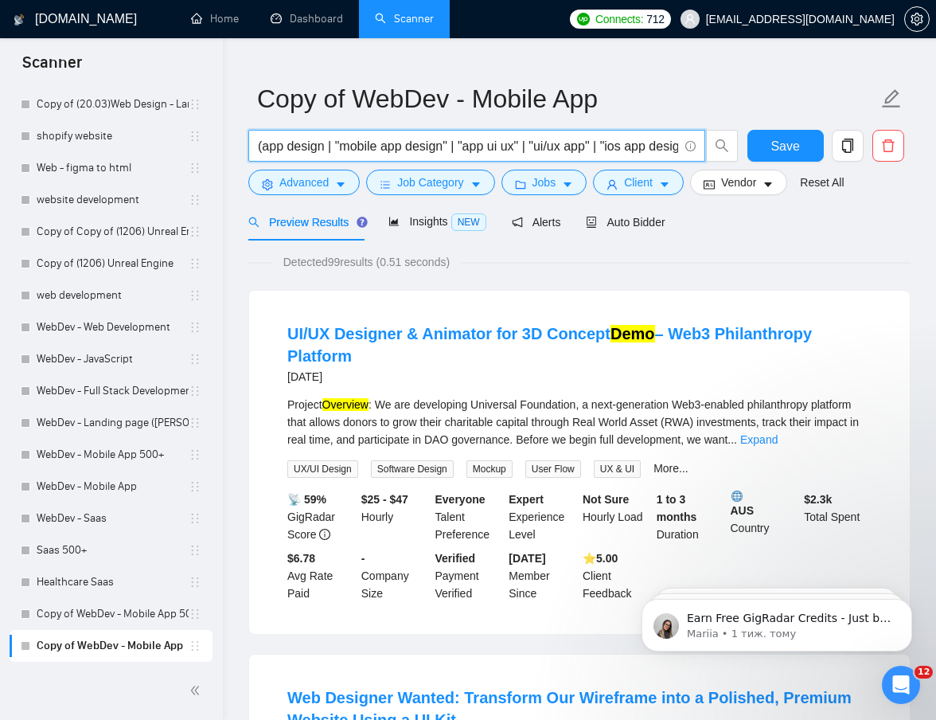
click at [456, 149] on input "(app design | "mobile app design" | "app ui ux" | "ui/ux app" | "ios app design…" at bounding box center [468, 146] width 420 height 20
click at [570, 145] on input "(app design | "mobile app design" | "app ui ux" | "ui/ux app" | "ios app design…" at bounding box center [468, 146] width 420 height 20
drag, startPoint x: 587, startPoint y: 147, endPoint x: 676, endPoint y: 147, distance: 89.1
click at [676, 147] on input "(app design | "mobile app design" | "app ui ux" | "ui/ux app" | "ios app design…" at bounding box center [468, 146] width 420 height 20
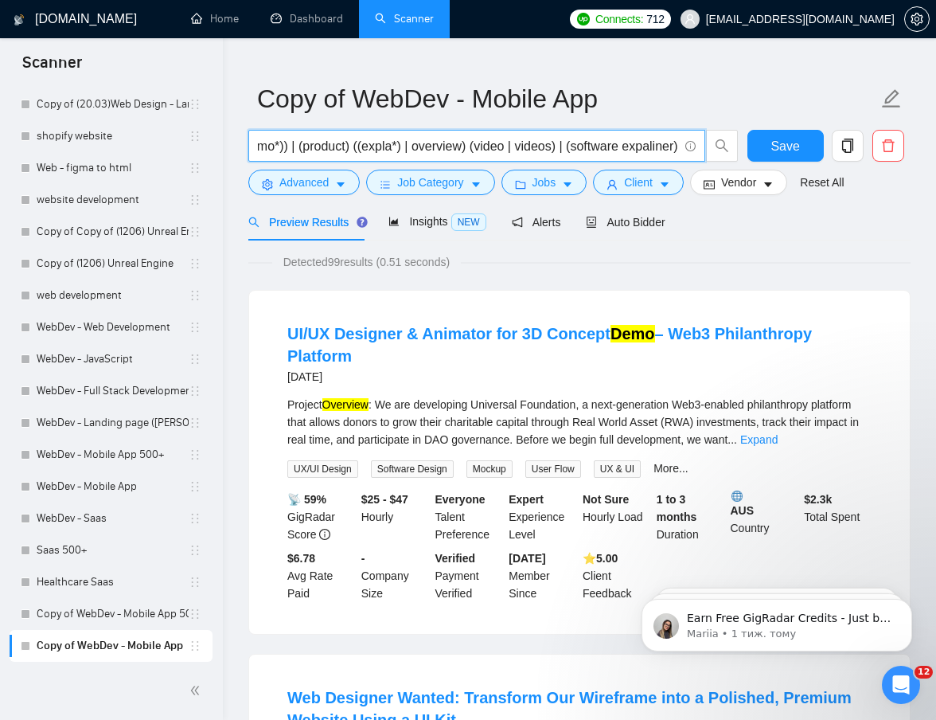
paste input ""end-to-end" | "from scratch" | "mvp" | "redesign" | "ux overhaul" | "multi-scr…"
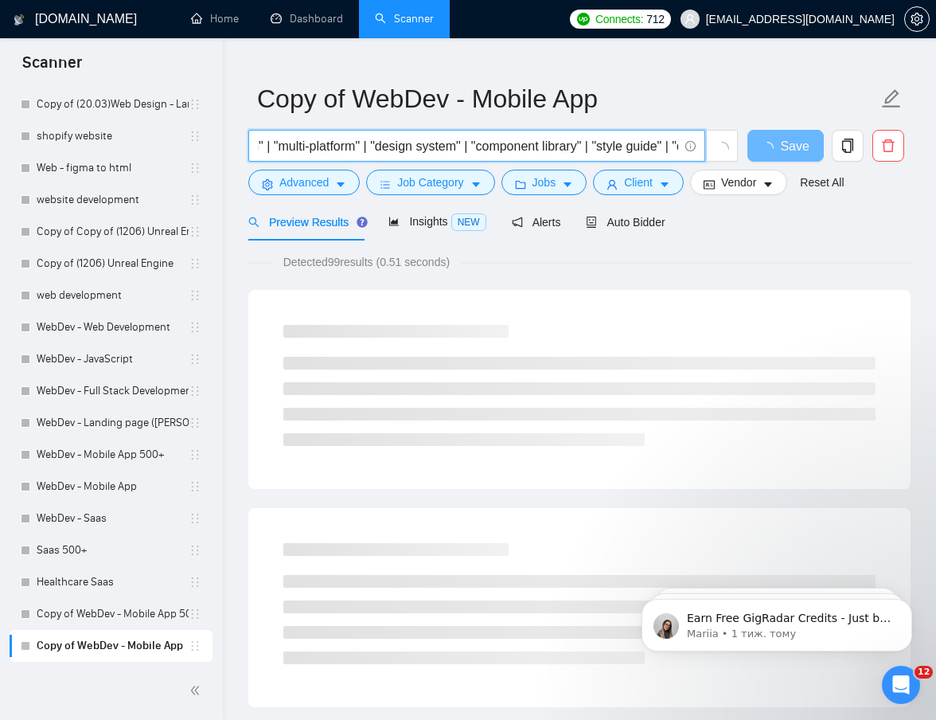
scroll to position [0, 1425]
type input "(app design | "mobile app design" | "app ui ux" | "ui/ux app" | "ios app design…"
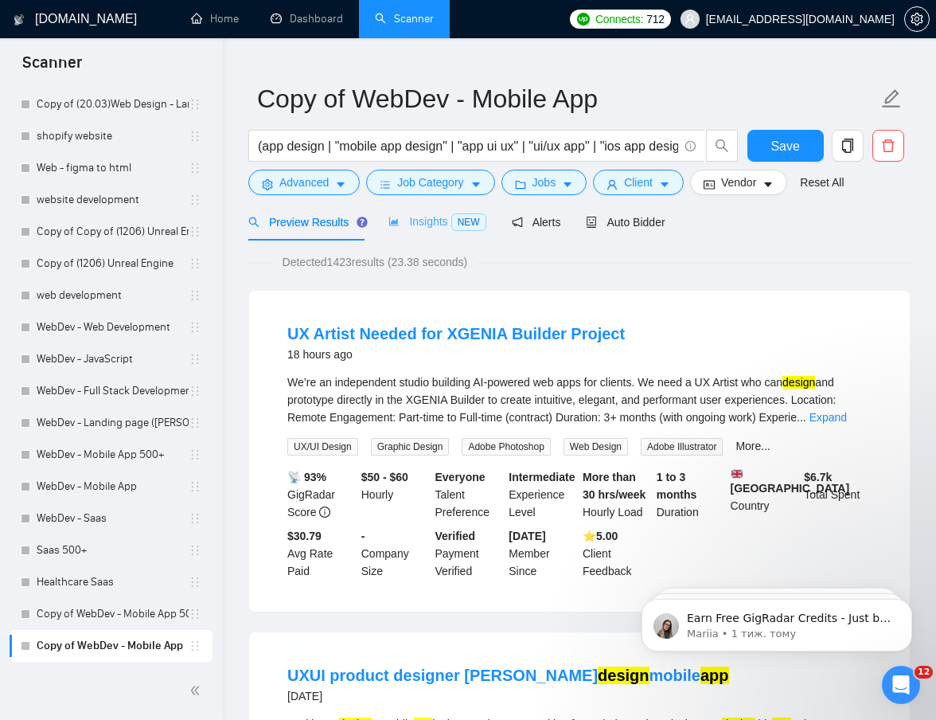
click at [419, 232] on div "Insights NEW" at bounding box center [436, 221] width 97 height 37
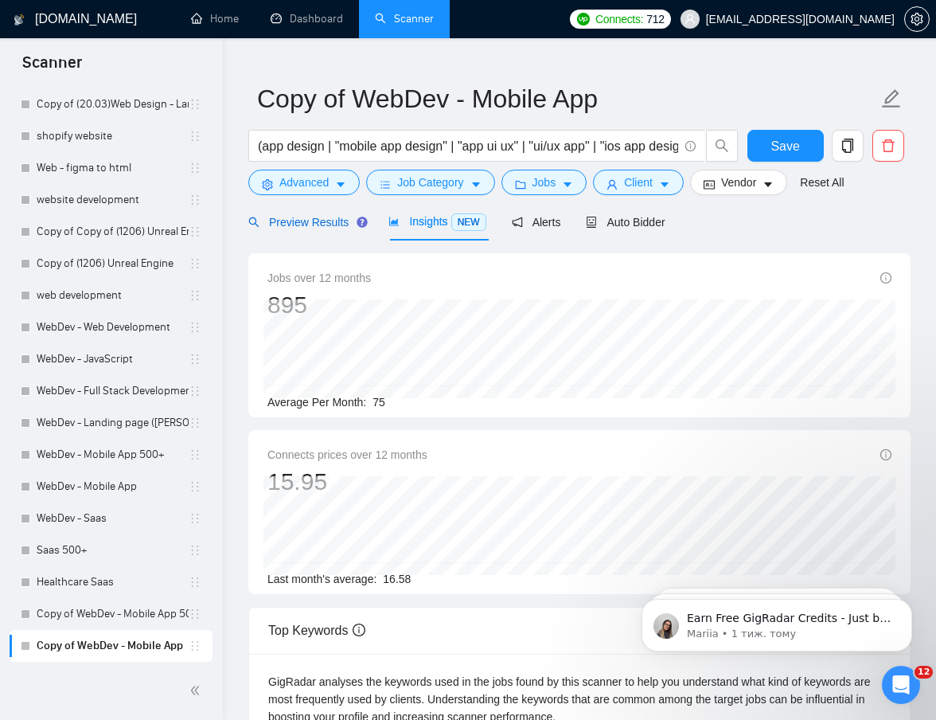
click at [335, 229] on div "Preview Results" at bounding box center [305, 222] width 115 height 18
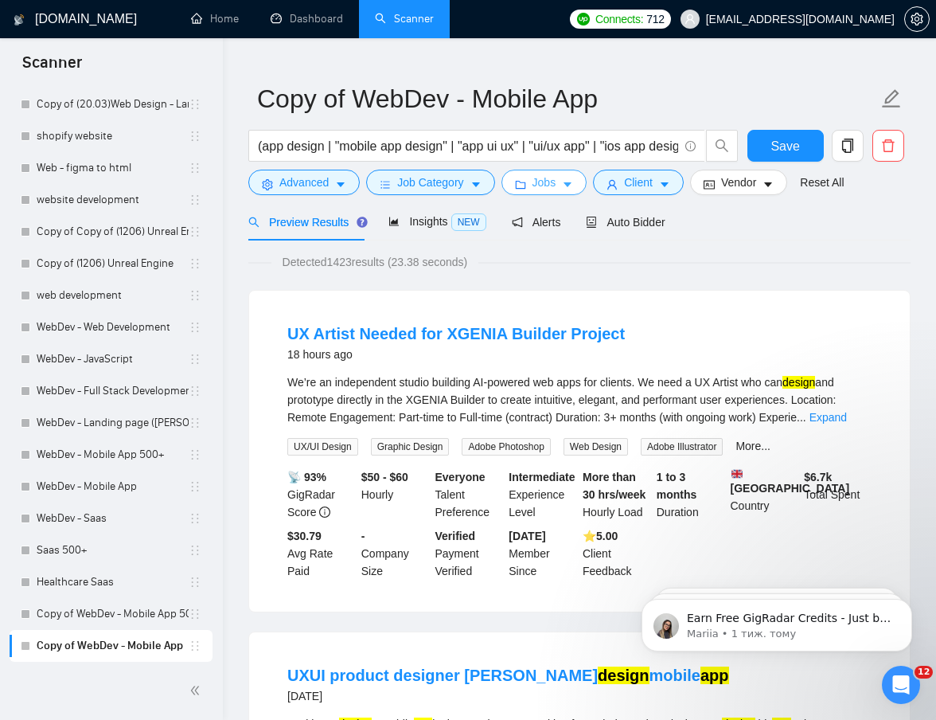
click at [566, 183] on button "Jobs" at bounding box center [544, 182] width 86 height 25
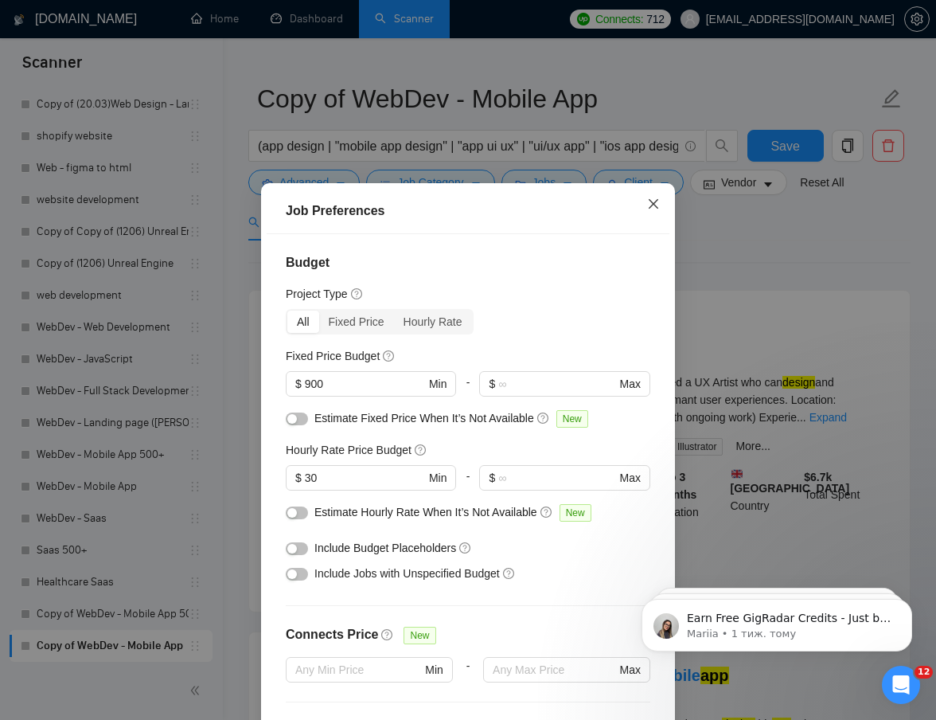
click at [654, 207] on icon "close" at bounding box center [654, 204] width 10 height 10
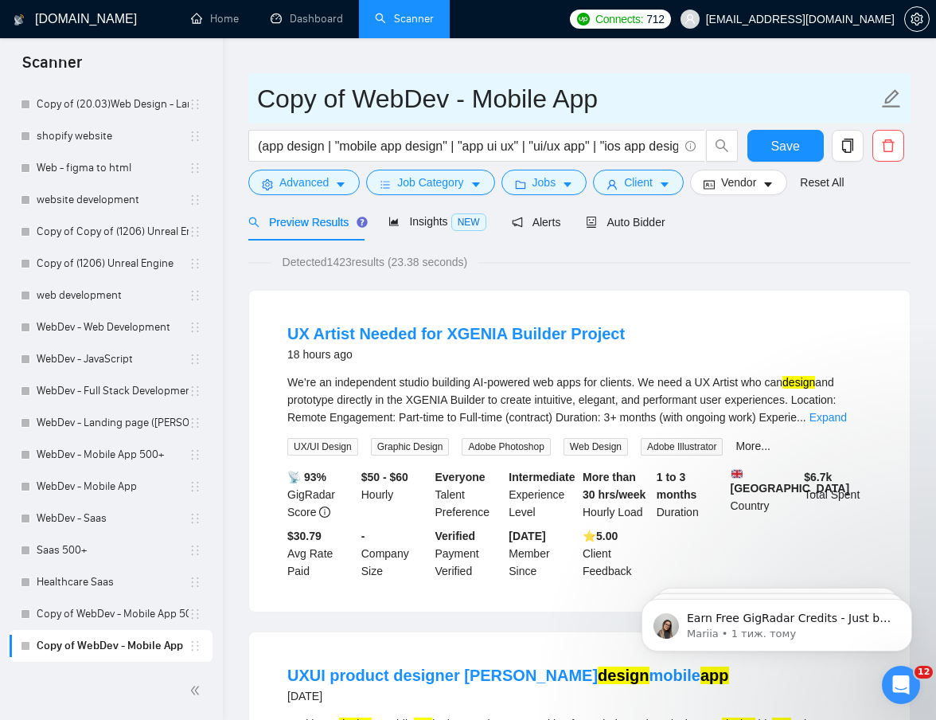
drag, startPoint x: 356, startPoint y: 102, endPoint x: 87, endPoint y: 82, distance: 269.8
click at [572, 99] on input "WebDev - Mobile App" at bounding box center [567, 99] width 621 height 40
click at [450, 98] on input "WebDev - Mobile App" at bounding box center [567, 99] width 621 height 40
click at [433, 97] on input "WebDev - Mob App" at bounding box center [567, 99] width 621 height 40
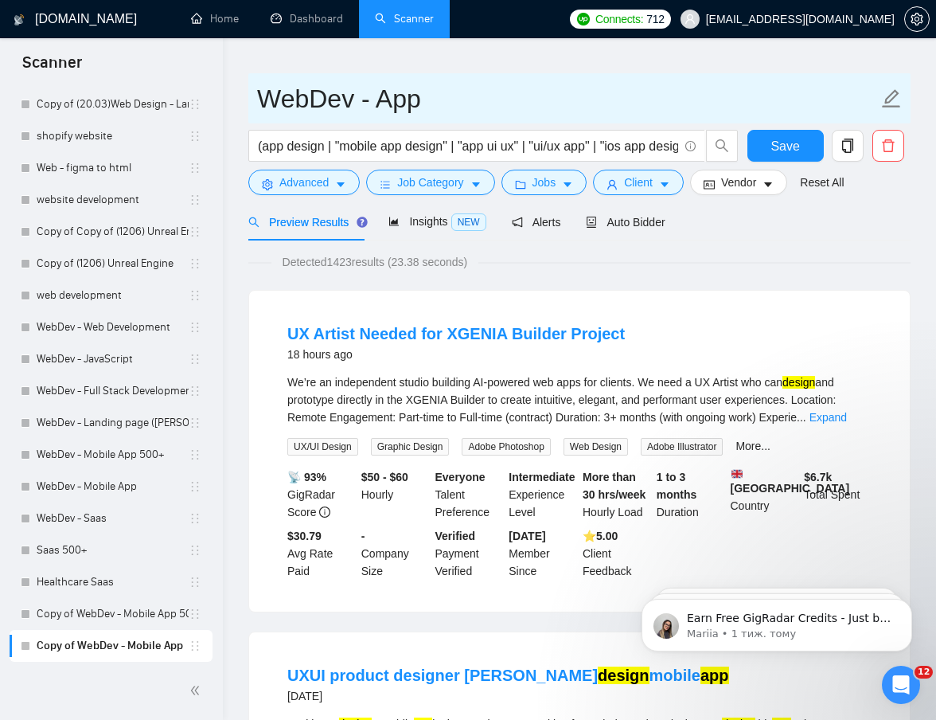
click at [489, 103] on input "WebDev - App" at bounding box center [567, 99] width 621 height 40
click at [259, 90] on input "WebDev - App (spec. words)" at bounding box center [567, 99] width 621 height 40
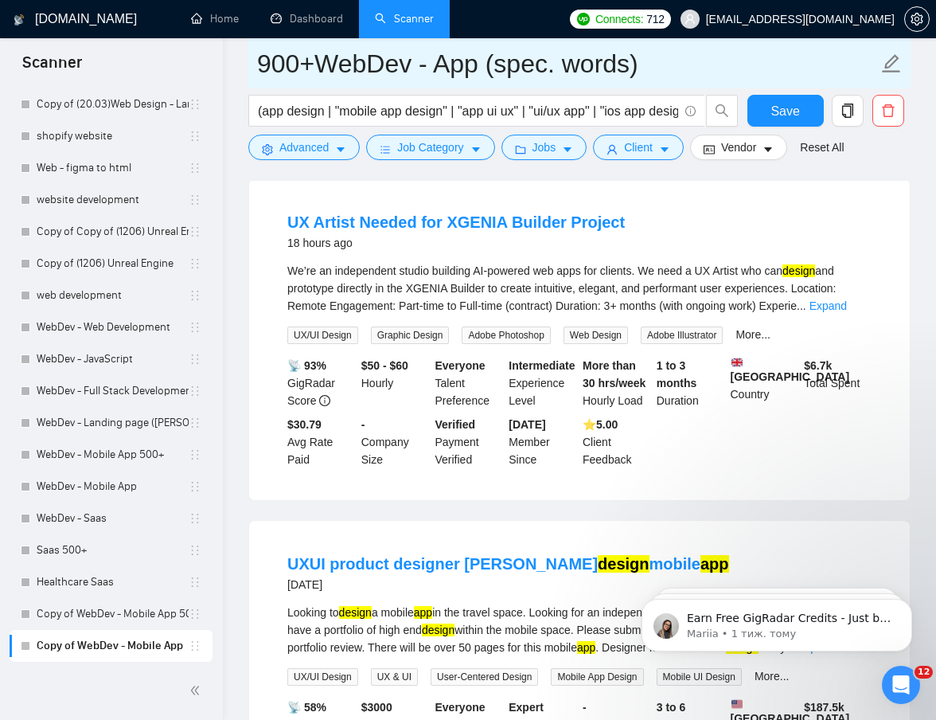
scroll to position [158, 0]
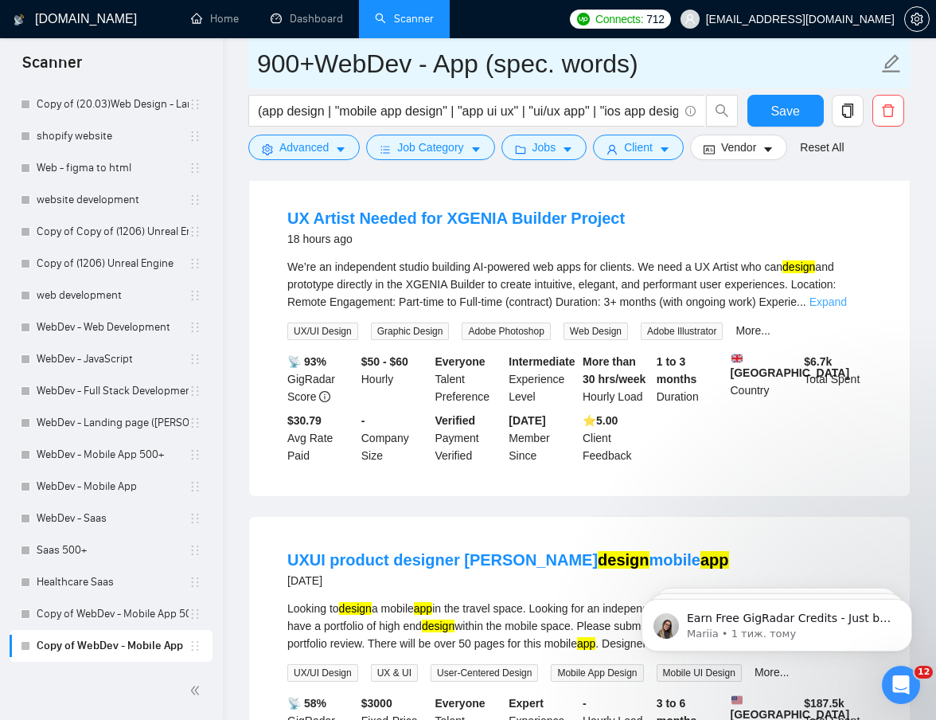
type input "900+WebDev - App (spec. words)"
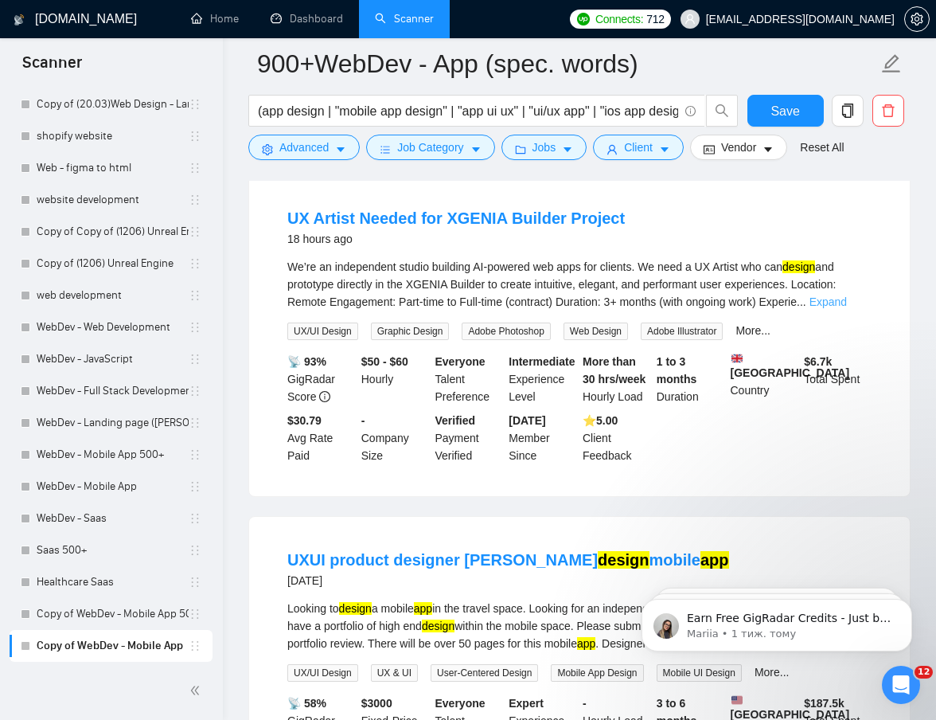
click at [847, 297] on link "Expand" at bounding box center [827, 301] width 37 height 13
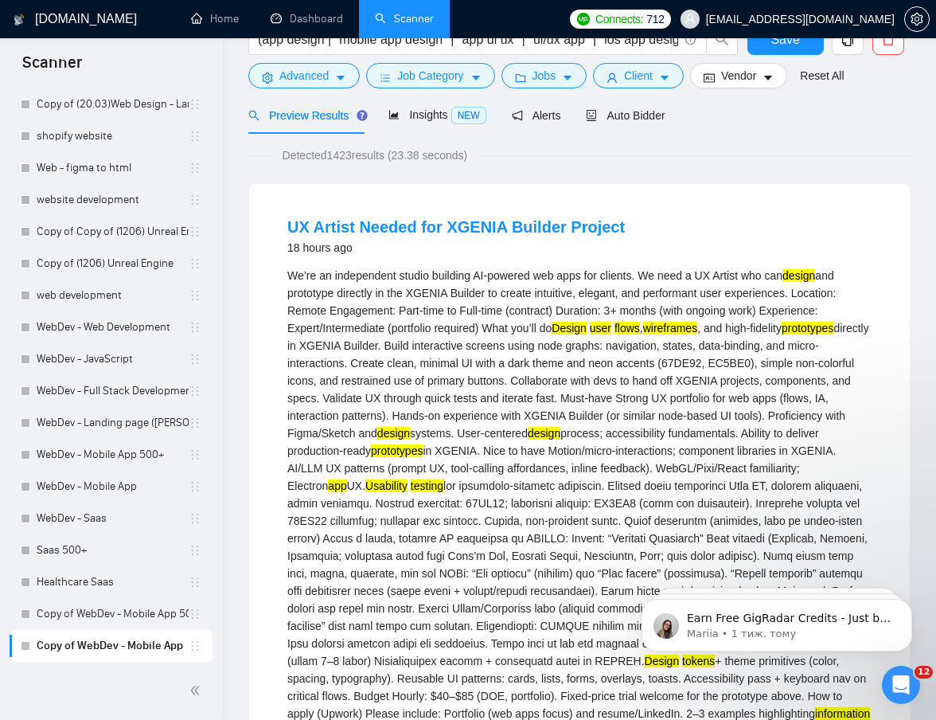
scroll to position [0, 0]
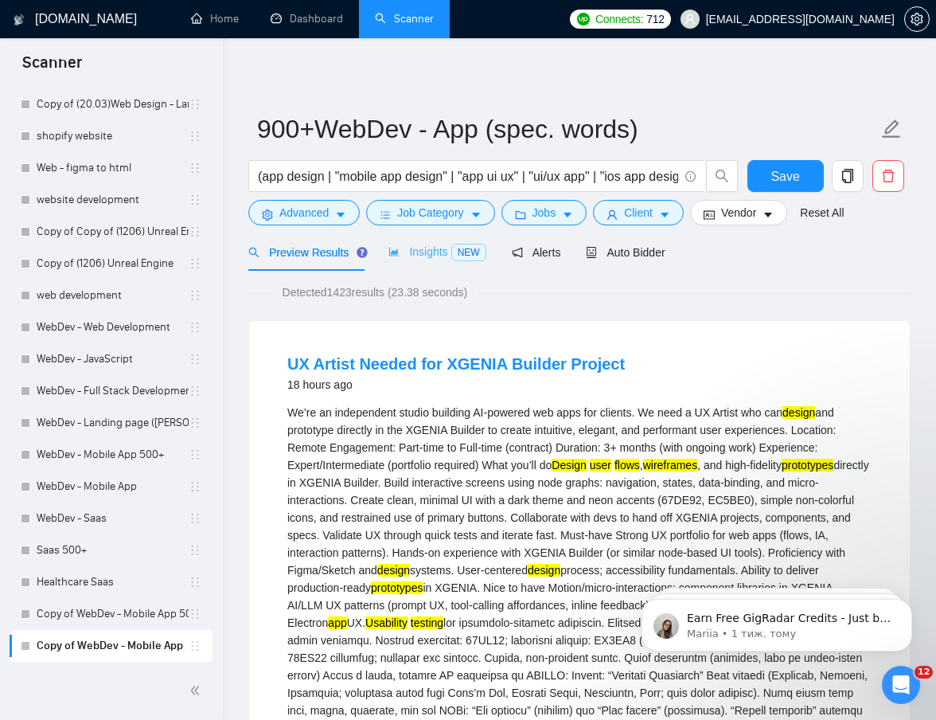
click at [423, 238] on div "Insights NEW" at bounding box center [436, 251] width 97 height 37
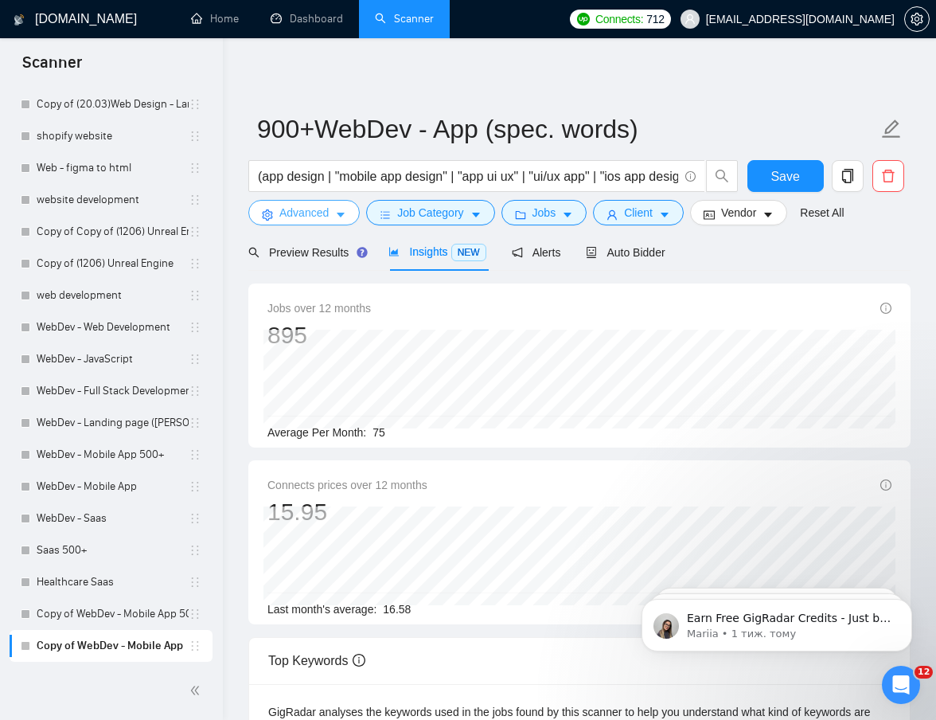
click at [325, 220] on span "Advanced" at bounding box center [303, 213] width 49 height 18
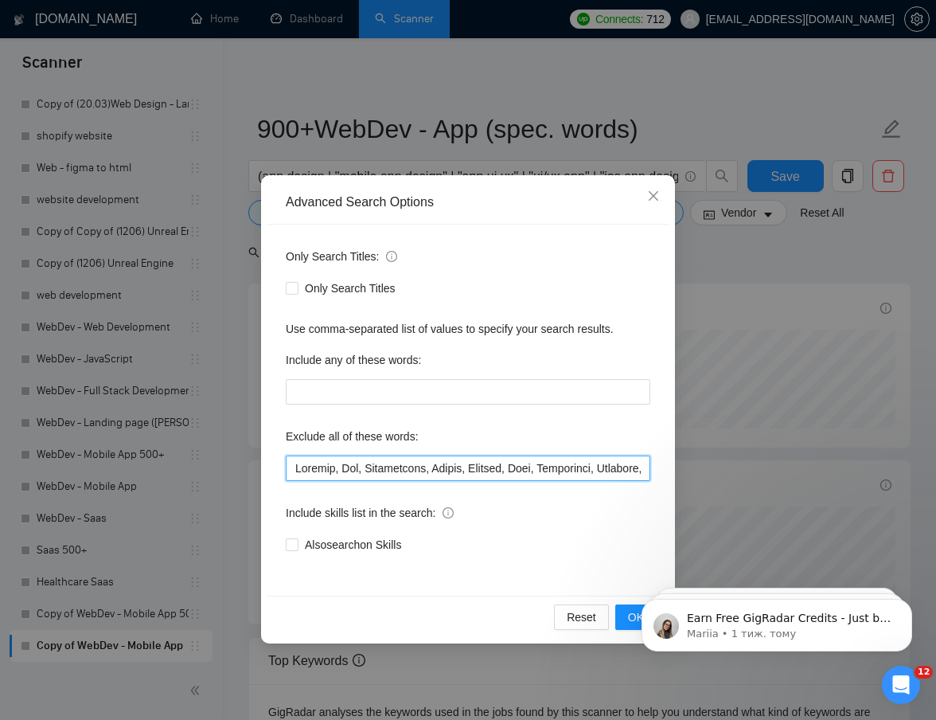
click at [297, 471] on input "text" at bounding box center [468, 467] width 365 height 25
paste input "one screen, single screen, few screens, mockup only, template, clone, reskin, r…"
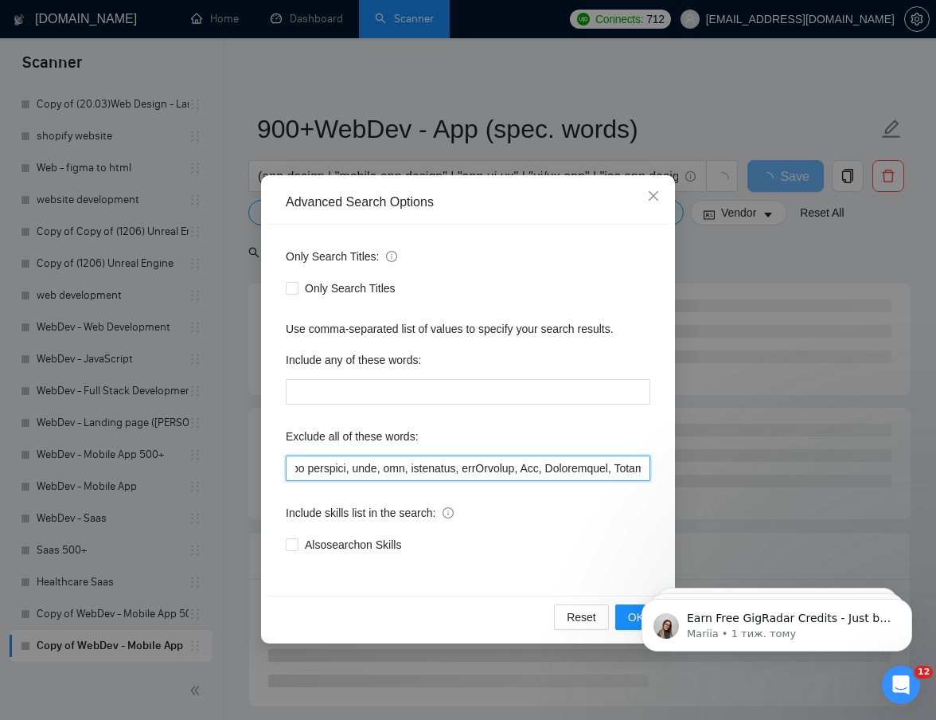
scroll to position [0, 1480]
type input "one screen, single screen, few screens, mockup only, template, clone, reskin, r…"
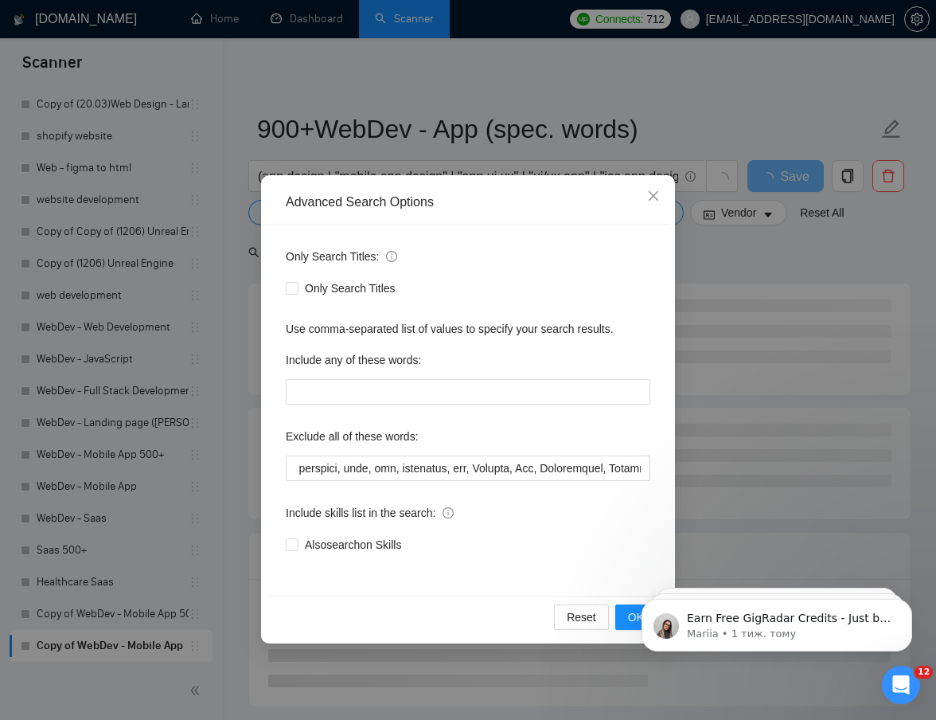
click html "Earn Free GigRadar Credits - Just by Sharing Your Story! 💬 Want more credits fo…"
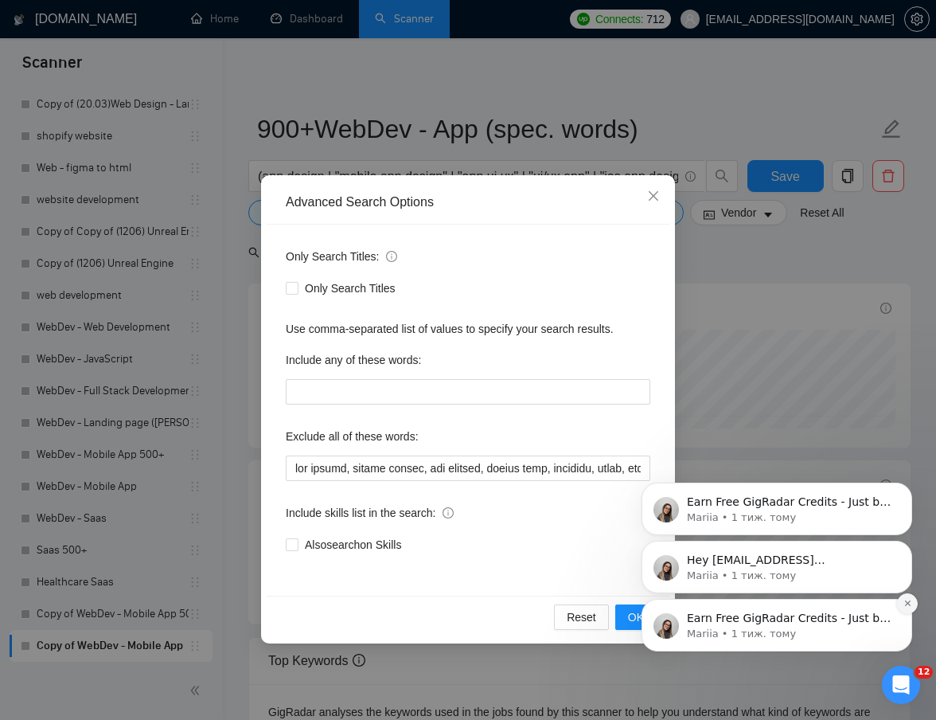
click at [913, 600] on button "Dismiss notification" at bounding box center [907, 603] width 21 height 21
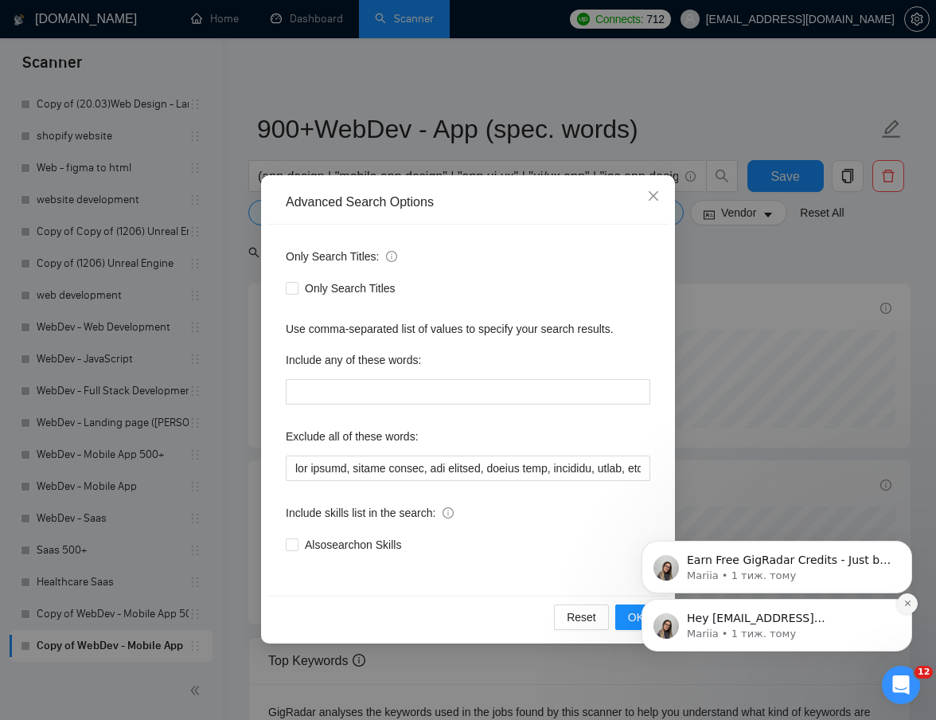
click at [907, 607] on button "Dismiss notification" at bounding box center [907, 603] width 21 height 21
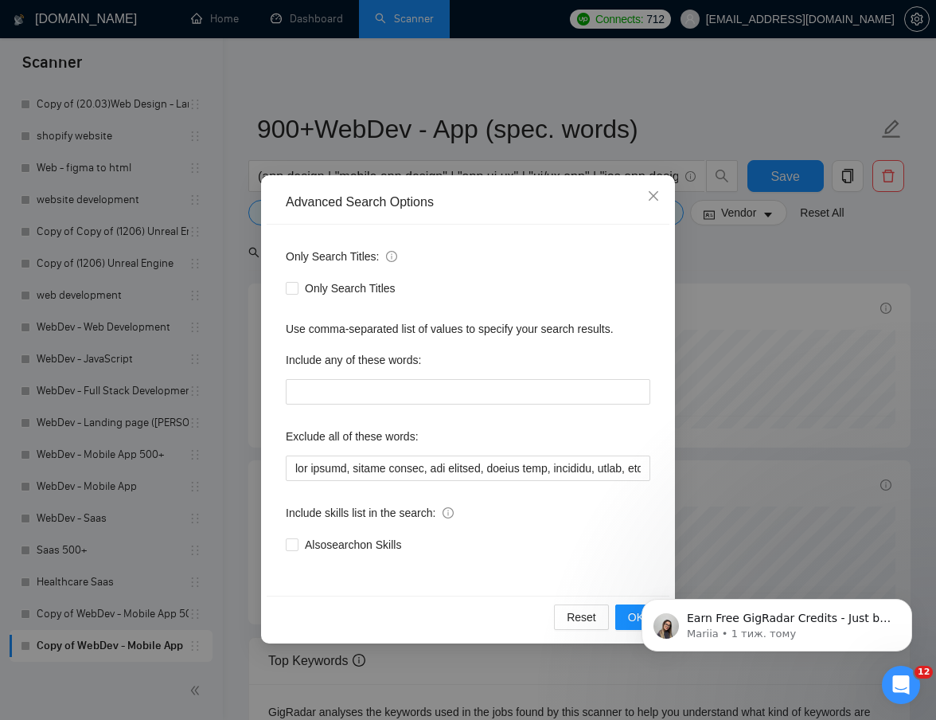
click at [907, 607] on button "Dismiss notification" at bounding box center [907, 603] width 17 height 17
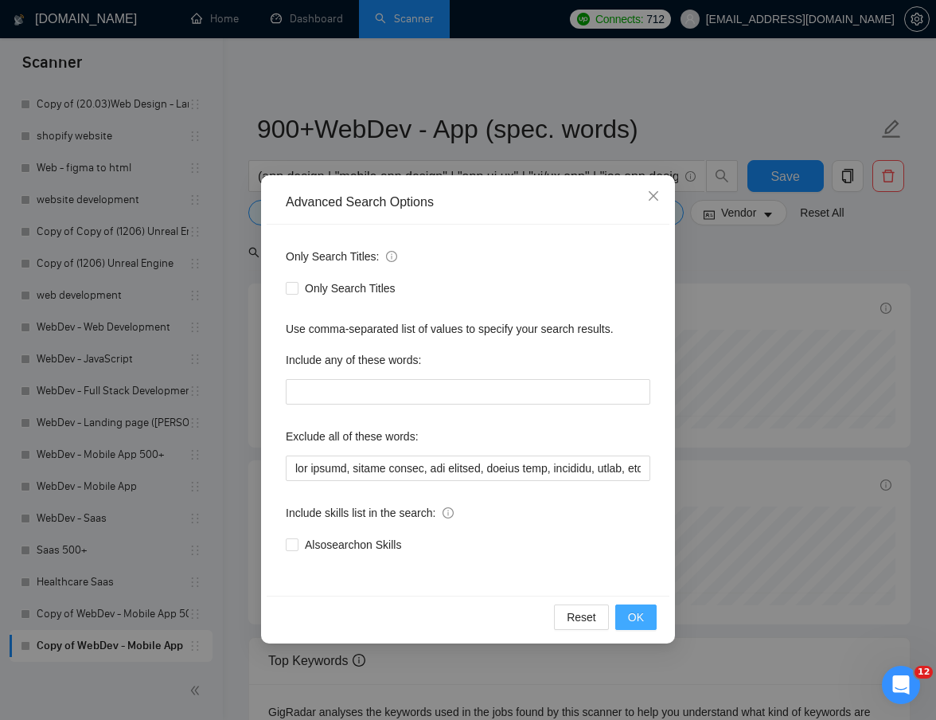
click at [630, 615] on span "OK" at bounding box center [636, 617] width 16 height 18
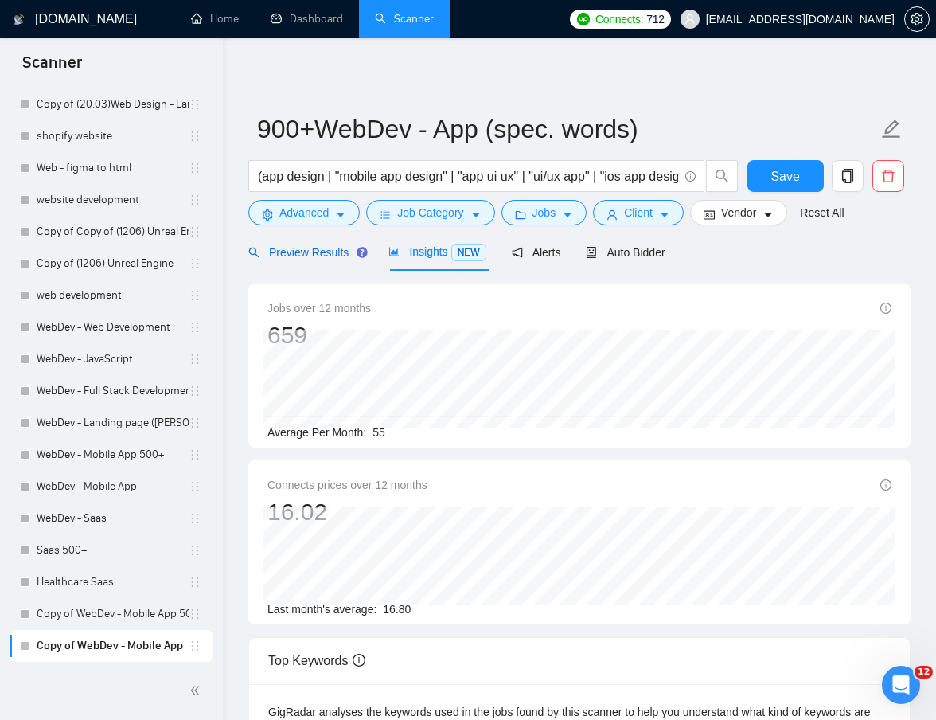
click at [298, 252] on span "Preview Results" at bounding box center [305, 252] width 115 height 13
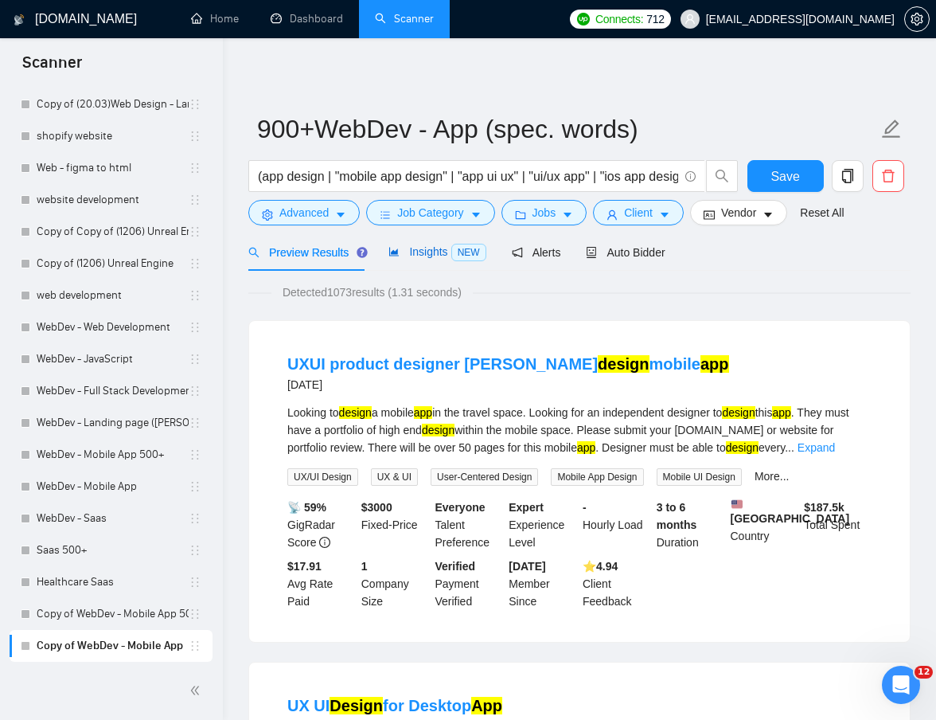
click at [421, 260] on div "Insights NEW" at bounding box center [436, 252] width 97 height 18
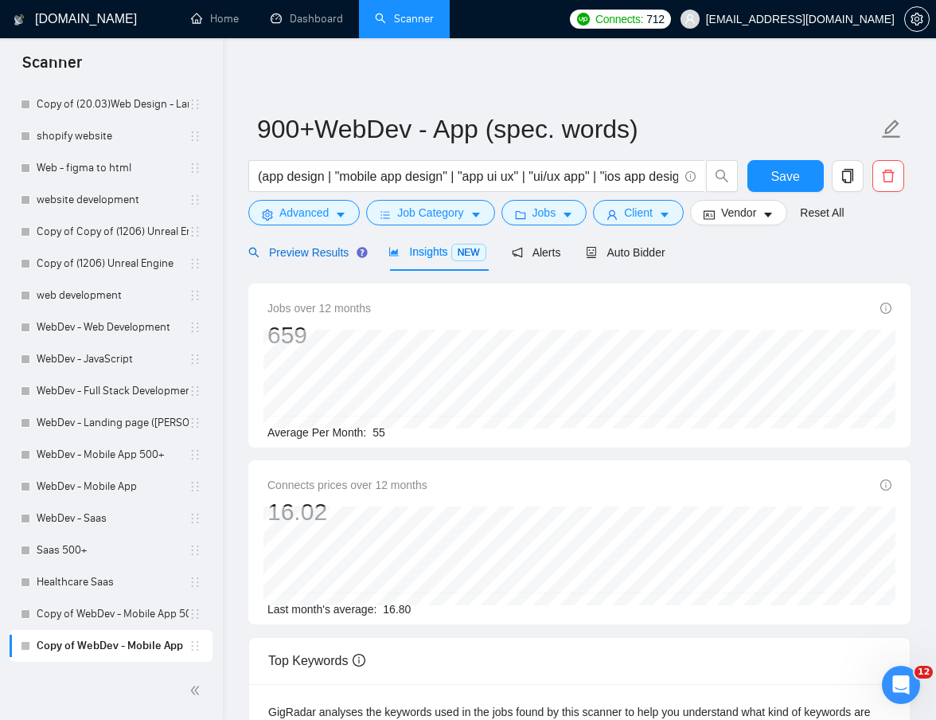
click at [323, 247] on span "Preview Results" at bounding box center [305, 252] width 115 height 13
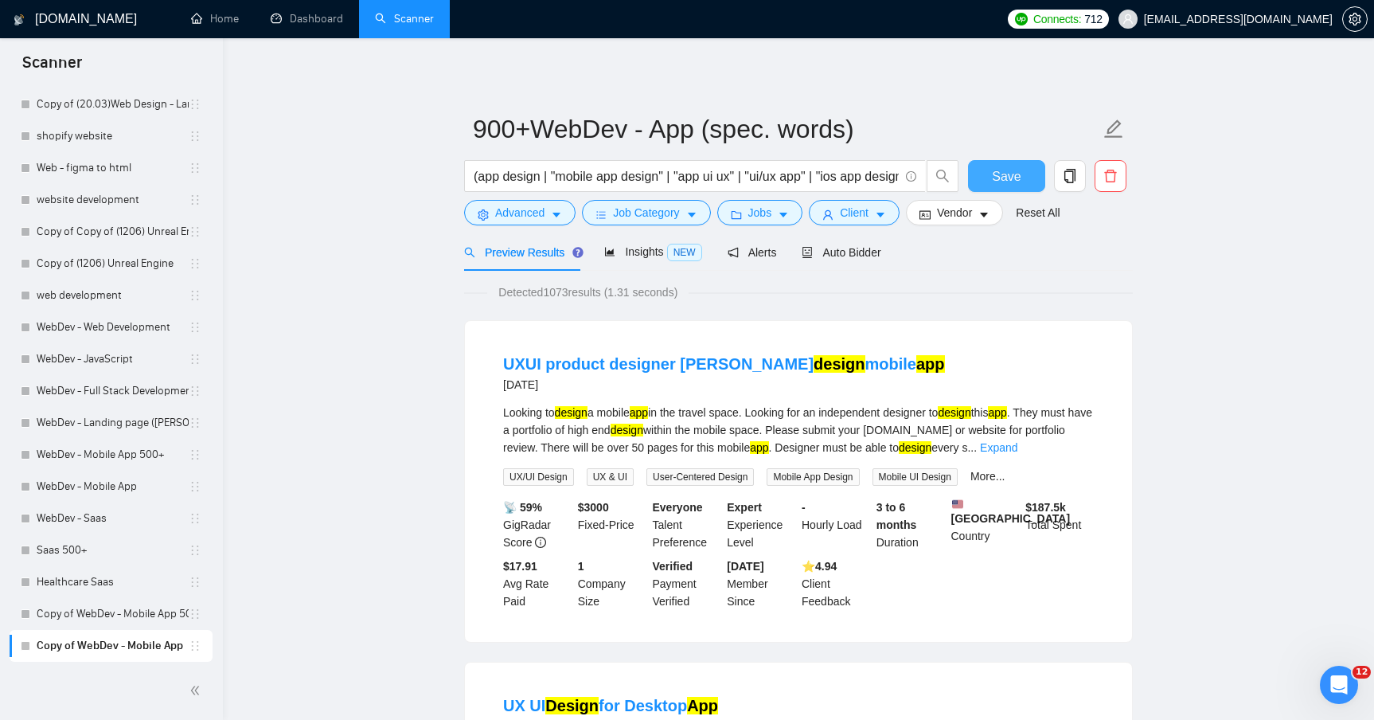
click at [1004, 177] on span "Save" at bounding box center [1006, 176] width 29 height 20
click at [1071, 182] on icon "copy" at bounding box center [1069, 176] width 11 height 14
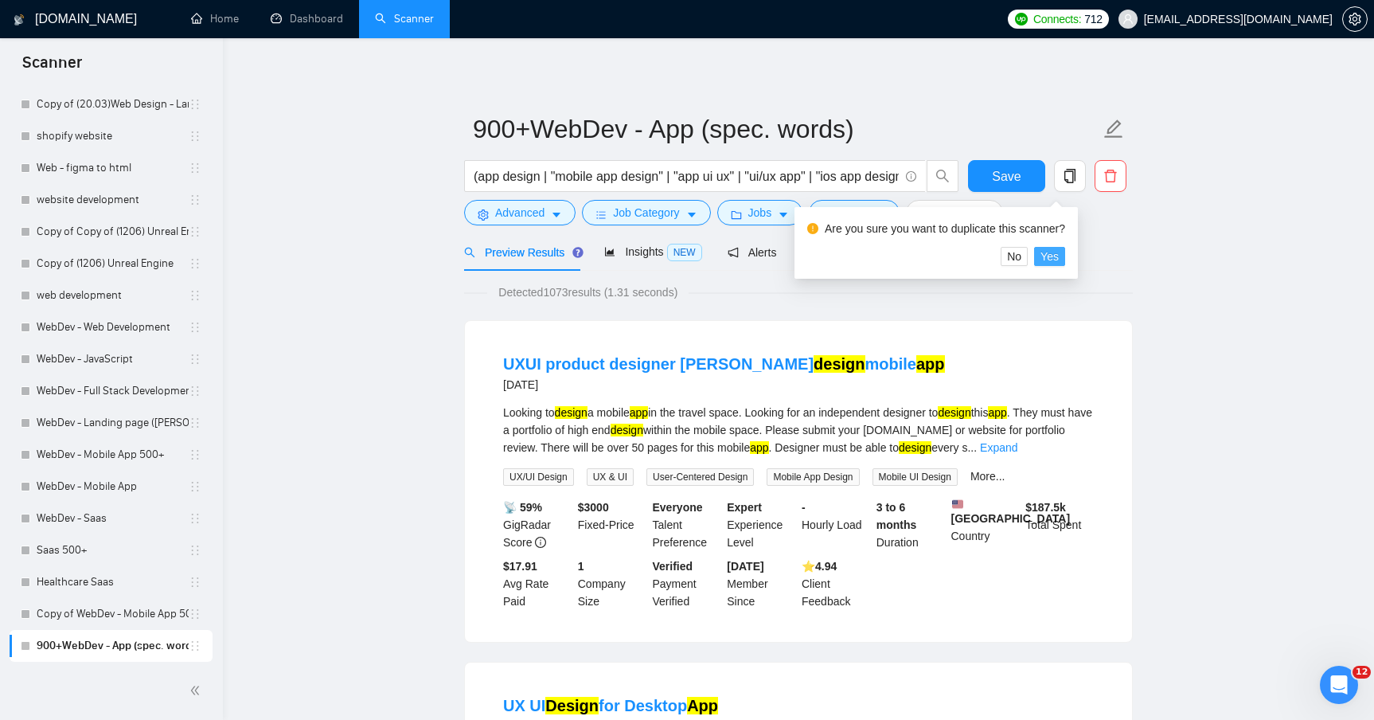
click at [1046, 256] on button "Yes" at bounding box center [1049, 256] width 31 height 19
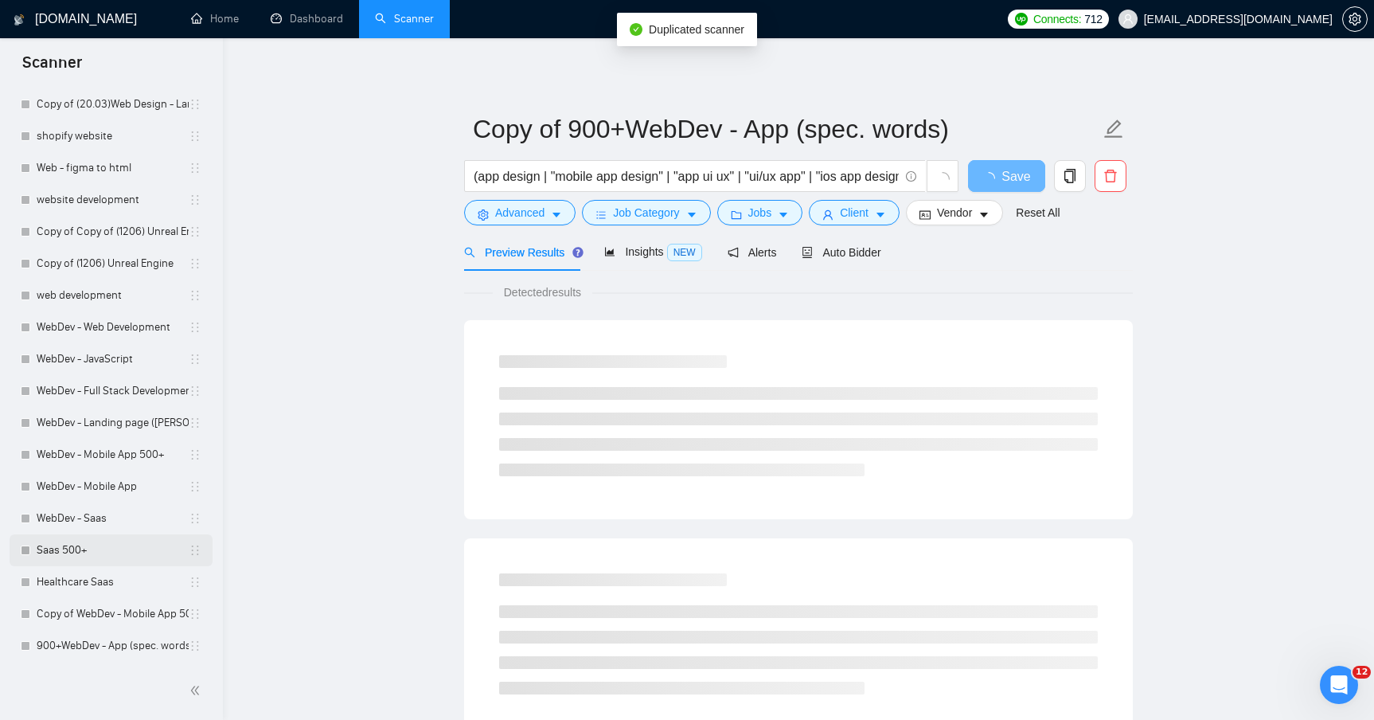
scroll to position [2206, 0]
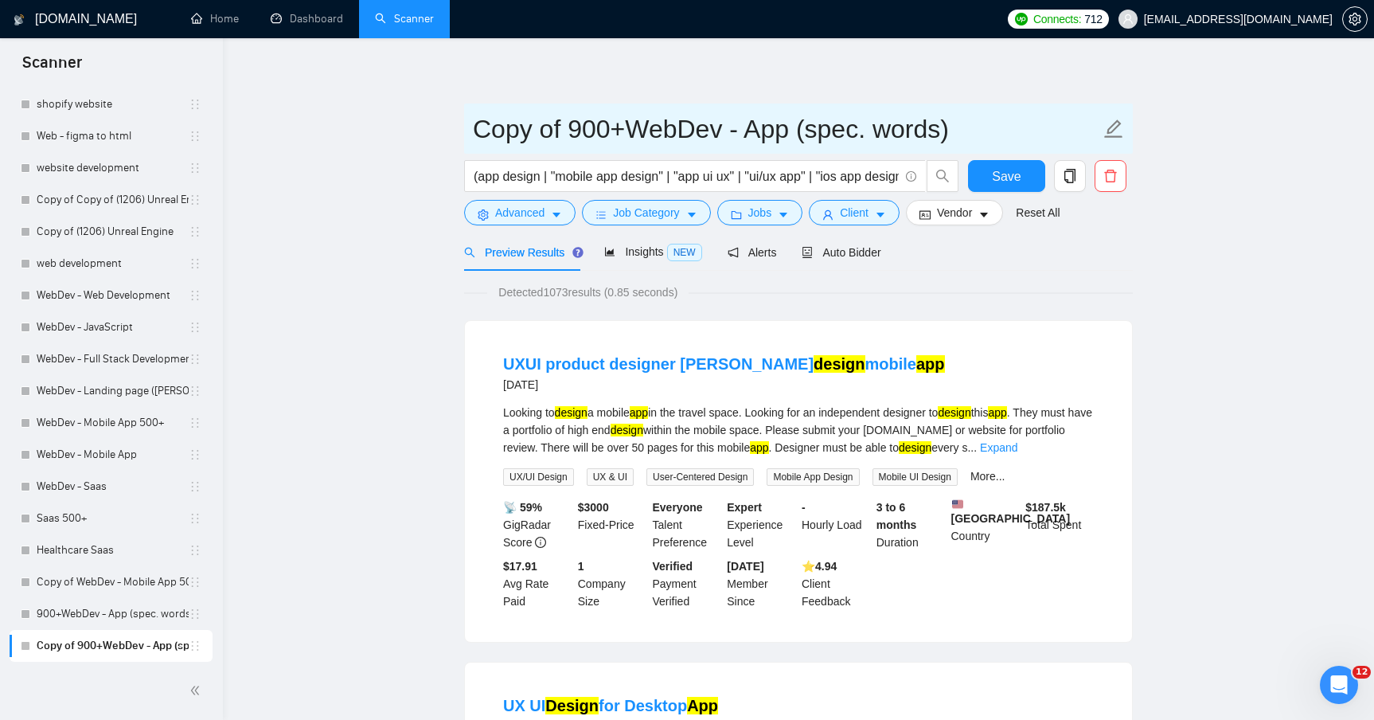
drag, startPoint x: 628, startPoint y: 134, endPoint x: 385, endPoint y: 131, distance: 242.8
type input "WebDev - App (spec. words)"
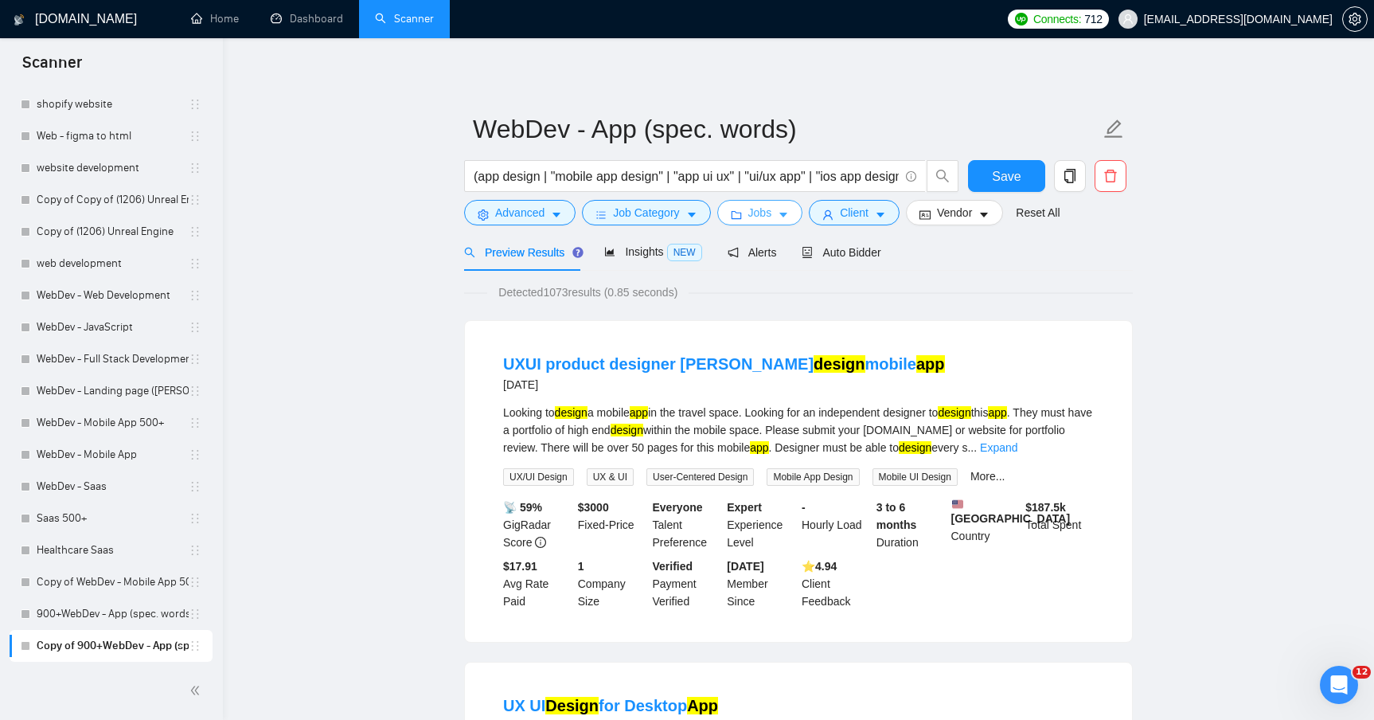
click at [780, 218] on button "Jobs" at bounding box center [760, 212] width 86 height 25
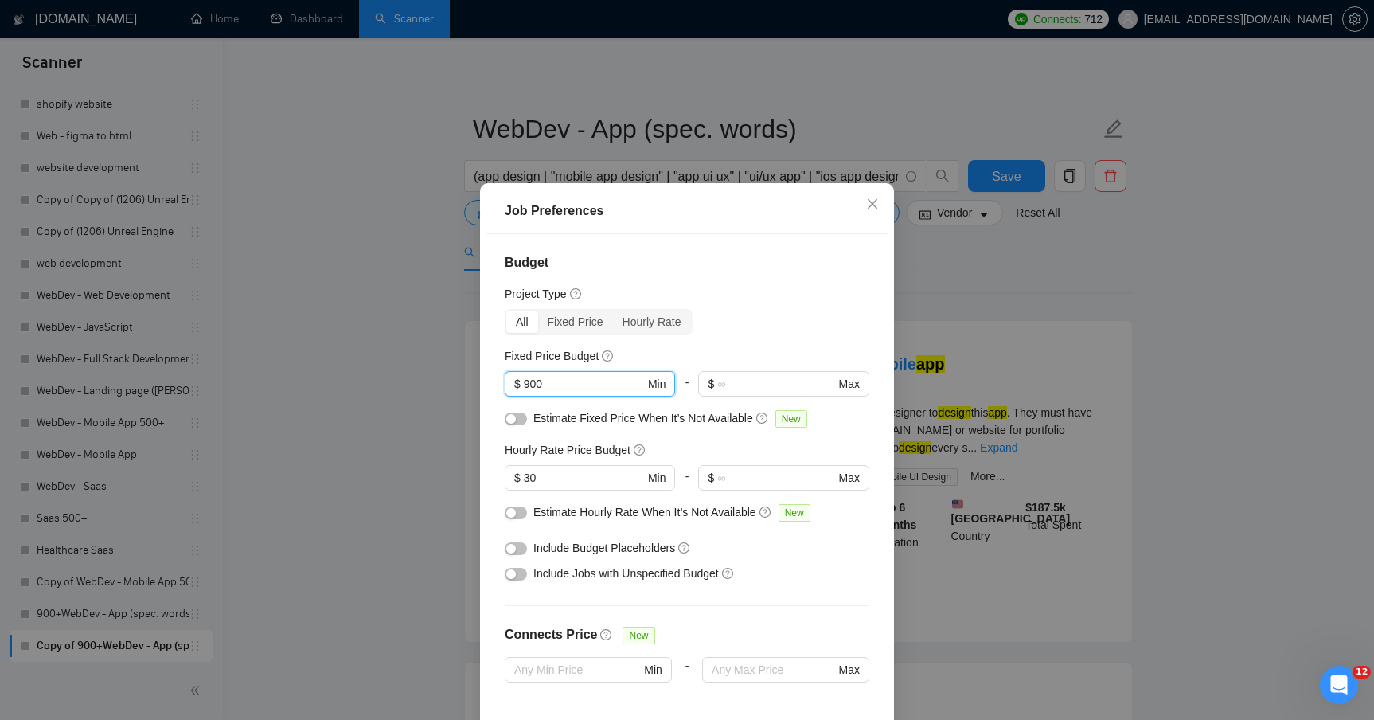
drag, startPoint x: 567, startPoint y: 391, endPoint x: 334, endPoint y: 359, distance: 234.6
click at [357, 359] on div "Job Preferences Budget Project Type All Fixed Price Hourly Rate Fixed Price Bud…" at bounding box center [687, 360] width 1374 height 720
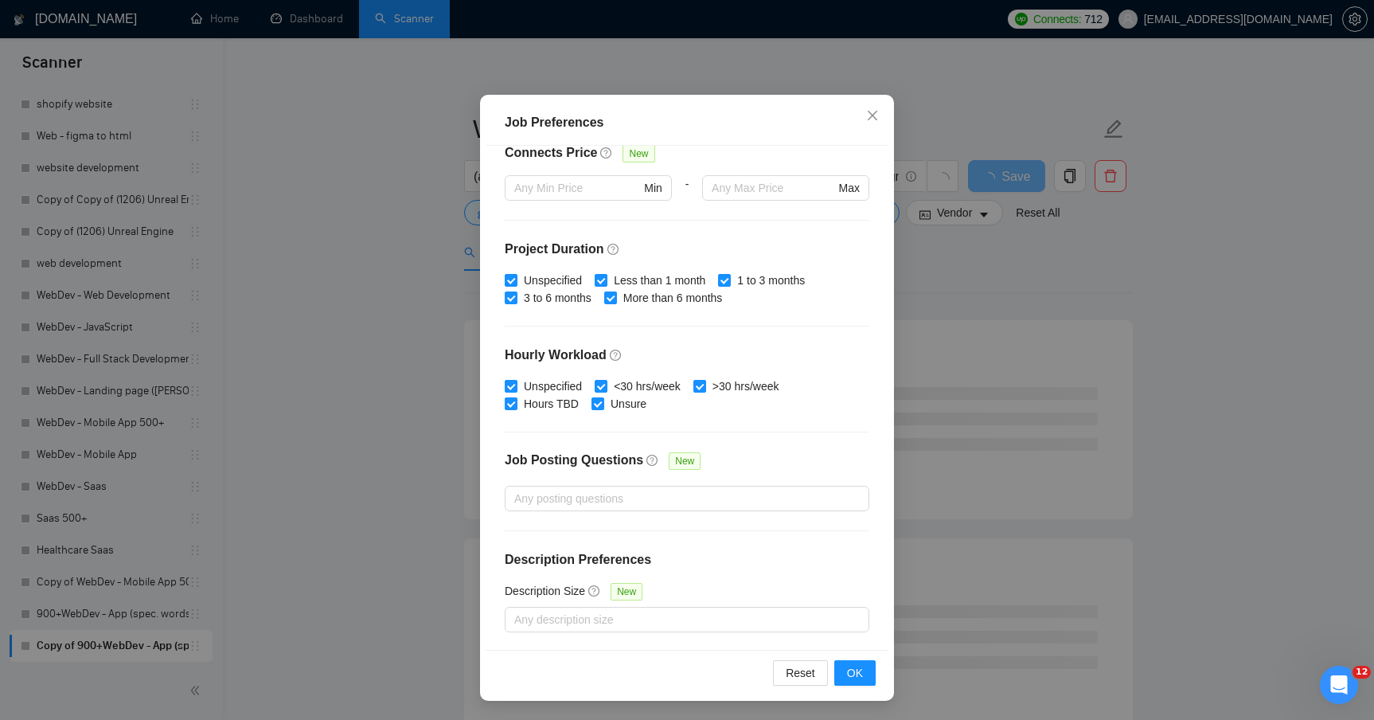
scroll to position [0, 0]
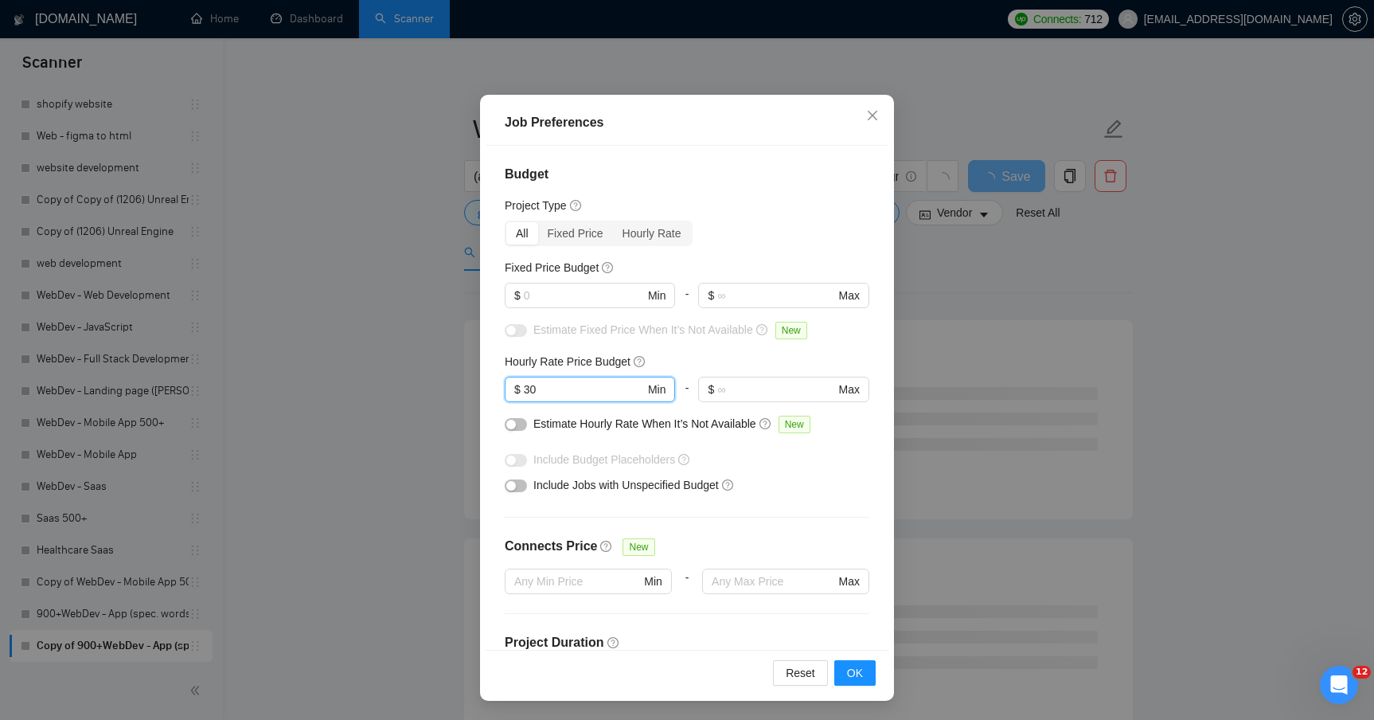
drag, startPoint x: 564, startPoint y: 384, endPoint x: 395, endPoint y: 385, distance: 168.7
click at [413, 384] on div "Job Preferences Budget Project Type All Fixed Price Hourly Rate Fixed Price Bud…" at bounding box center [687, 360] width 1374 height 720
click at [786, 138] on div "Job Preferences" at bounding box center [687, 122] width 403 height 45
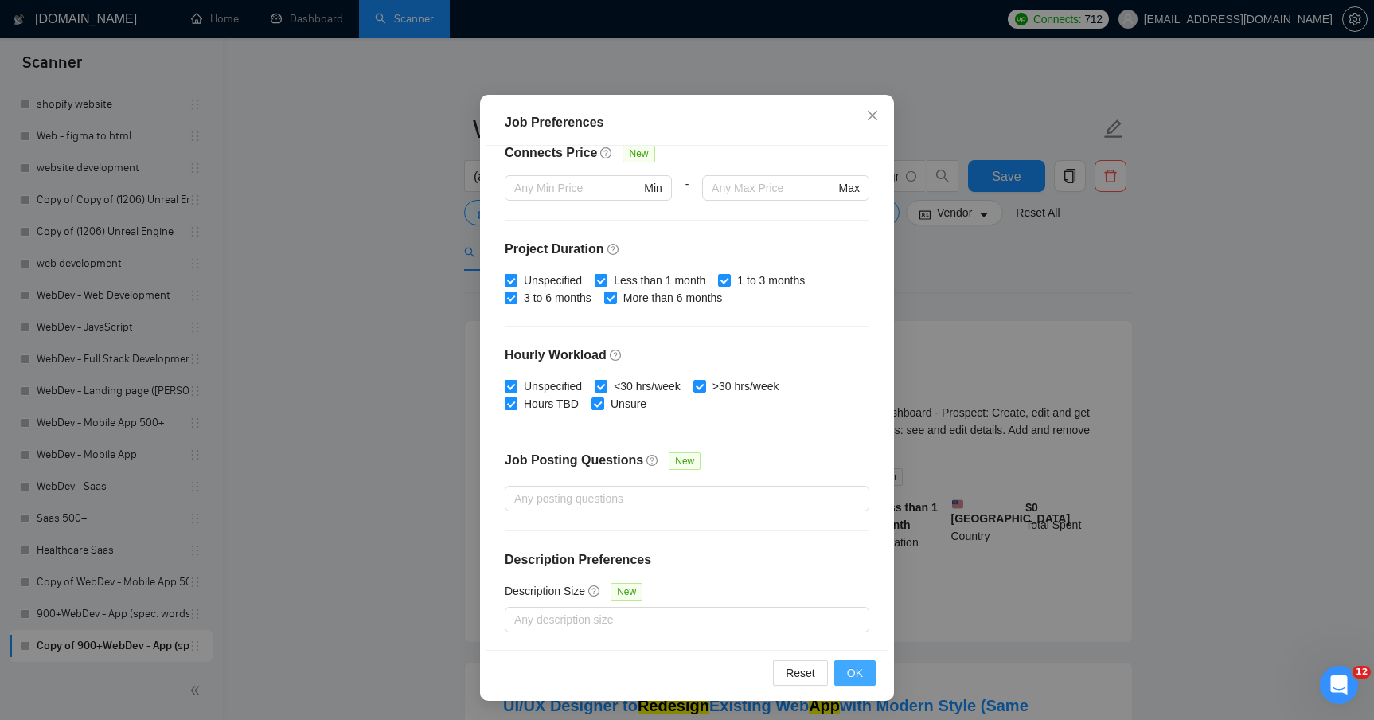
click at [856, 665] on span "OK" at bounding box center [855, 673] width 16 height 18
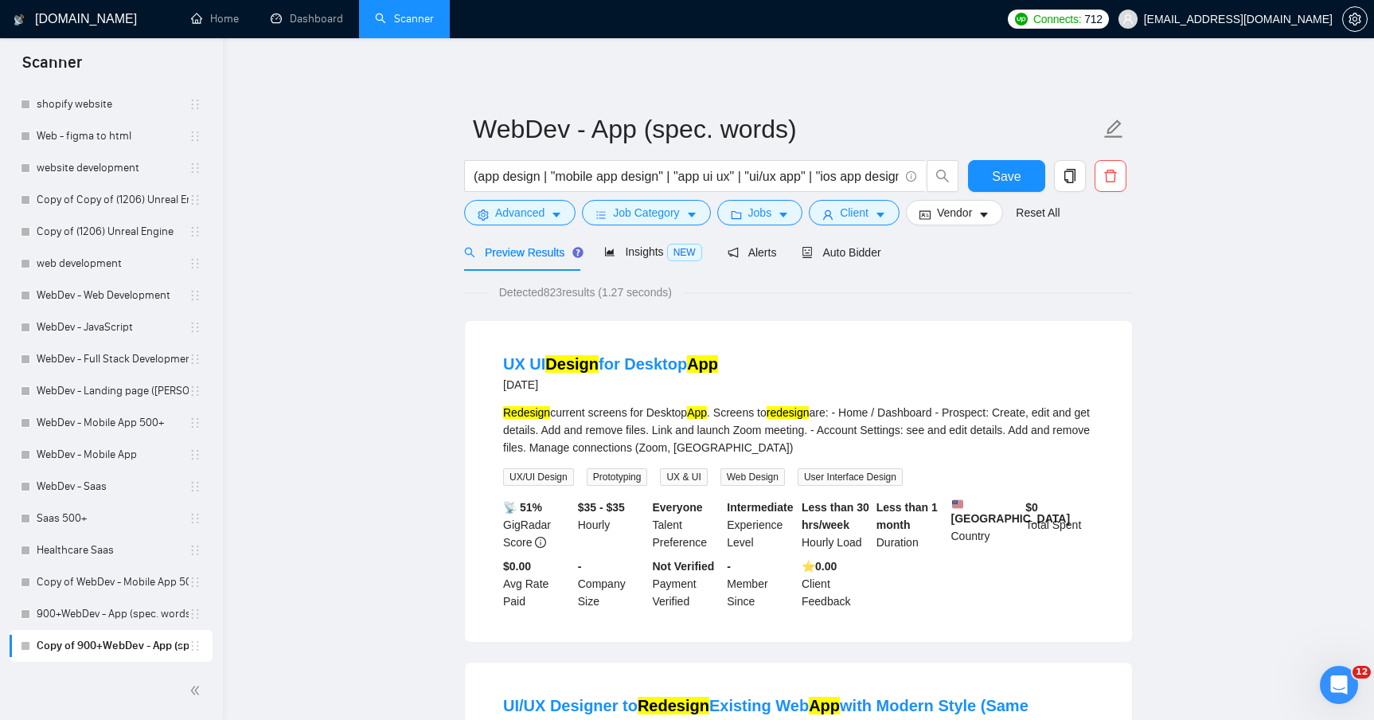
scroll to position [1, 0]
click at [642, 254] on span "Insights NEW" at bounding box center [652, 251] width 97 height 13
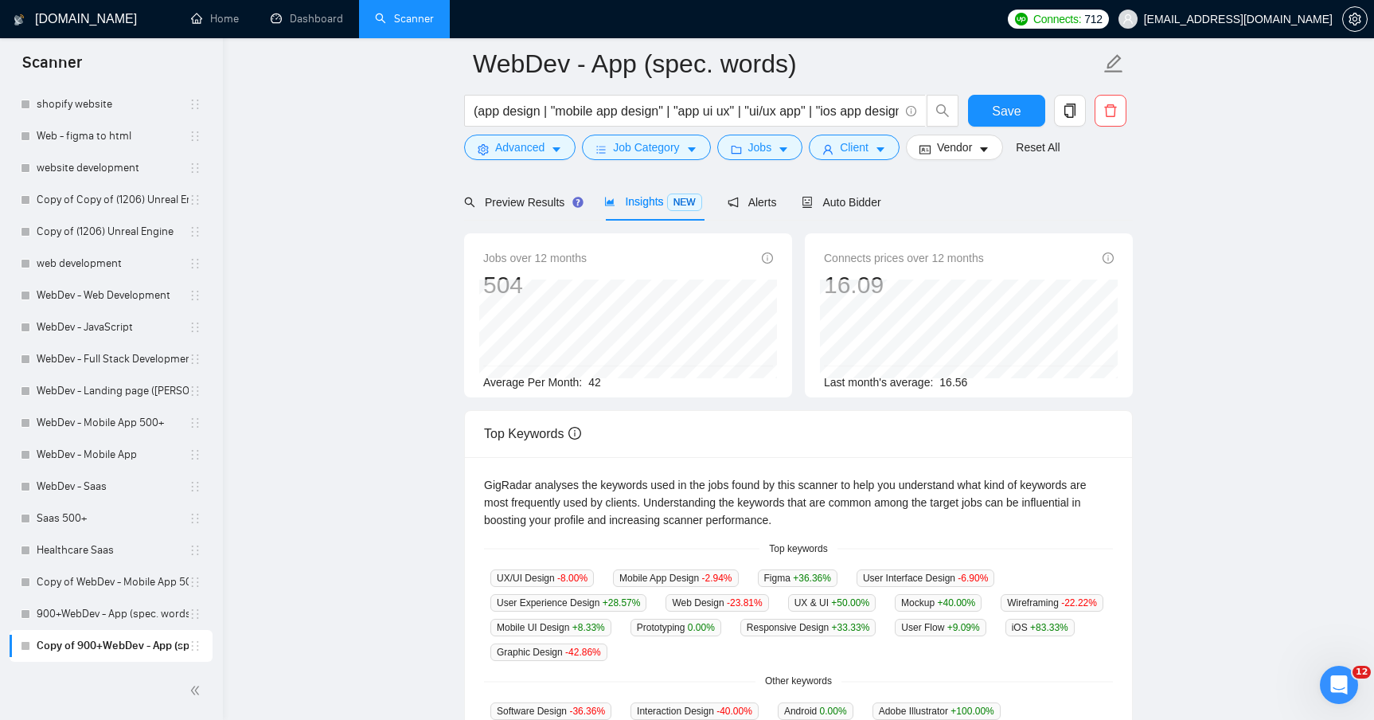
scroll to position [77, 0]
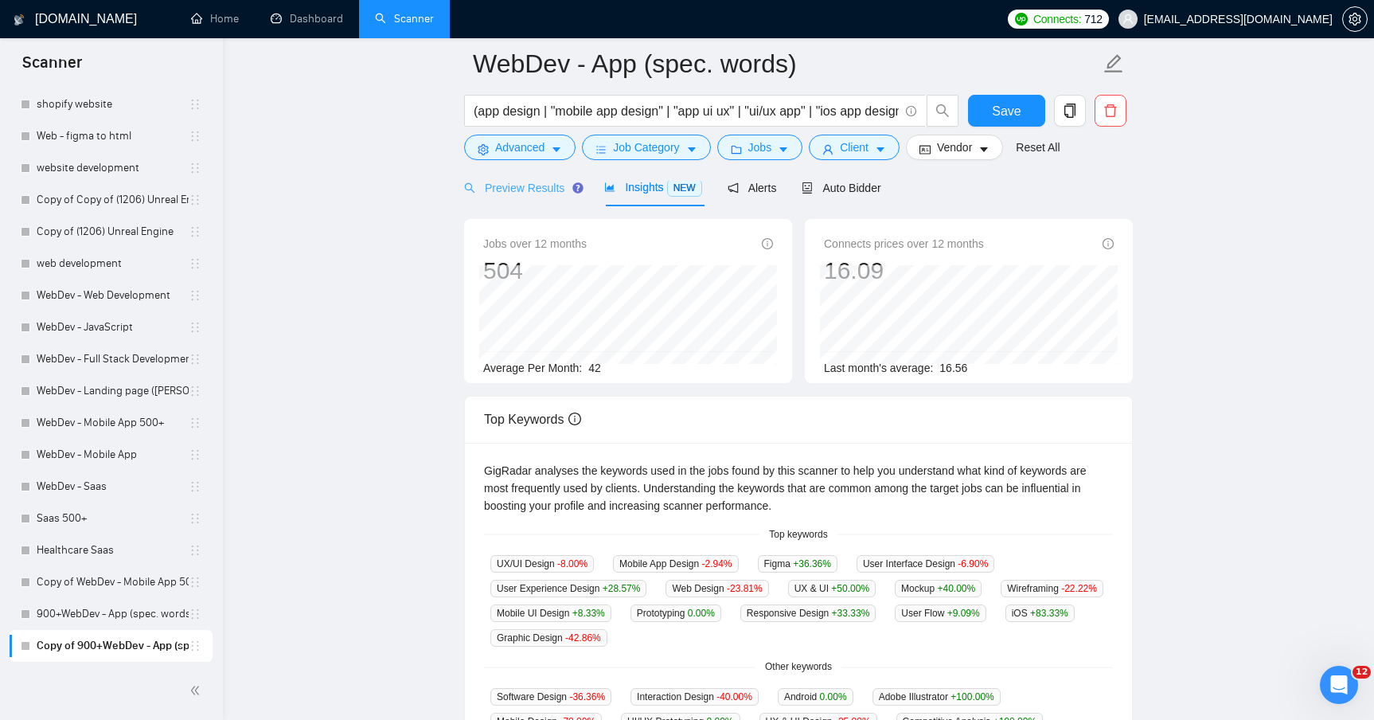
click at [513, 203] on div "Preview Results" at bounding box center [521, 187] width 115 height 37
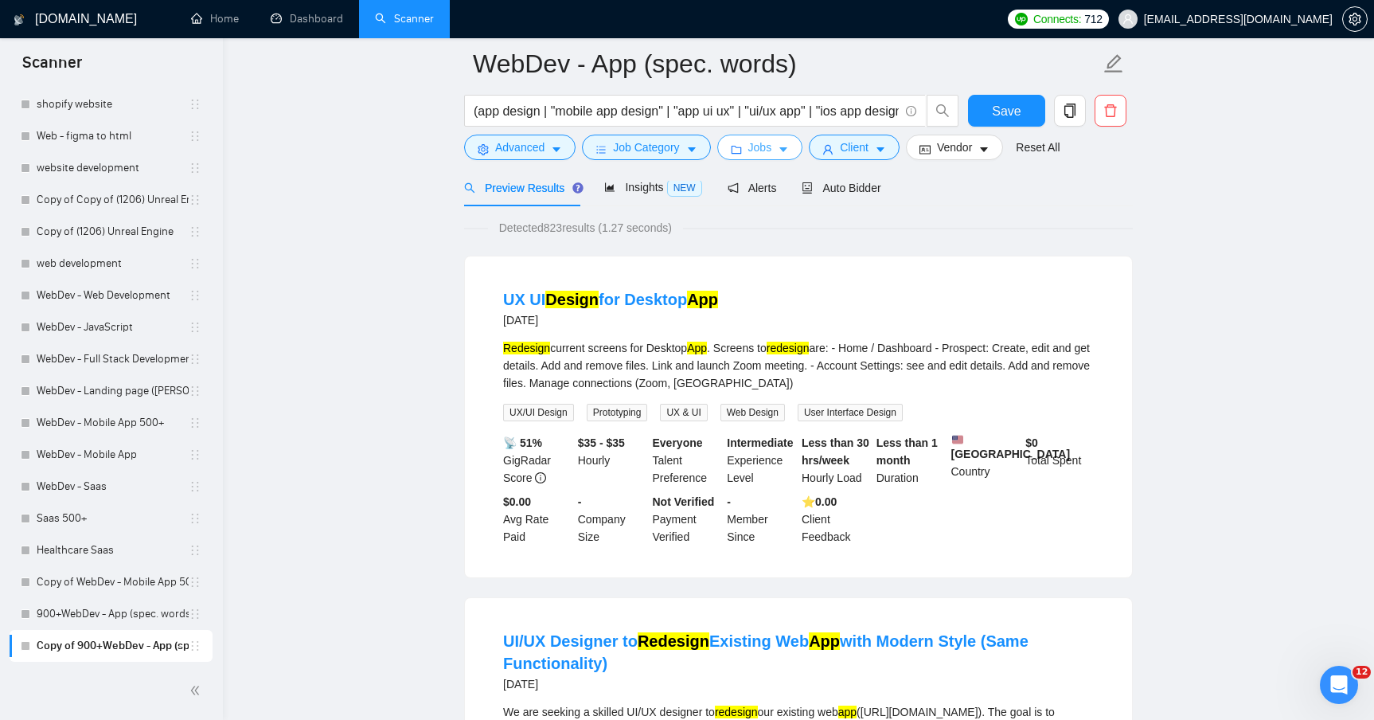
click at [762, 150] on span "Jobs" at bounding box center [760, 147] width 24 height 18
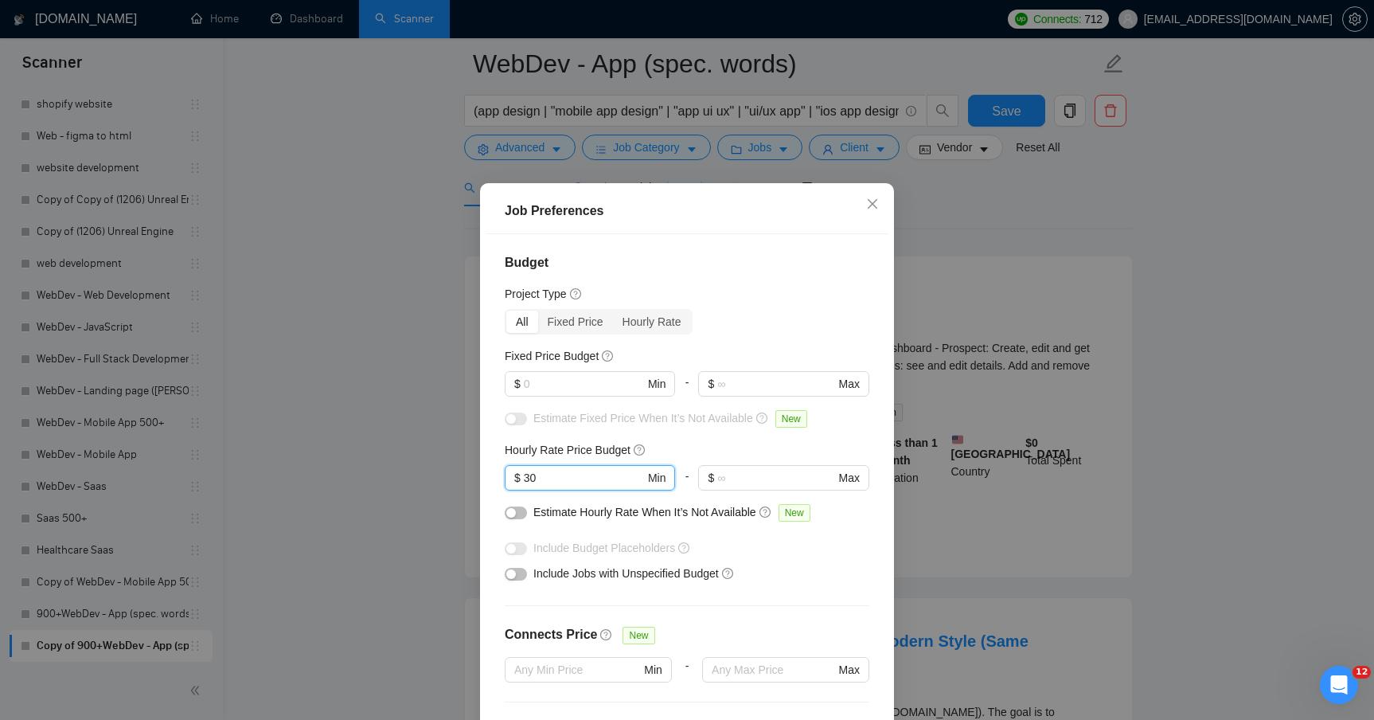
drag, startPoint x: 579, startPoint y: 478, endPoint x: 301, endPoint y: 478, distance: 278.6
click at [317, 478] on div "Job Preferences Budget Project Type All Fixed Price Hourly Rate Fixed Price Bud…" at bounding box center [687, 360] width 1374 height 720
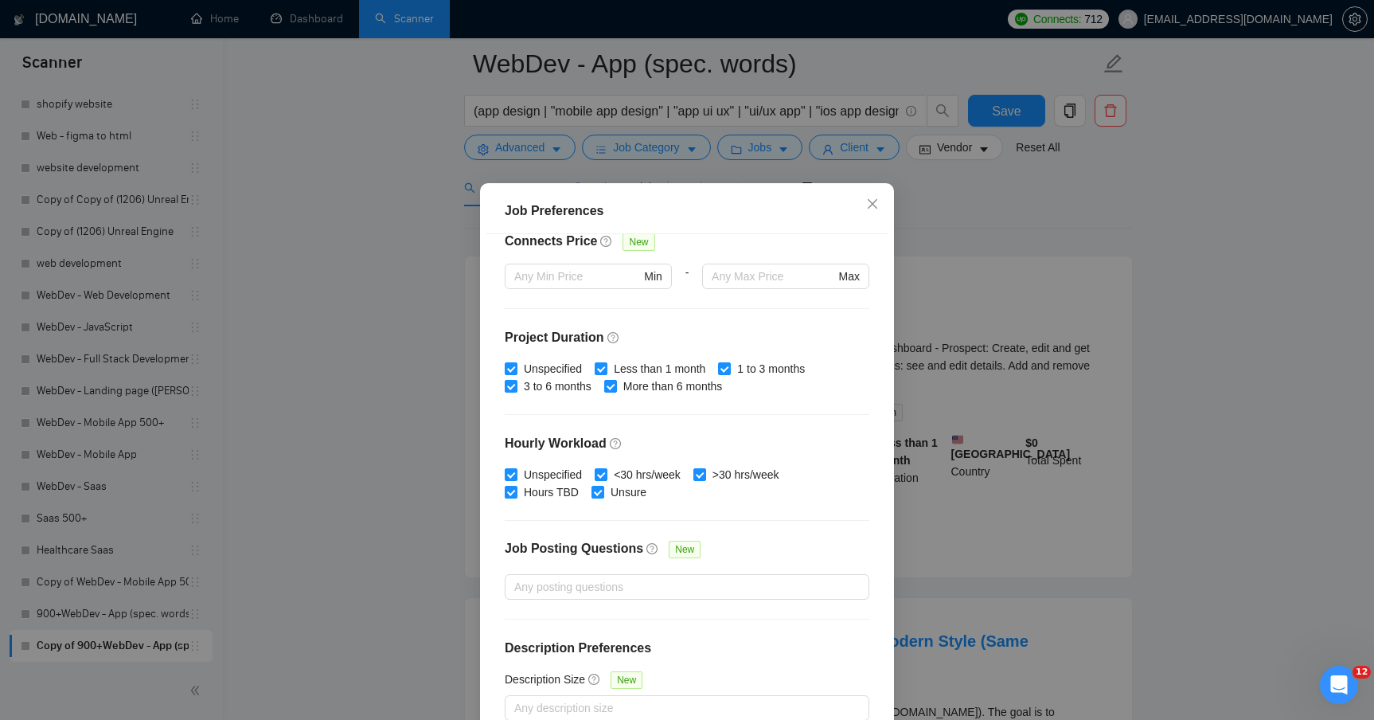
scroll to position [89, 0]
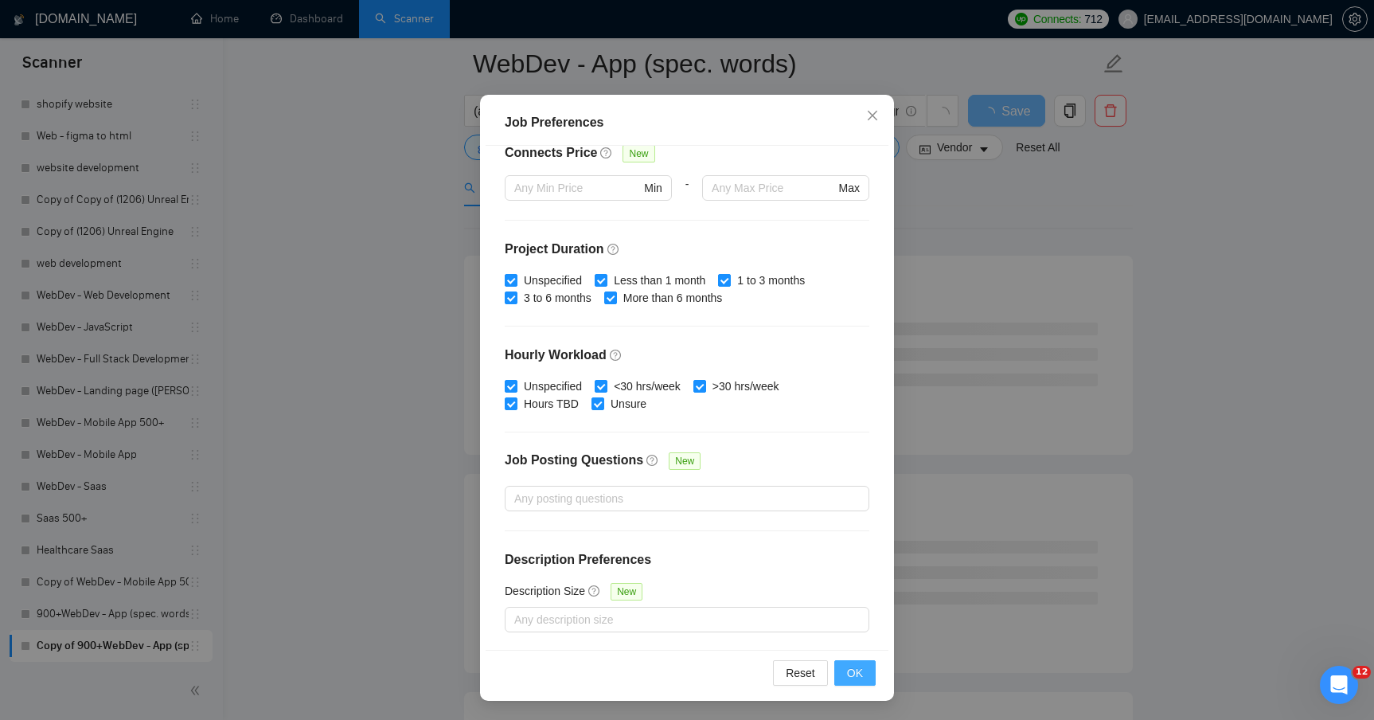
click at [855, 674] on span "OK" at bounding box center [855, 673] width 16 height 18
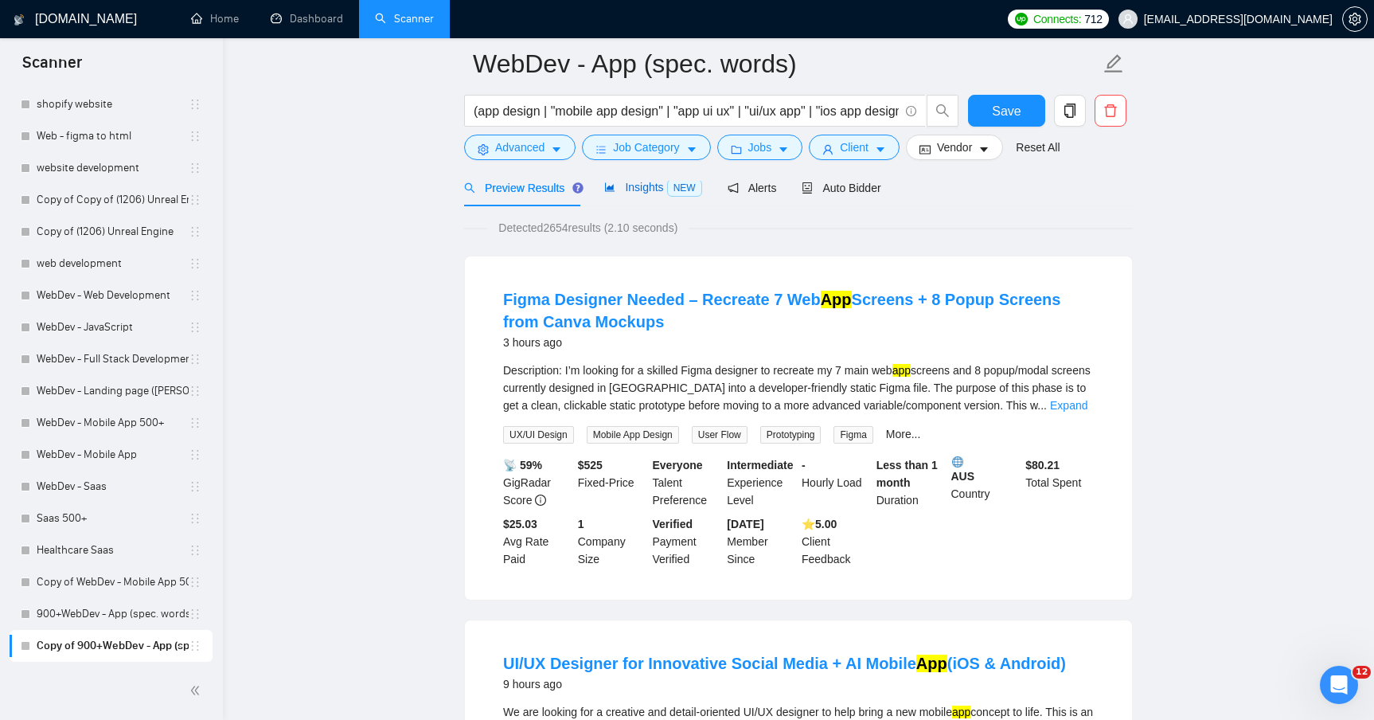
click at [636, 195] on div "Insights NEW" at bounding box center [652, 187] width 97 height 18
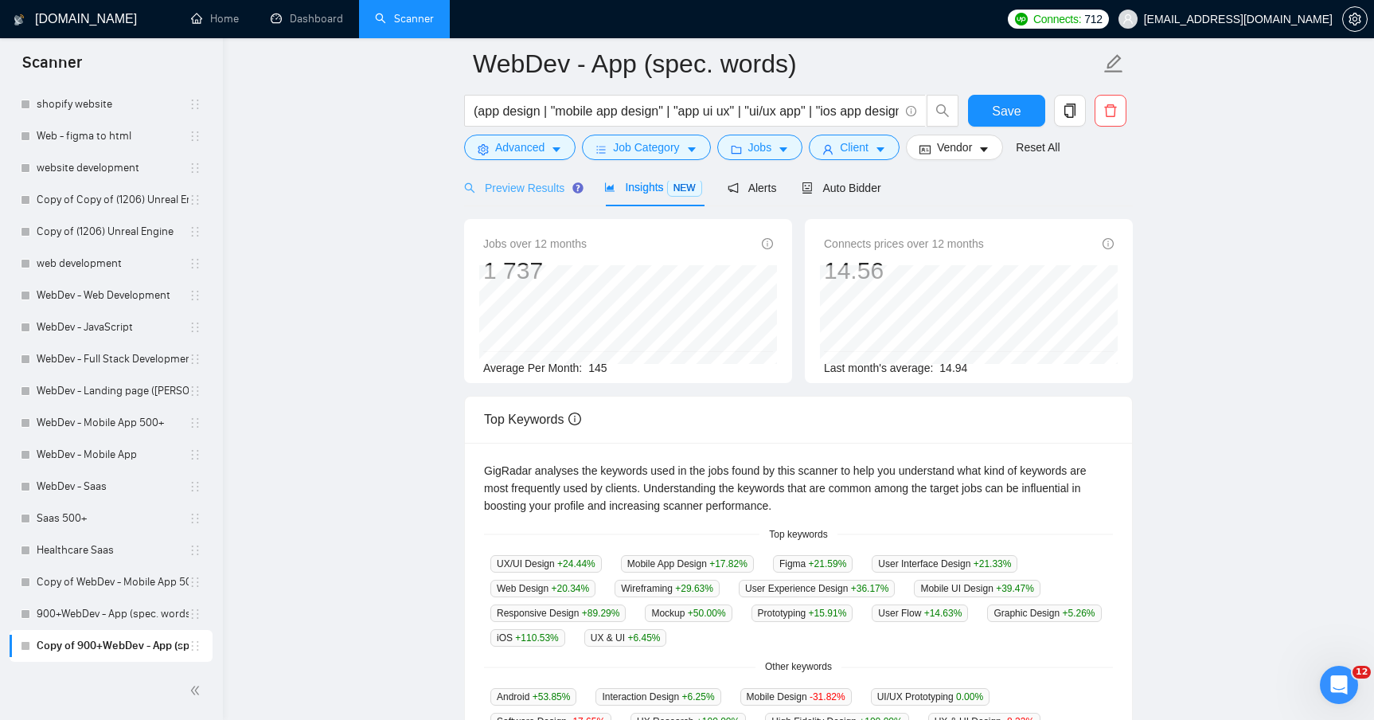
click at [536, 196] on div "Preview Results" at bounding box center [521, 187] width 115 height 37
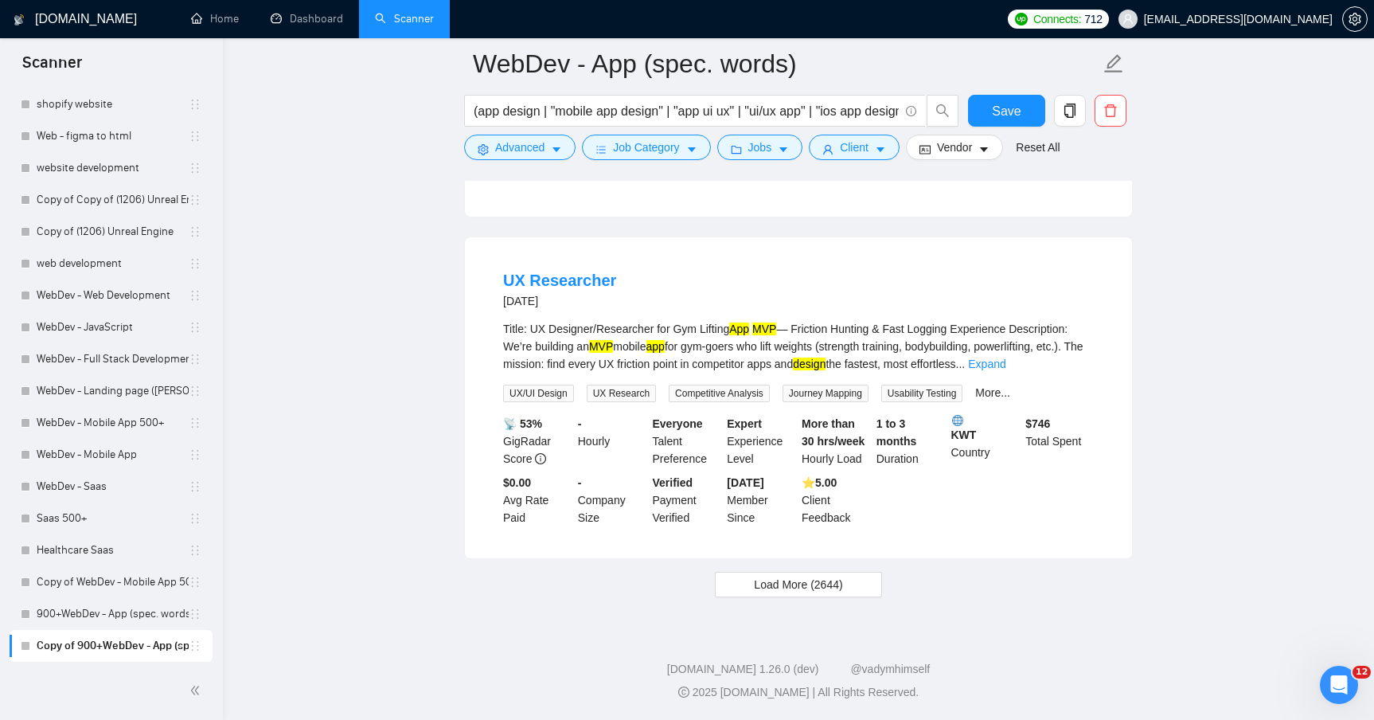
scroll to position [3305, 0]
click at [846, 586] on button "Load More (2644)" at bounding box center [798, 583] width 166 height 25
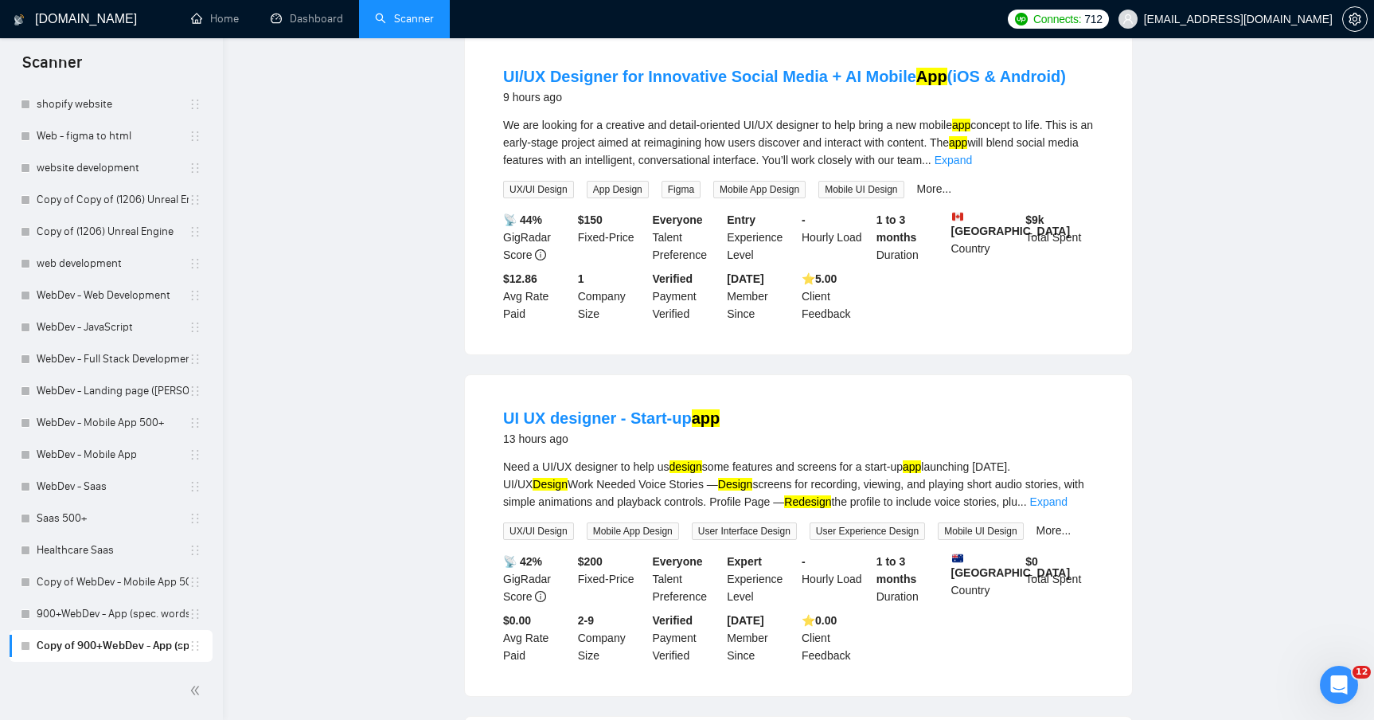
scroll to position [0, 0]
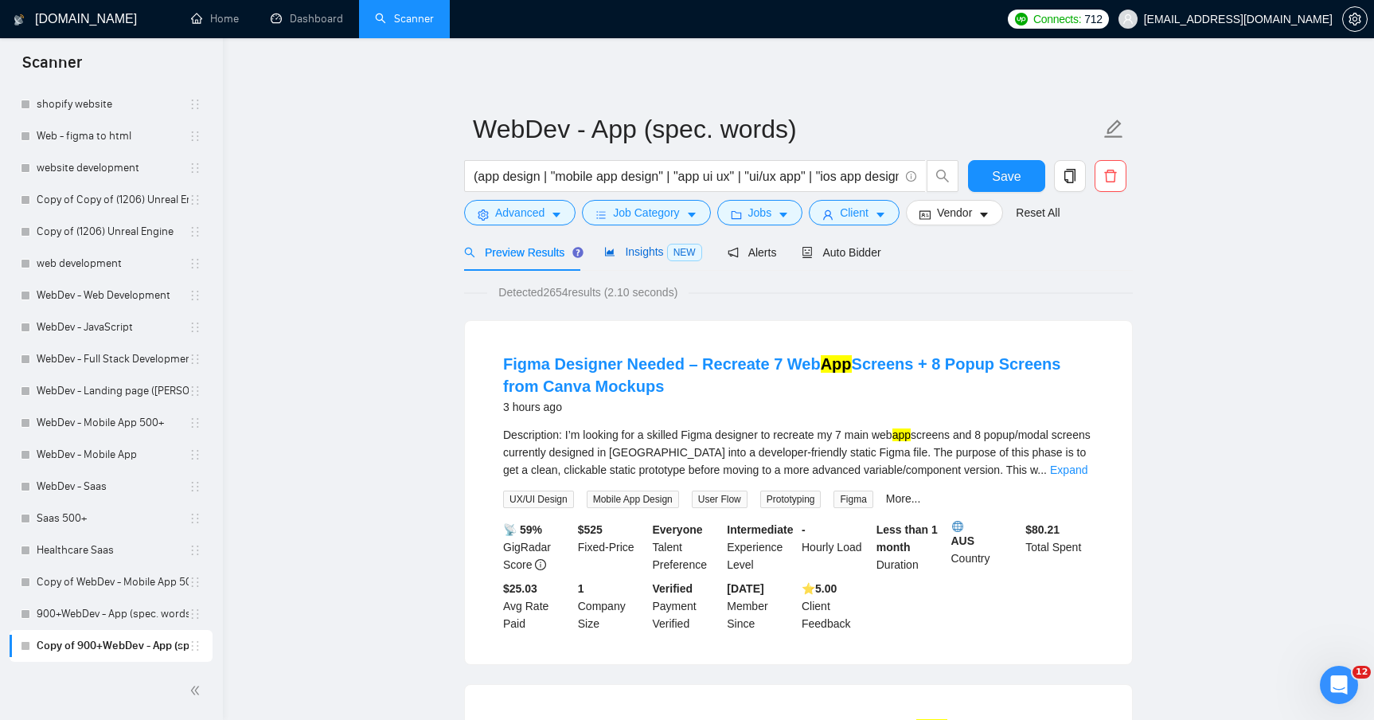
click at [638, 255] on span "Insights NEW" at bounding box center [652, 251] width 97 height 13
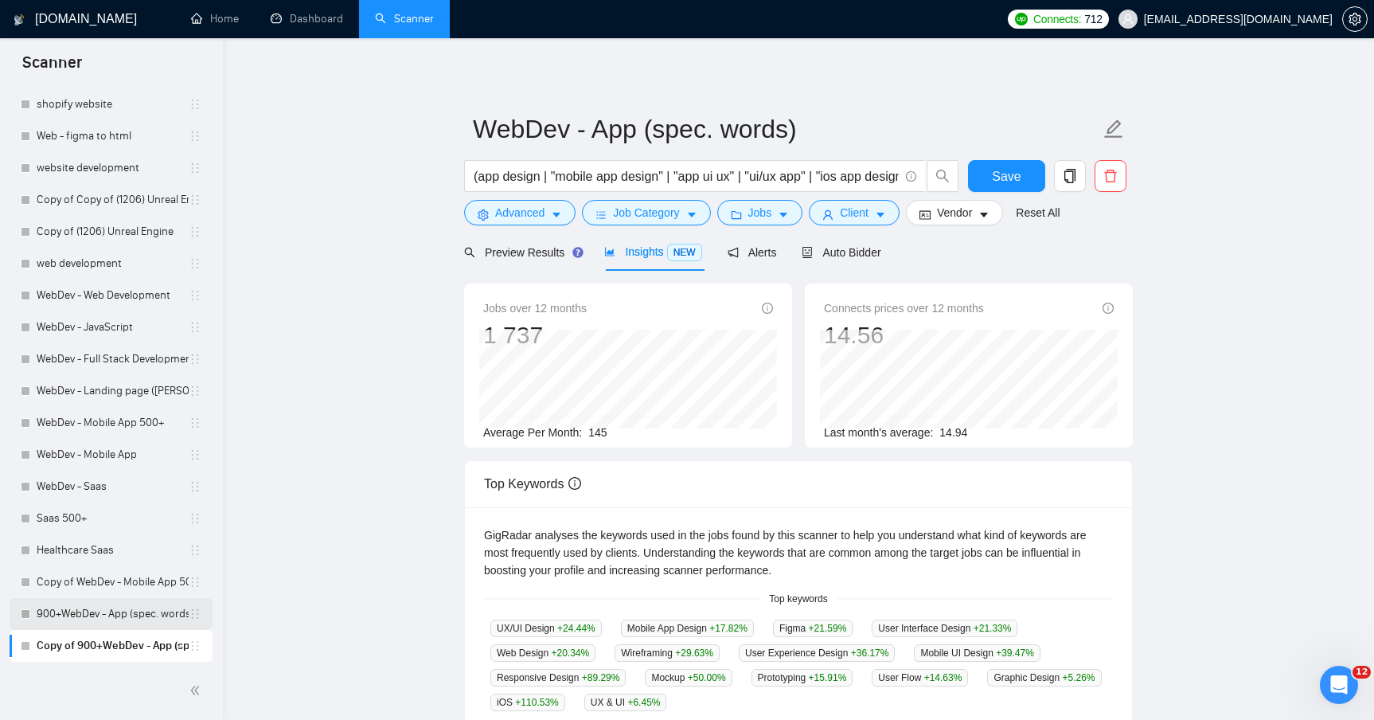
click at [121, 615] on link "900+WebDev - App (spec. words)" at bounding box center [113, 614] width 152 height 32
click at [981, 170] on button "Save" at bounding box center [1006, 176] width 77 height 32
click at [104, 621] on link "900+WebDev - App (spec. words)" at bounding box center [113, 614] width 152 height 32
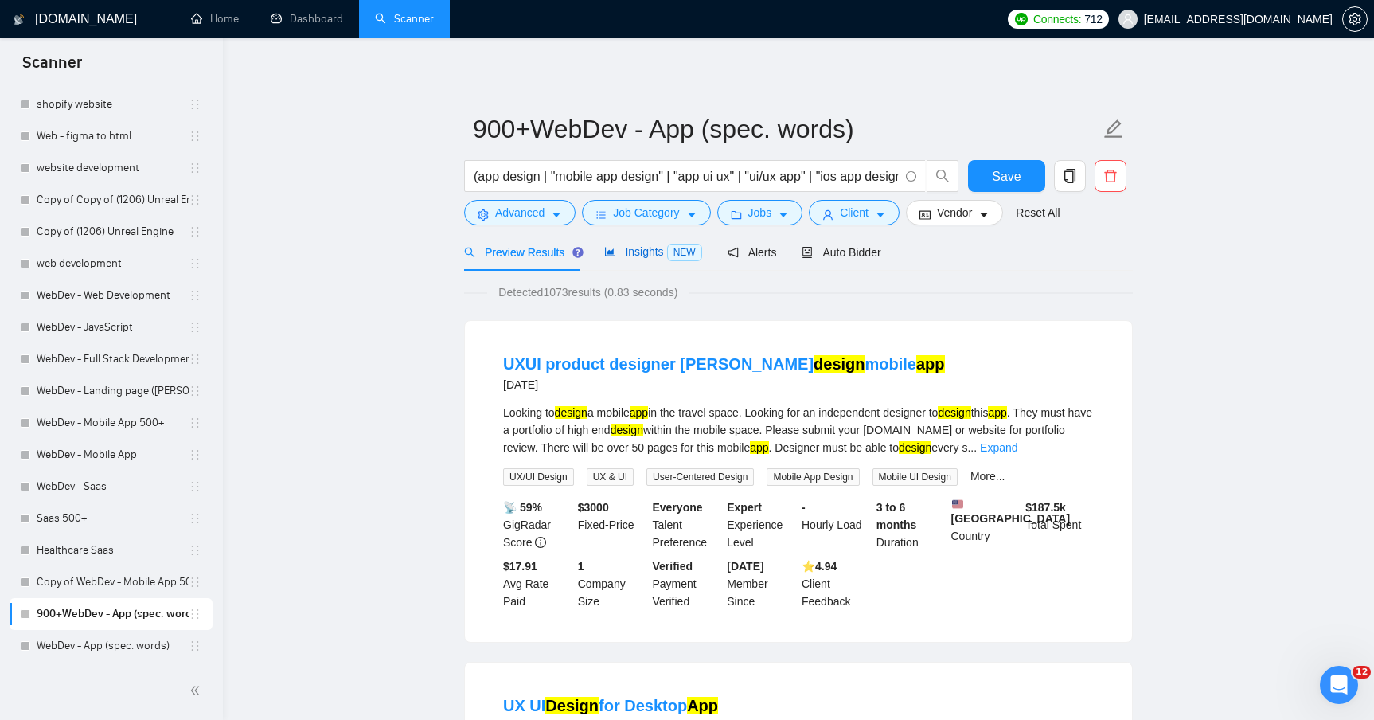
click at [626, 255] on span "Insights NEW" at bounding box center [652, 251] width 97 height 13
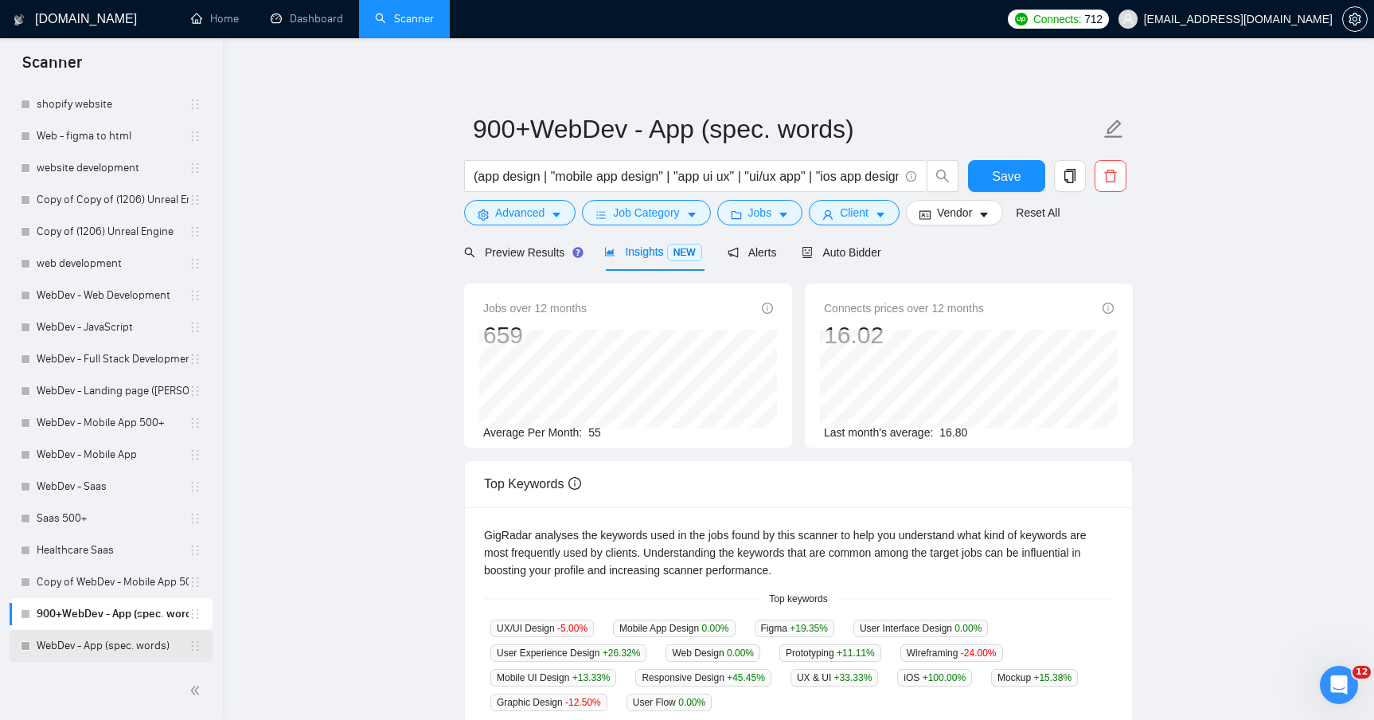
click at [112, 642] on link "WebDev - App (spec. words)" at bounding box center [113, 646] width 152 height 32
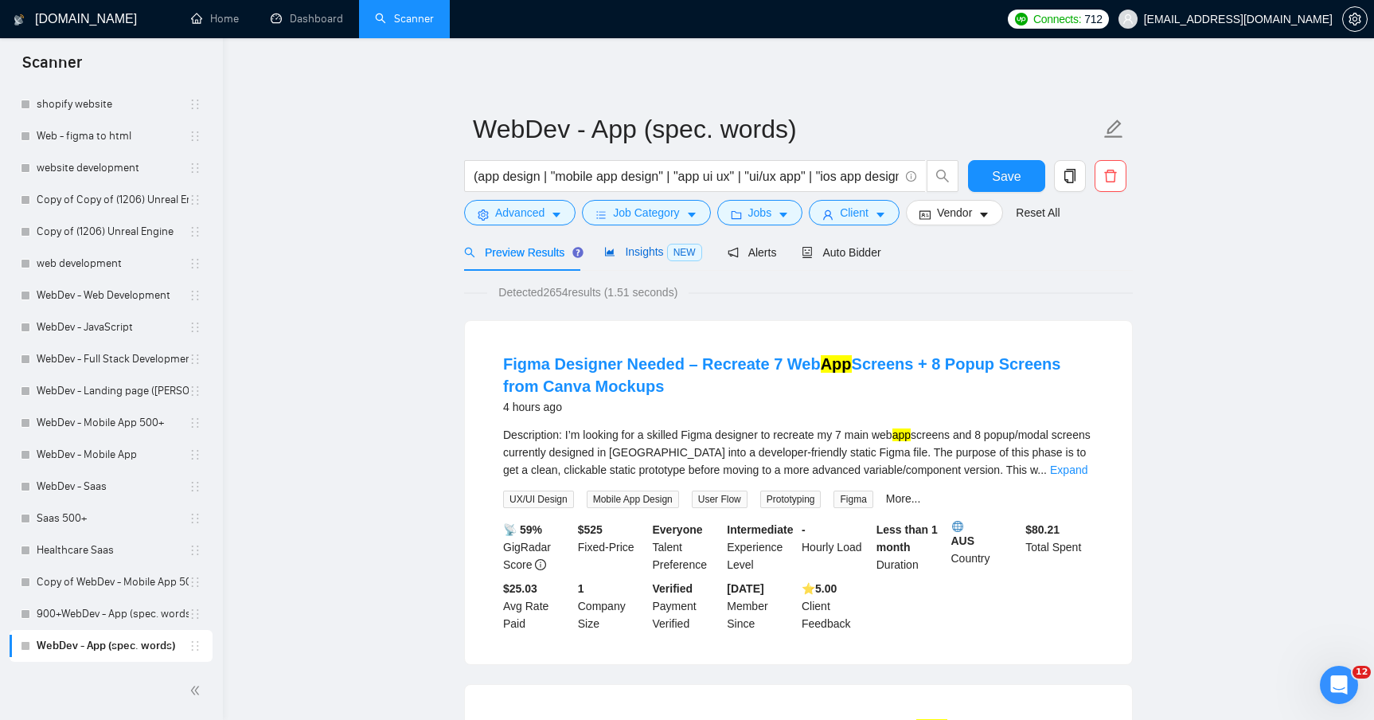
click at [625, 244] on div "Insights NEW" at bounding box center [652, 252] width 97 height 18
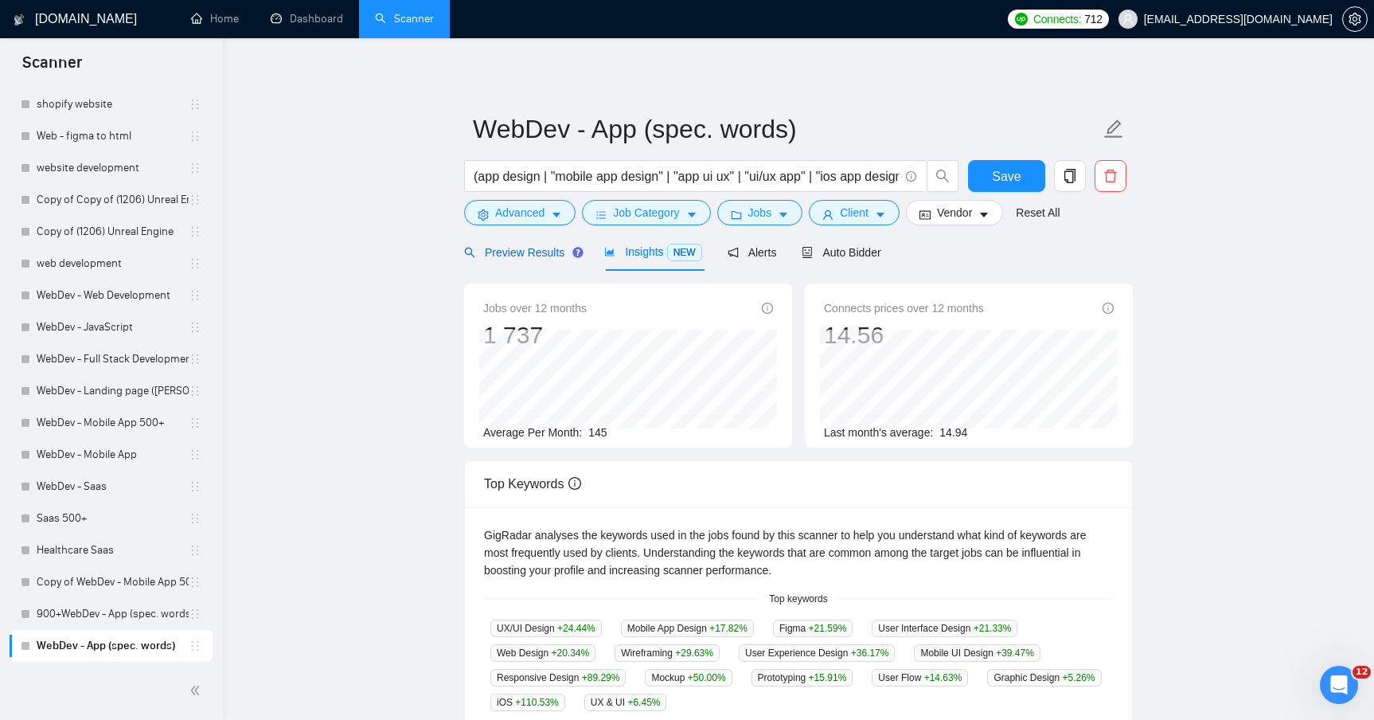
click at [501, 244] on div "Preview Results" at bounding box center [521, 253] width 115 height 18
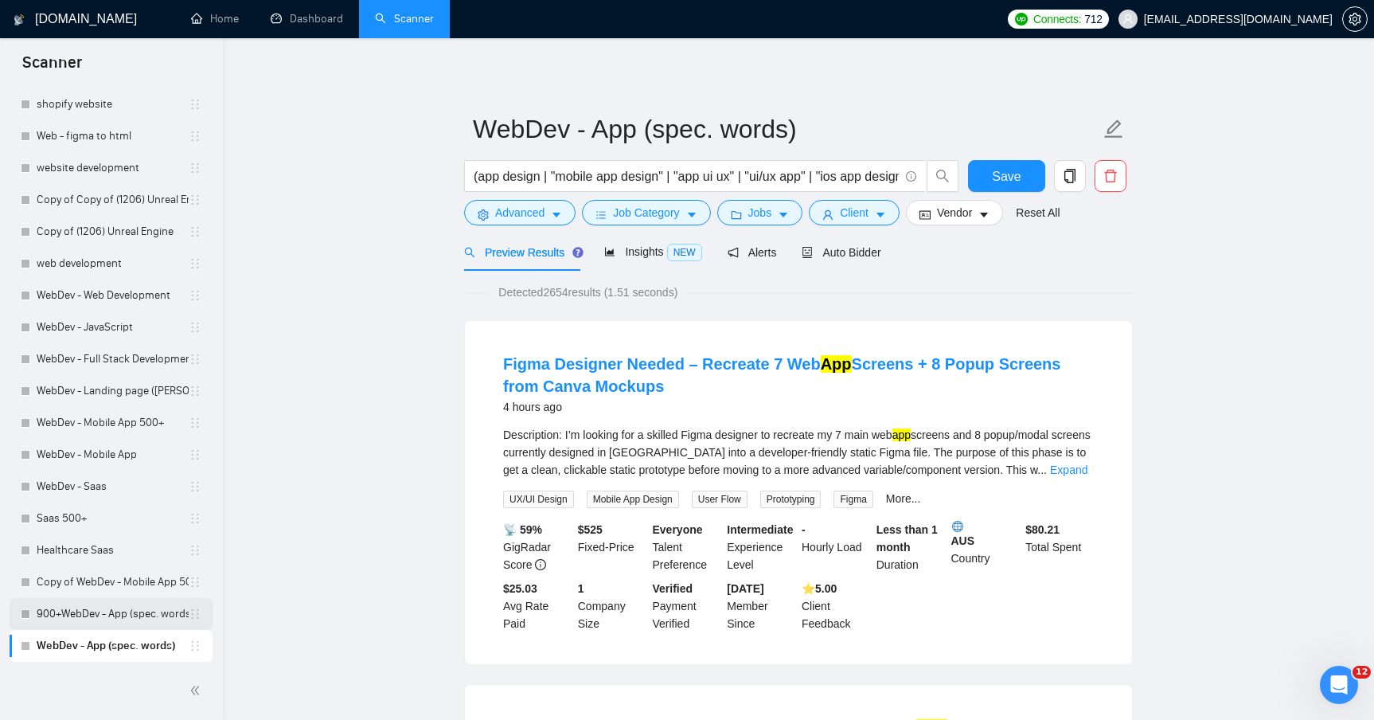
click at [90, 610] on link "900+WebDev - App (spec. words)" at bounding box center [113, 614] width 152 height 32
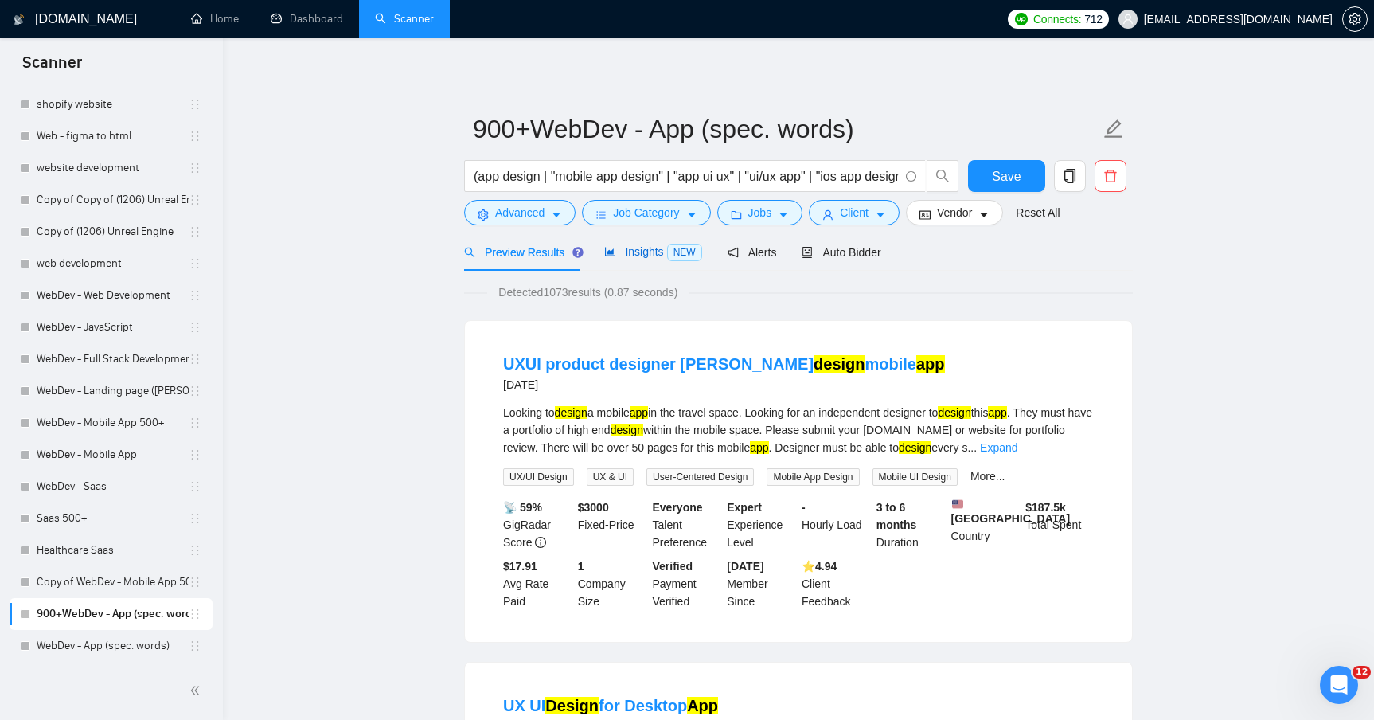
click at [640, 257] on span "Insights NEW" at bounding box center [652, 251] width 97 height 13
